Goal: Task Accomplishment & Management: Use online tool/utility

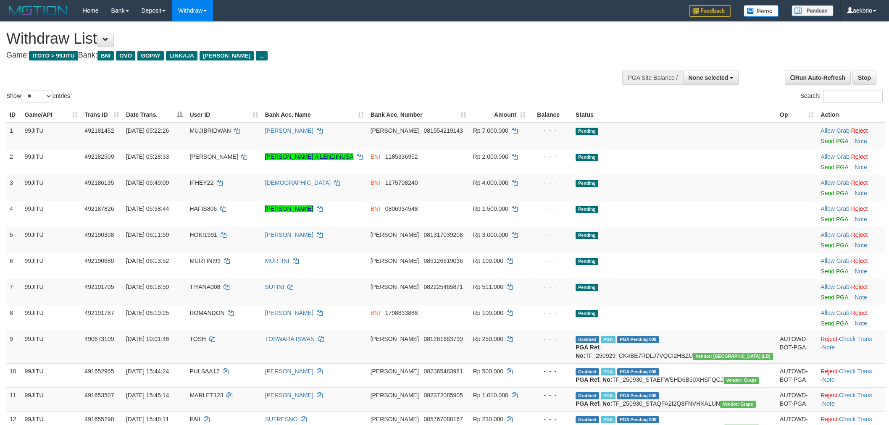
select select
select select "**"
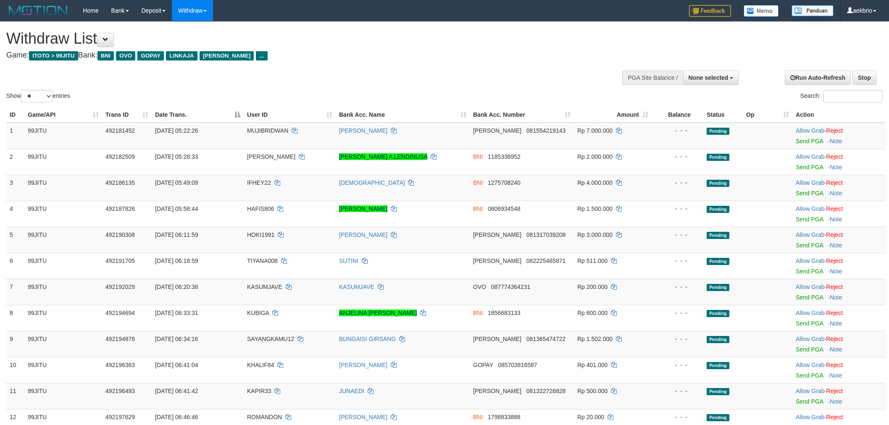
select select
select select "**"
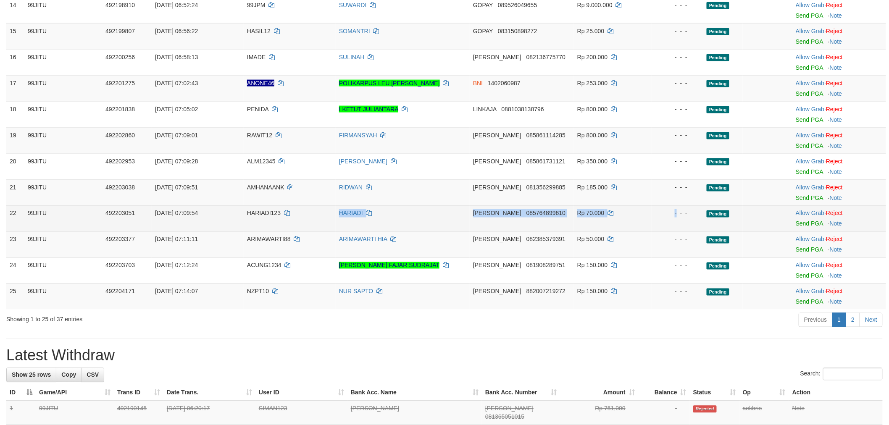
drag, startPoint x: 501, startPoint y: 221, endPoint x: 742, endPoint y: 219, distance: 241.7
click at [683, 218] on tr "22 99JITU 492203051 01/10/2025 07:09:54 HARIADI123 HARIADI DANA 085764899610 Rp…" at bounding box center [446, 219] width 880 height 26
click at [843, 211] on link "Reject" at bounding box center [834, 213] width 17 height 7
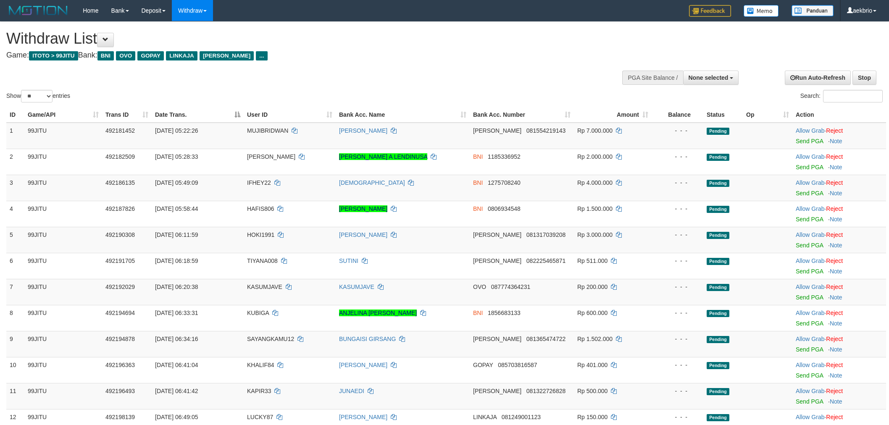
select select
select select "**"
drag, startPoint x: 724, startPoint y: 74, endPoint x: 719, endPoint y: 73, distance: 4.3
click at [722, 73] on button "None selected" at bounding box center [711, 78] width 56 height 14
click at [708, 115] on label "[ITOTO] 99JITU" at bounding box center [705, 120] width 67 height 11
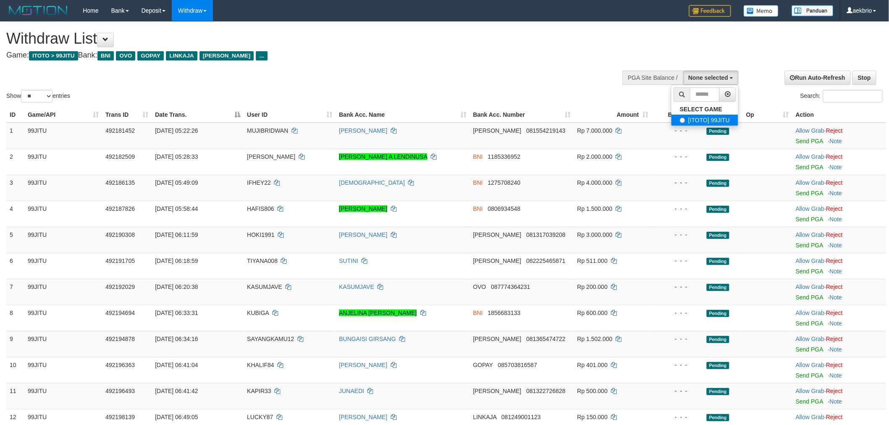
select select "***"
select select
select select "**"
click at [714, 79] on span "None selected" at bounding box center [709, 77] width 40 height 7
click at [699, 116] on label "[ITOTO] 99JITU" at bounding box center [705, 120] width 67 height 11
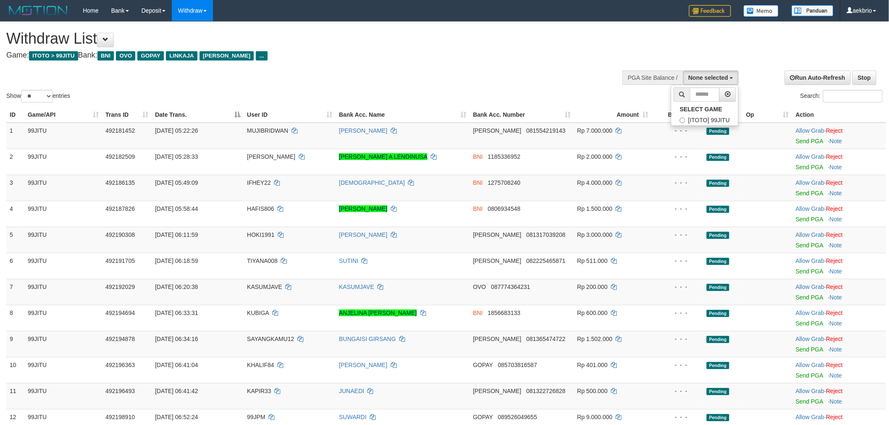
select select "***"
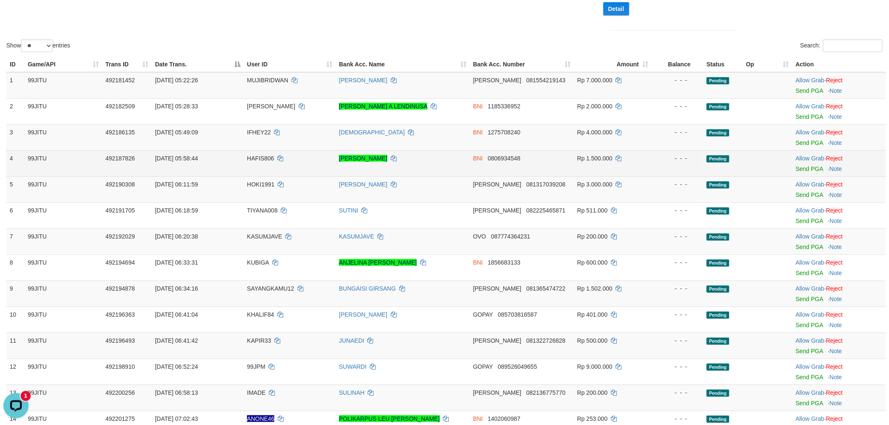
scroll to position [187, 0]
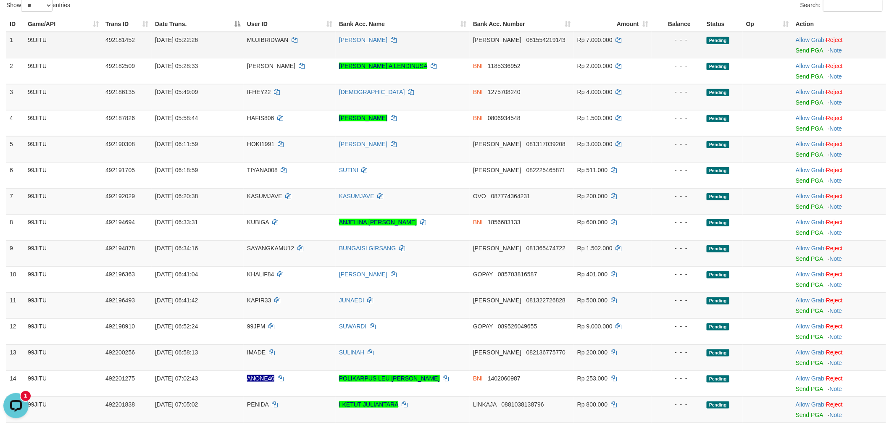
click at [255, 43] on span "MUJIBRIDWAN" at bounding box center [267, 40] width 41 height 7
copy td "MUJIBRIDWAN"
drag, startPoint x: 330, startPoint y: 47, endPoint x: 624, endPoint y: 49, distance: 293.8
click at [624, 49] on tr "1 99JITU 492181452 01/10/2025 05:22:26 MUJIBRIDWAN MUJIB RIDWAN DANA 0815542191…" at bounding box center [446, 45] width 880 height 26
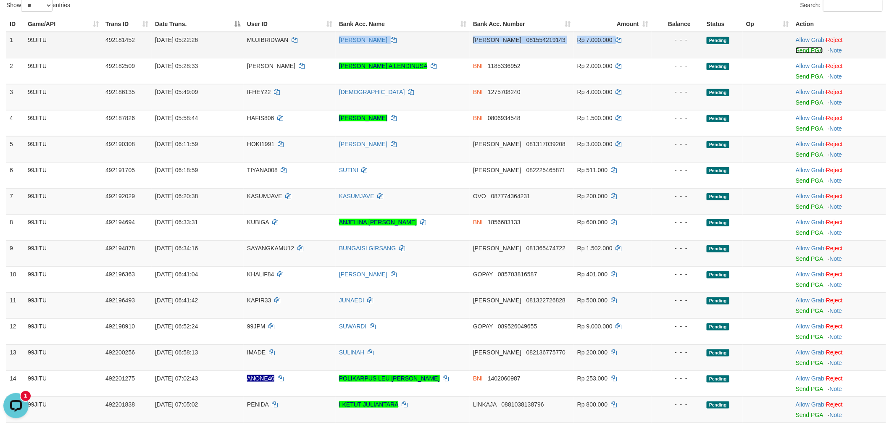
click at [798, 54] on link "Send PGA" at bounding box center [809, 50] width 27 height 7
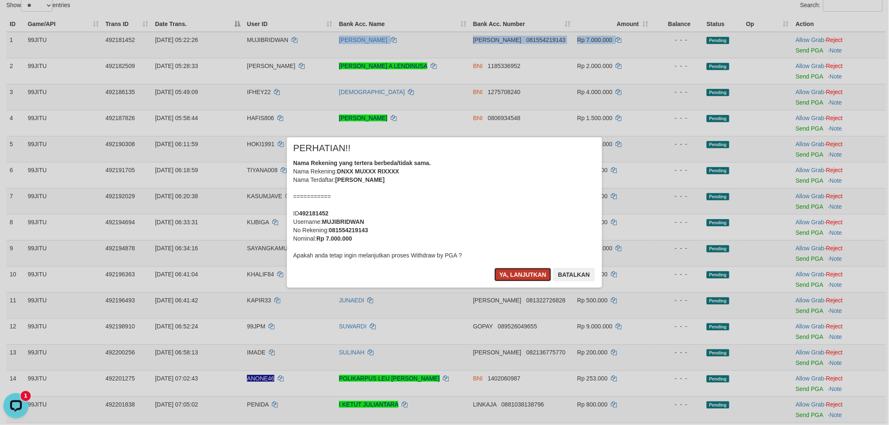
click at [518, 279] on button "Ya, lanjutkan" at bounding box center [523, 274] width 57 height 13
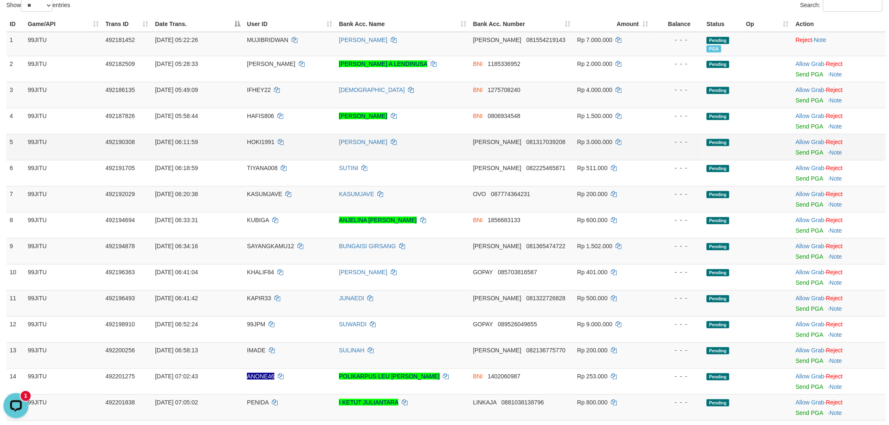
click at [256, 145] on span "HOKI1991" at bounding box center [260, 142] width 27 height 7
copy td "HOKI1991"
click at [256, 145] on span "HOKI1991" at bounding box center [260, 142] width 27 height 7
drag, startPoint x: 400, startPoint y: 155, endPoint x: 708, endPoint y: 154, distance: 308.0
click at [684, 154] on tr "5 99JITU 492190308 01/10/2025 06:11:59 HOKI1991 SONI HARTONO DANA 081317039208 …" at bounding box center [446, 147] width 880 height 26
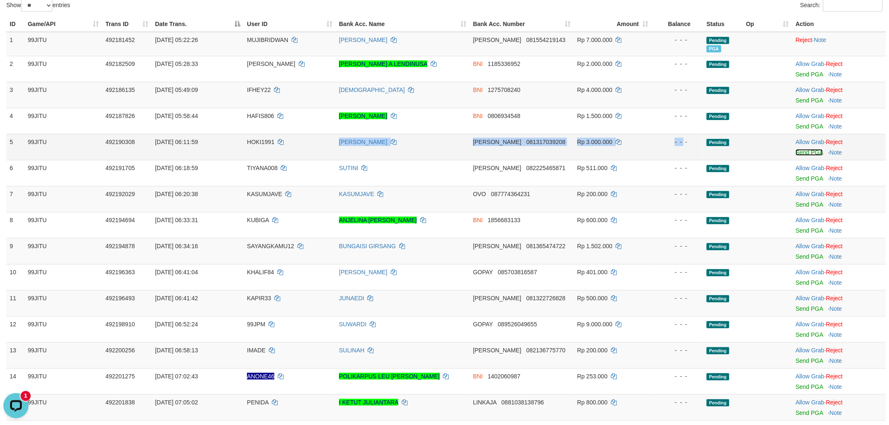
click at [821, 156] on link "Send PGA" at bounding box center [809, 152] width 27 height 7
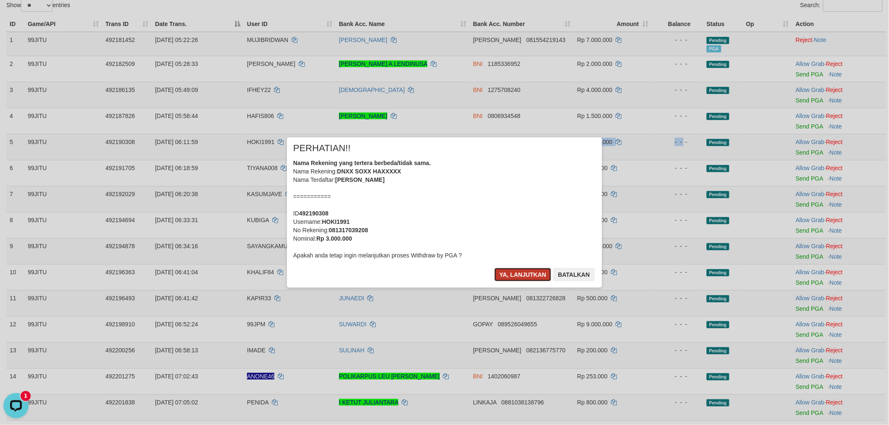
click at [524, 275] on button "Ya, lanjutkan" at bounding box center [523, 274] width 57 height 13
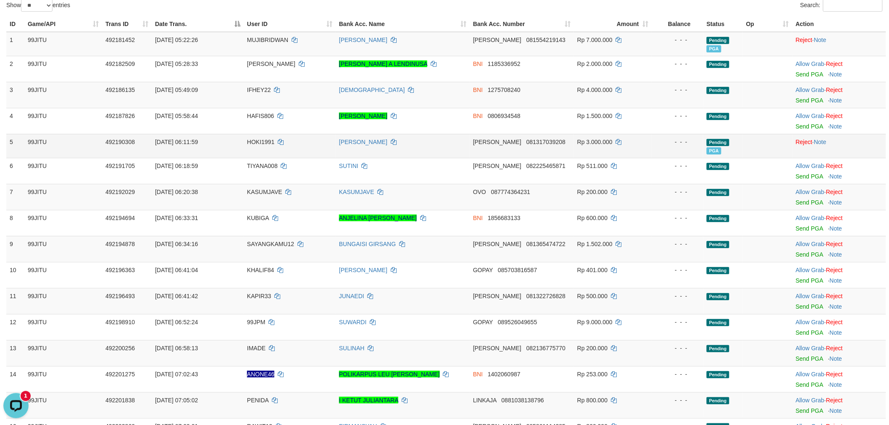
click at [262, 158] on td "HOKI1991" at bounding box center [290, 146] width 92 height 24
copy td "HOKI1991"
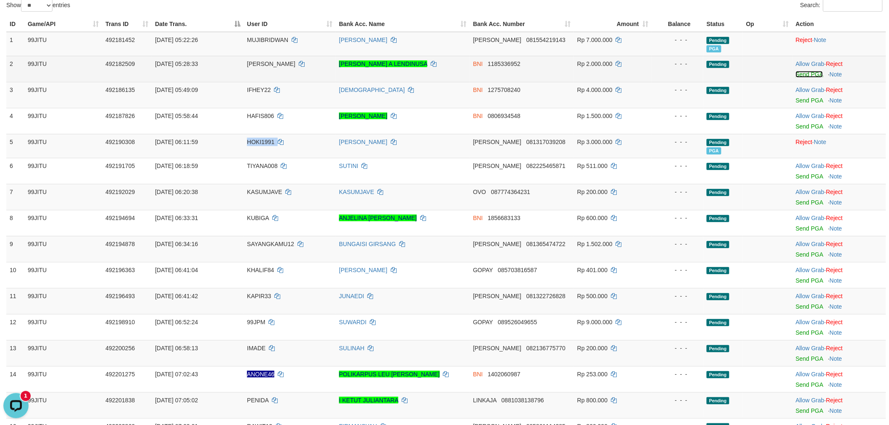
click at [803, 78] on link "Send PGA" at bounding box center [809, 74] width 27 height 7
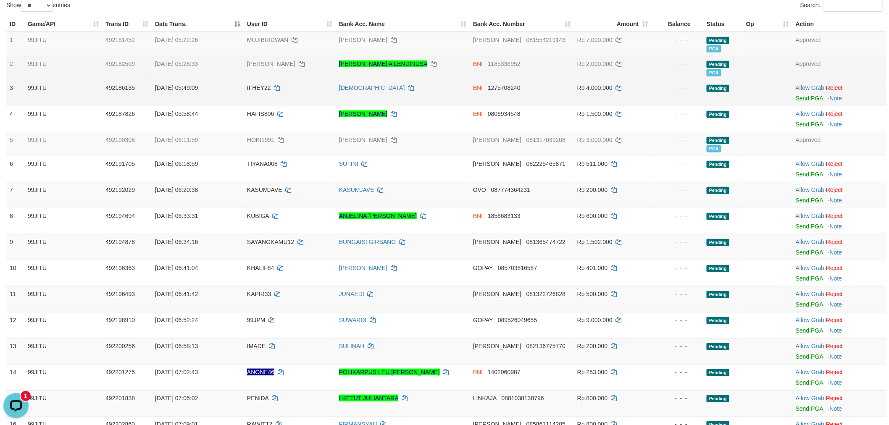
click at [267, 91] on span "IFHEY22" at bounding box center [259, 87] width 24 height 7
copy td "IFHEY22"
drag, startPoint x: 367, startPoint y: 96, endPoint x: 761, endPoint y: 108, distance: 394.4
click at [682, 106] on tr "3 99JITU 492186135 01/10/2025 05:49:09 IFHEY22 YEVI SUNARYA BNI 1275708240 Rp 4…" at bounding box center [446, 93] width 880 height 26
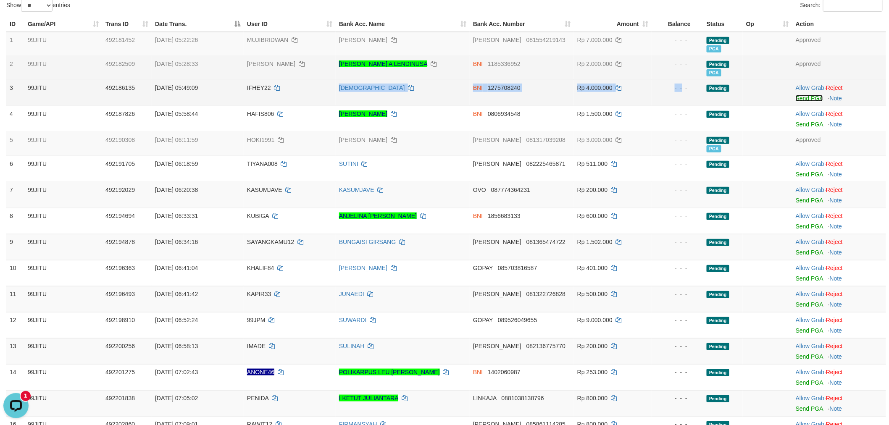
click at [814, 102] on link "Send PGA" at bounding box center [809, 98] width 27 height 7
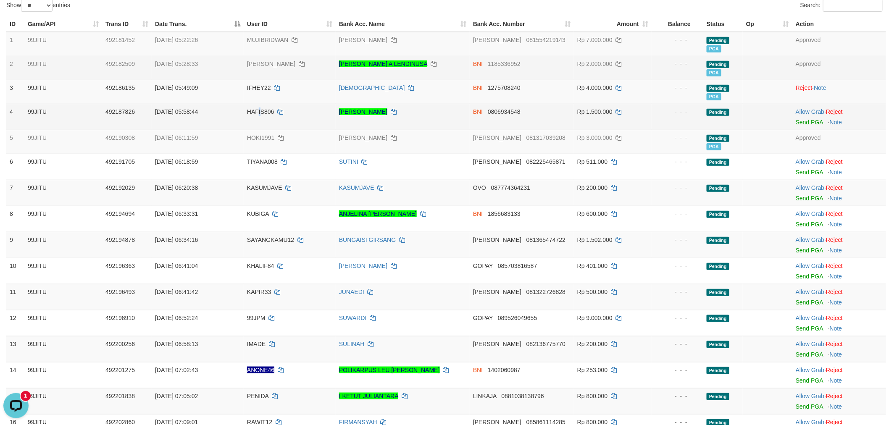
copy span "I"
click at [259, 115] on span "HAFIS806" at bounding box center [260, 111] width 27 height 7
click at [264, 115] on span "HAFIS806" at bounding box center [260, 111] width 27 height 7
click at [263, 115] on span "HAFIS806" at bounding box center [260, 111] width 27 height 7
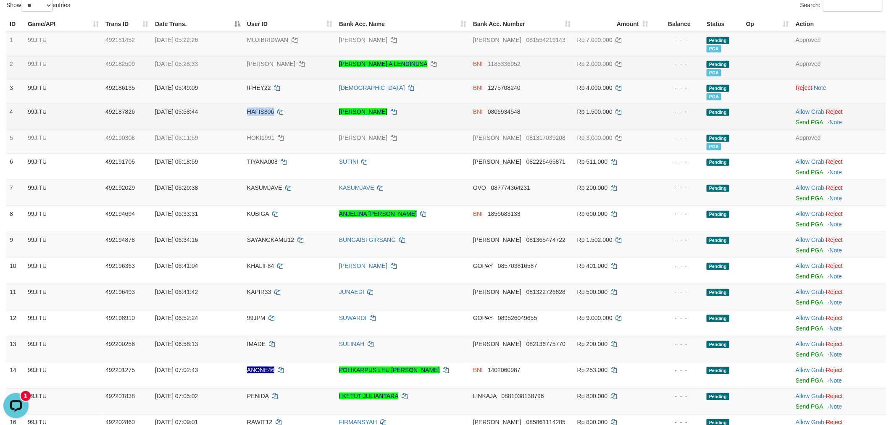
copy span "HAFIS806"
drag, startPoint x: 299, startPoint y: 120, endPoint x: 711, endPoint y: 122, distance: 411.8
click at [635, 122] on tr "4 99JITU 492187826 01/10/2025 05:58:44 HAFIS806 LUXON LAMBERT KEBIBE BNI 080693…" at bounding box center [446, 117] width 880 height 26
click at [800, 126] on link "Send PGA" at bounding box center [809, 122] width 27 height 7
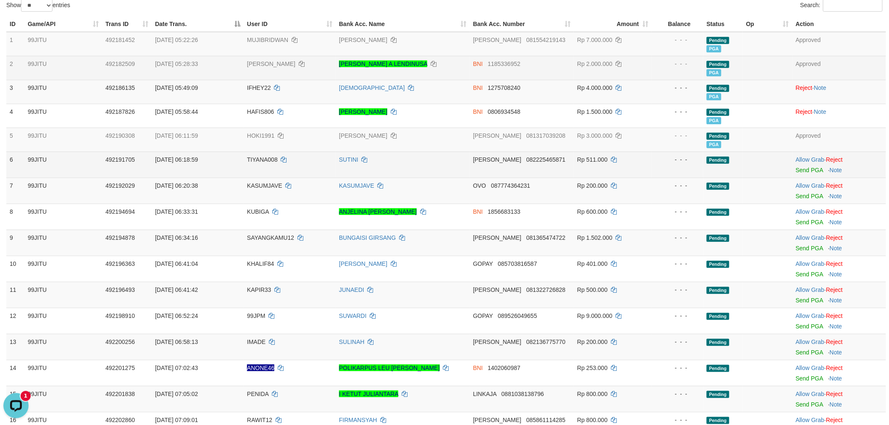
click at [249, 171] on td "TIYANA008" at bounding box center [290, 165] width 92 height 26
click at [251, 163] on span "TIYANA008" at bounding box center [262, 159] width 31 height 7
click at [252, 163] on span "TIYANA008" at bounding box center [262, 159] width 31 height 7
click at [267, 174] on td "TIYANA008" at bounding box center [290, 165] width 92 height 26
click at [266, 163] on span "TIYANA008" at bounding box center [262, 159] width 31 height 7
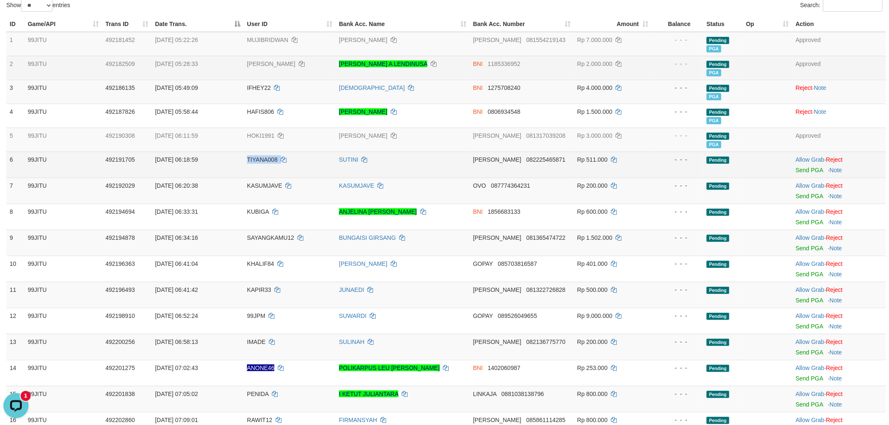
click at [266, 163] on span "TIYANA008" at bounding box center [262, 159] width 31 height 7
click at [315, 174] on td "TIYANA008" at bounding box center [290, 165] width 92 height 26
click at [275, 162] on td "TIYANA008" at bounding box center [290, 165] width 92 height 26
copy td "TIYANA008"
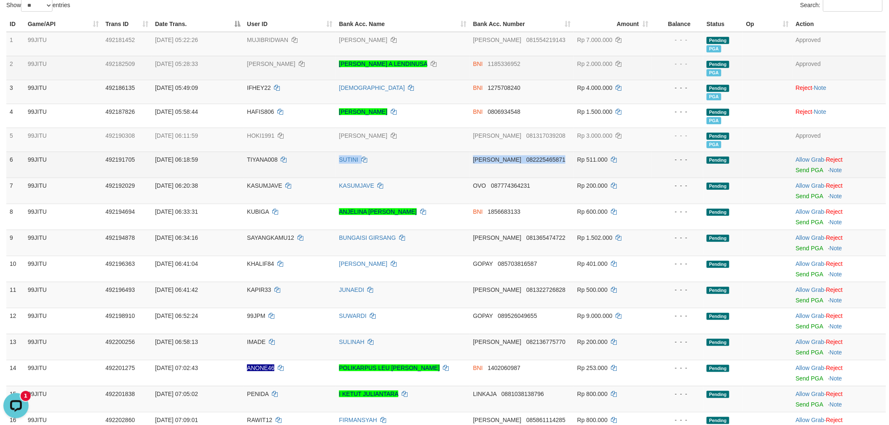
drag, startPoint x: 667, startPoint y: 165, endPoint x: 708, endPoint y: 164, distance: 41.2
click at [692, 164] on tr "6 99JITU 492191705 01/10/2025 06:18:59 TIYANA008 SUTINI DANA 082225465871 Rp 51…" at bounding box center [446, 165] width 880 height 26
click at [816, 174] on link "Send PGA" at bounding box center [809, 170] width 27 height 7
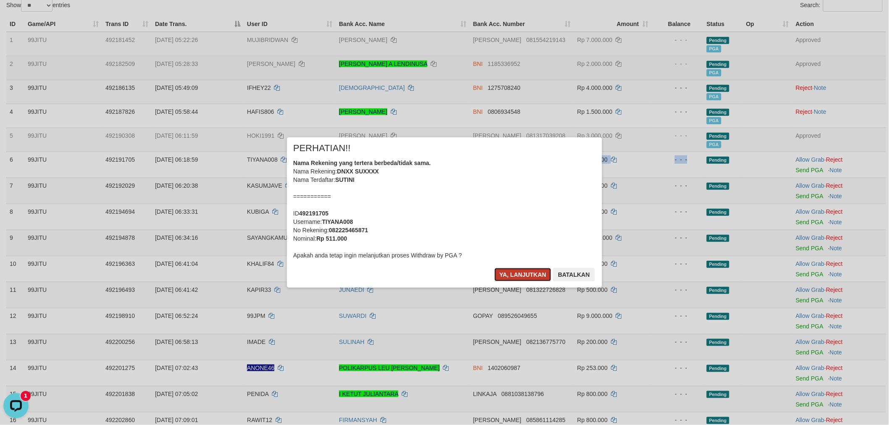
click at [526, 277] on button "Ya, lanjutkan" at bounding box center [523, 274] width 57 height 13
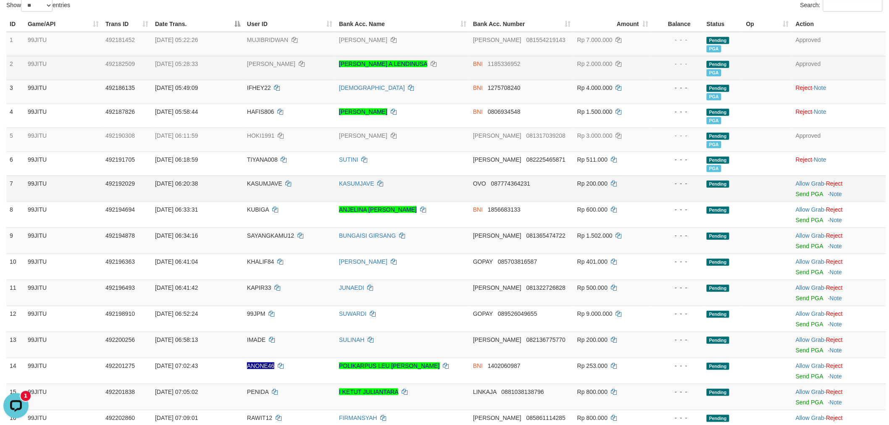
click at [265, 183] on td "KASUMJAVE" at bounding box center [290, 189] width 92 height 26
copy td "KASUMJAVE"
drag, startPoint x: 313, startPoint y: 201, endPoint x: 744, endPoint y: 200, distance: 431.2
click at [669, 200] on tr "7 99JITU 492192029 01/10/2025 06:20:38 KASUMJAVE KASUMJAVE OVO 087774364231 Rp …" at bounding box center [446, 189] width 880 height 26
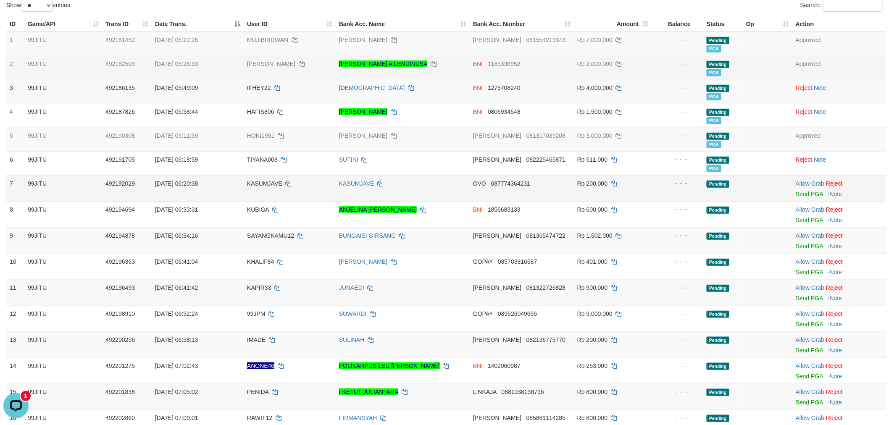
click at [792, 201] on td at bounding box center [768, 189] width 50 height 26
click at [800, 198] on link "Send PGA" at bounding box center [809, 194] width 27 height 7
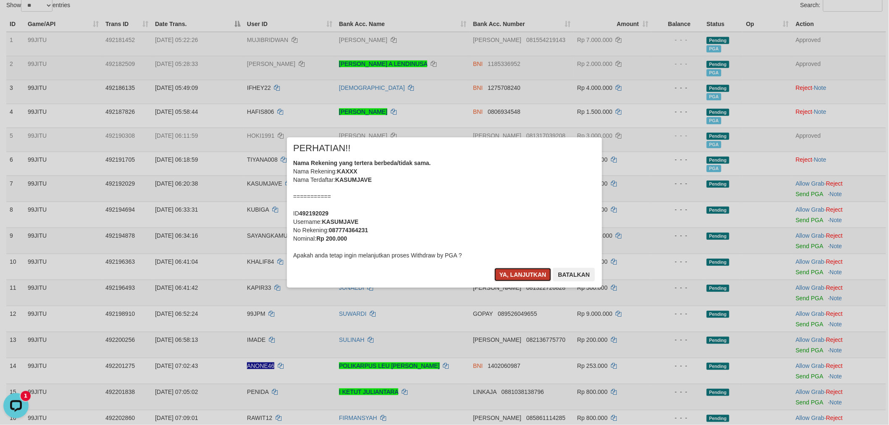
click at [517, 271] on button "Ya, lanjutkan" at bounding box center [523, 274] width 57 height 13
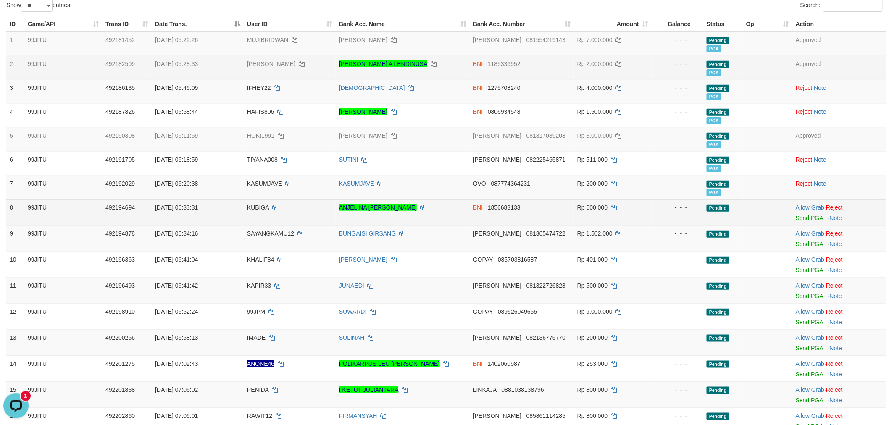
click at [250, 208] on td "KUBIGA" at bounding box center [290, 213] width 92 height 26
copy td "KUBIGA"
drag, startPoint x: 306, startPoint y: 220, endPoint x: 653, endPoint y: 221, distance: 347.1
click at [650, 221] on tr "8 99JITU 492194694 01/10/2025 06:33:31 KUBIGA ANJELINA ENJI FERNANDEZ BNI 18566…" at bounding box center [446, 213] width 880 height 26
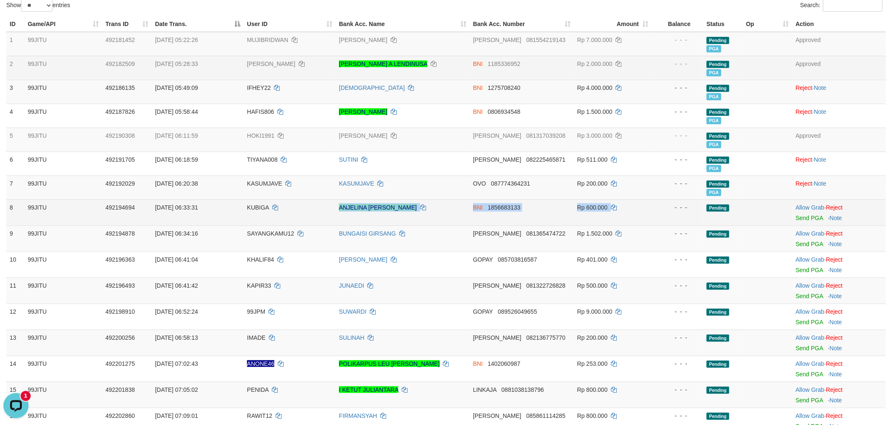
click at [810, 219] on td "Allow Grab · Reject Send PGA · Note" at bounding box center [840, 213] width 94 height 26
click at [811, 221] on link "Send PGA" at bounding box center [809, 218] width 27 height 7
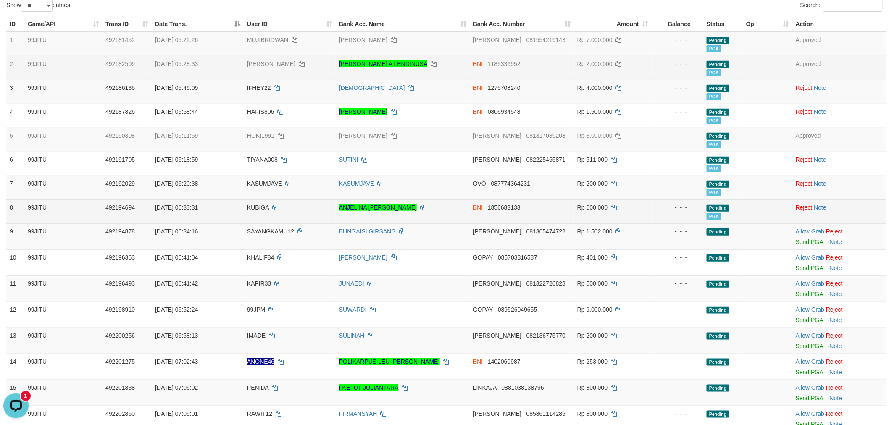
click at [266, 224] on td "KUBIGA" at bounding box center [290, 212] width 92 height 24
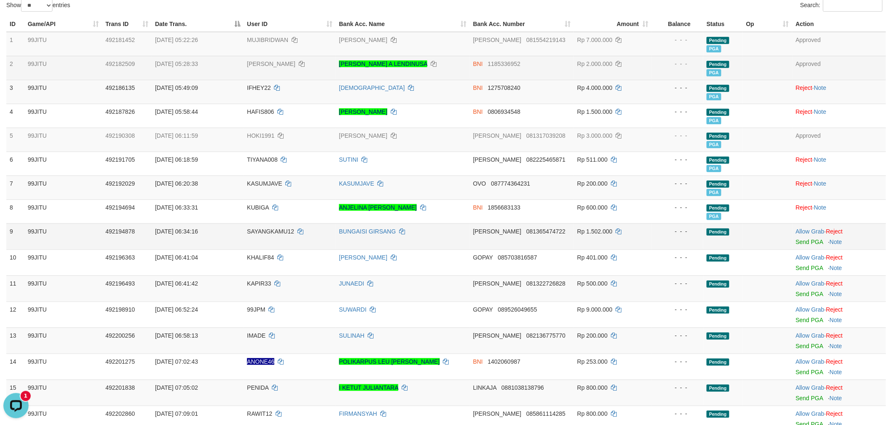
click at [267, 235] on span "SAYANGKAMU12" at bounding box center [270, 231] width 47 height 7
copy td "SAYANGKAMU12"
click at [267, 235] on span "SAYANGKAMU12" at bounding box center [270, 231] width 47 height 7
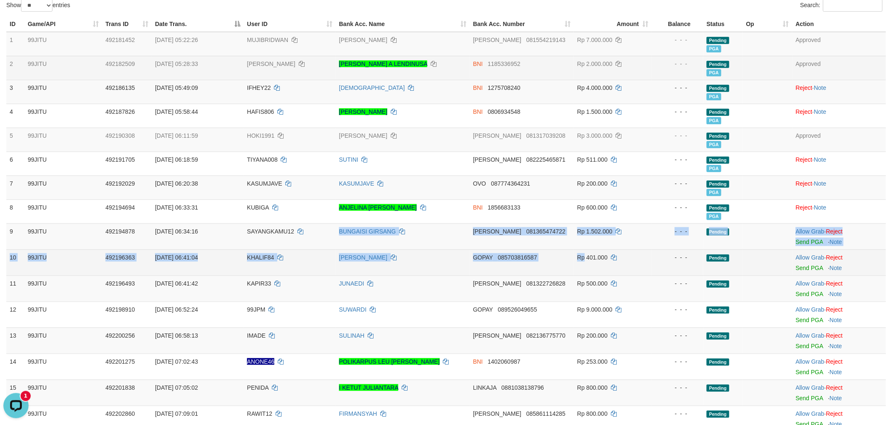
drag, startPoint x: 367, startPoint y: 255, endPoint x: 640, endPoint y: 258, distance: 273.2
click at [622, 258] on tbody "1 99JITU 492181452 01/10/2025 05:22:26 MUJIBRIDWAN MUJIB RIDWAN DANA 0815542191…" at bounding box center [446, 349] width 880 height 635
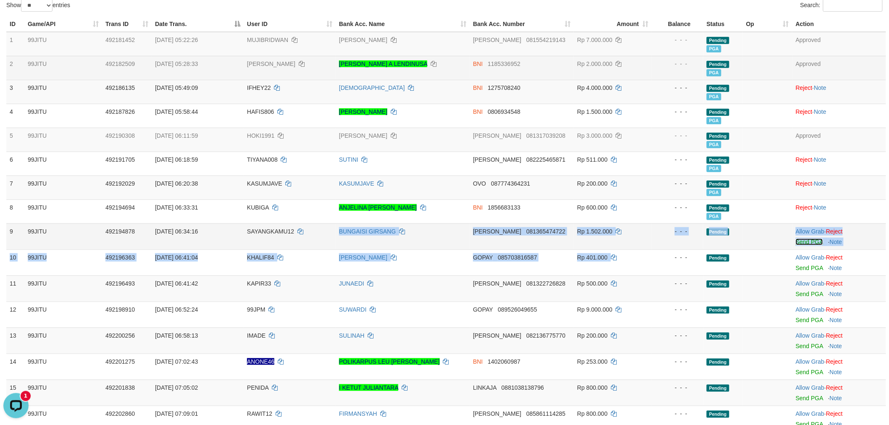
click at [805, 245] on link "Send PGA" at bounding box center [809, 242] width 27 height 7
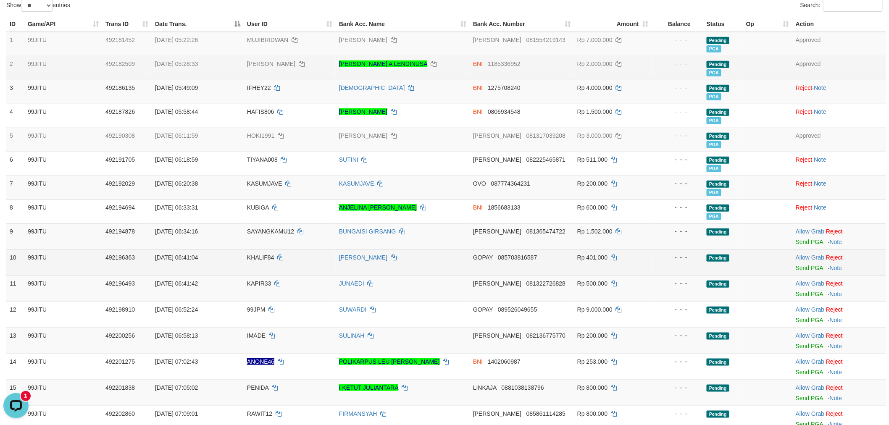
drag, startPoint x: 439, startPoint y: 289, endPoint x: 341, endPoint y: 278, distance: 98.1
click at [429, 289] on td "JUNAEDI" at bounding box center [403, 289] width 134 height 26
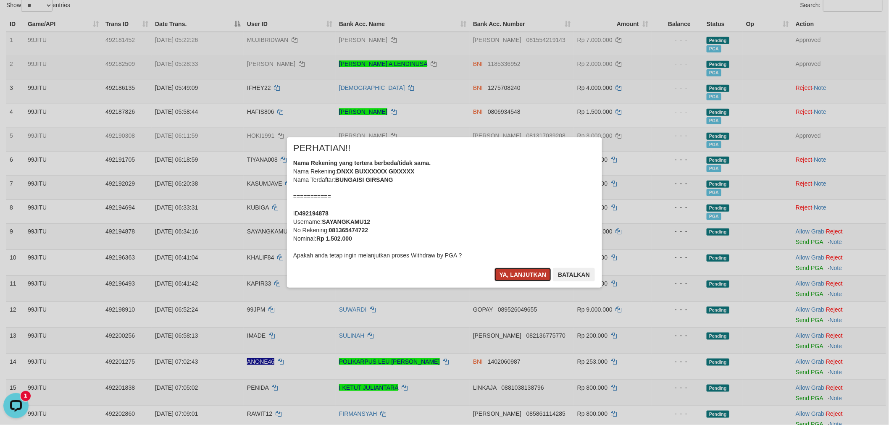
click at [510, 273] on button "Ya, lanjutkan" at bounding box center [523, 274] width 57 height 13
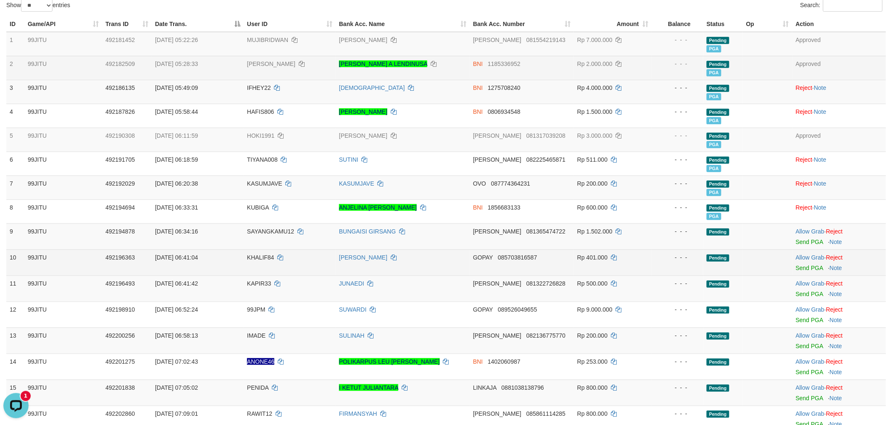
click at [256, 261] on span "KHALIF84" at bounding box center [260, 257] width 27 height 7
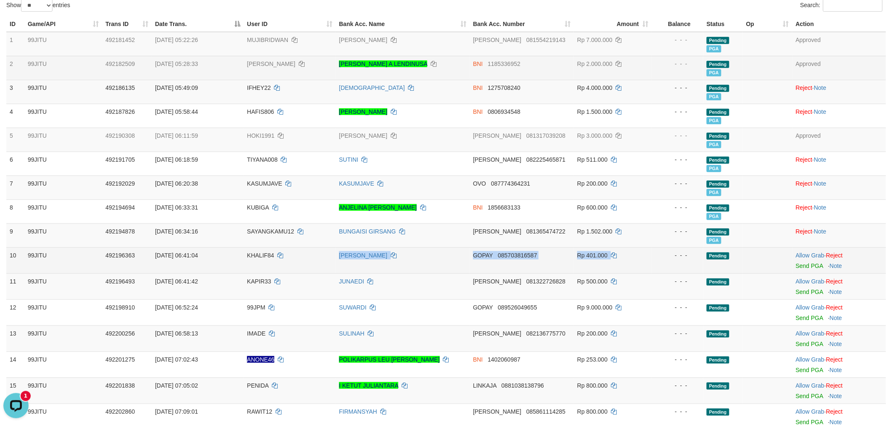
drag, startPoint x: 379, startPoint y: 268, endPoint x: 682, endPoint y: 256, distance: 303.2
click at [672, 256] on tr "10 99JITU 492196363 01/10/2025 06:41:04 KHALIF84 INDRA LESMANA GOPAY 0857038165…" at bounding box center [446, 261] width 880 height 26
click at [801, 269] on link "Send PGA" at bounding box center [809, 266] width 27 height 7
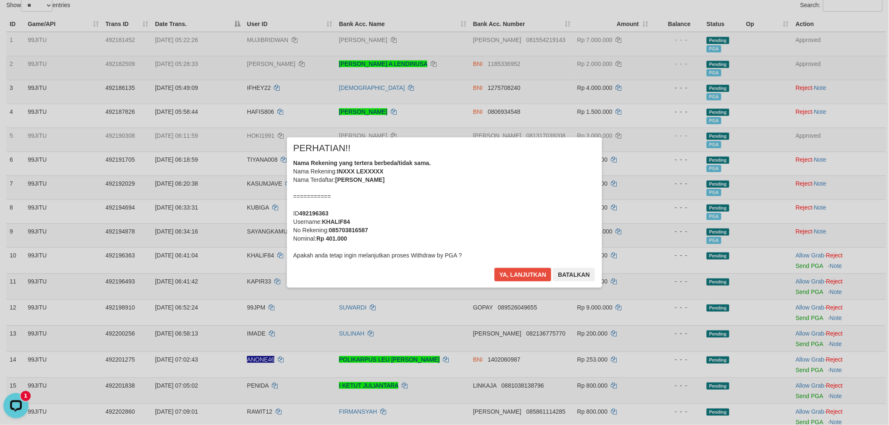
click at [529, 284] on div "Ya, lanjutkan Batalkan" at bounding box center [545, 278] width 102 height 20
click at [528, 275] on button "Ya, lanjutkan" at bounding box center [523, 274] width 57 height 13
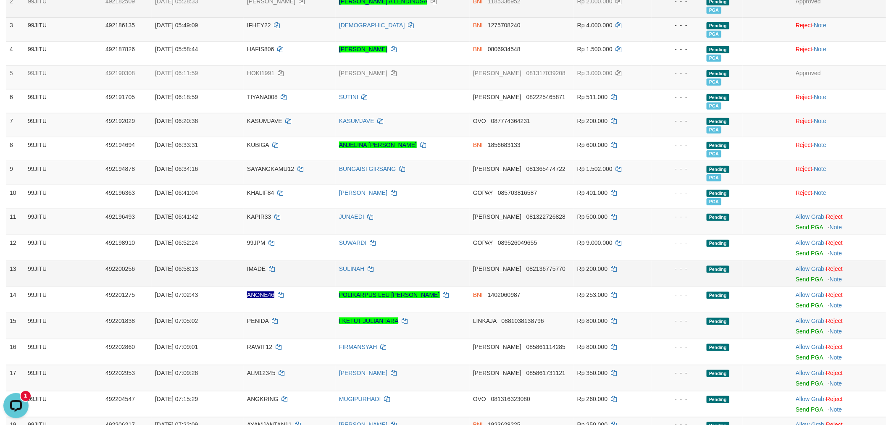
scroll to position [280, 0]
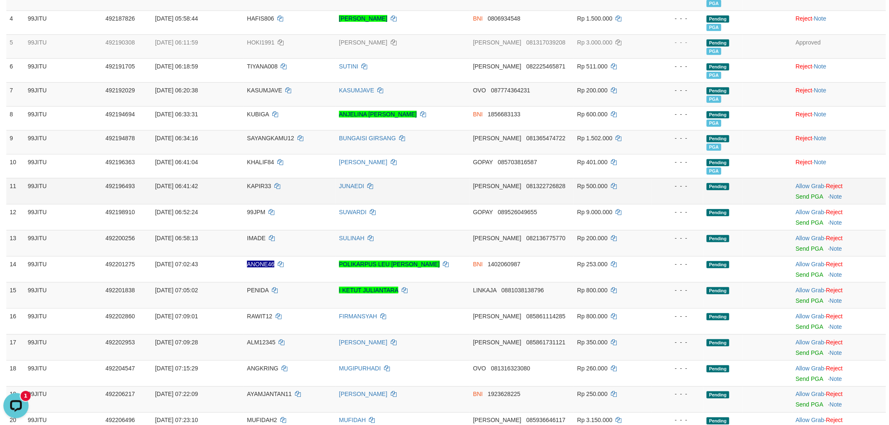
click at [262, 198] on td "KAPIR33" at bounding box center [290, 191] width 92 height 26
drag, startPoint x: 411, startPoint y: 205, endPoint x: 742, endPoint y: 198, distance: 330.8
click at [683, 198] on tr "11 99JITU 492196493 01/10/2025 06:41:42 KAPIR33 JUNAEDI DANA 081322726828 Rp 50…" at bounding box center [446, 191] width 880 height 26
click at [807, 200] on link "Send PGA" at bounding box center [809, 196] width 27 height 7
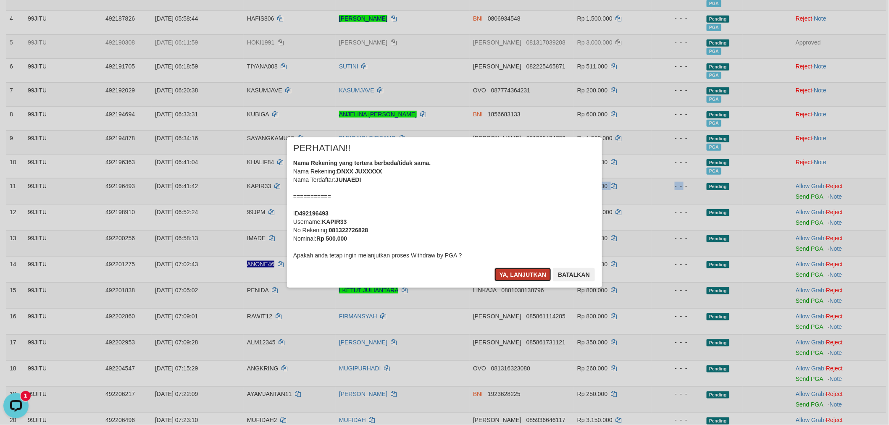
click at [510, 270] on button "Ya, lanjutkan" at bounding box center [523, 274] width 57 height 13
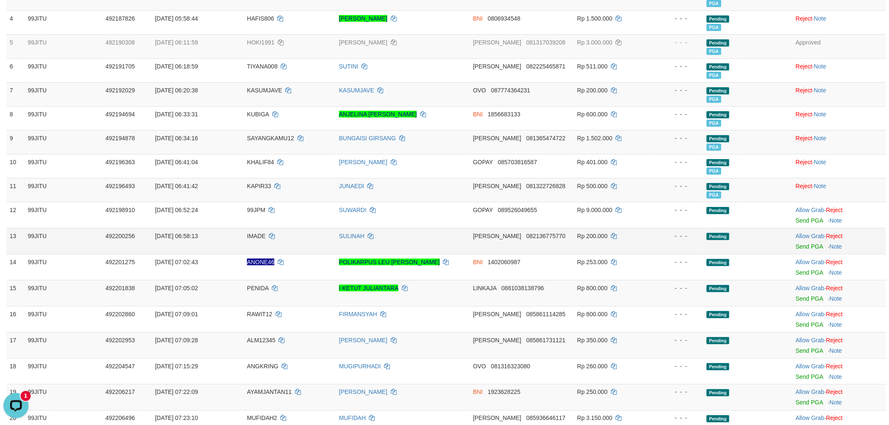
click at [250, 240] on span "IMADE" at bounding box center [256, 236] width 18 height 7
drag, startPoint x: 312, startPoint y: 252, endPoint x: 768, endPoint y: 256, distance: 456.0
click at [714, 253] on tr "13 99JITU 492200256 01/10/2025 06:58:13 IMADE SULINAH DANA 082136775770 Rp 200.…" at bounding box center [446, 241] width 880 height 26
click at [801, 250] on link "Send PGA" at bounding box center [809, 246] width 27 height 7
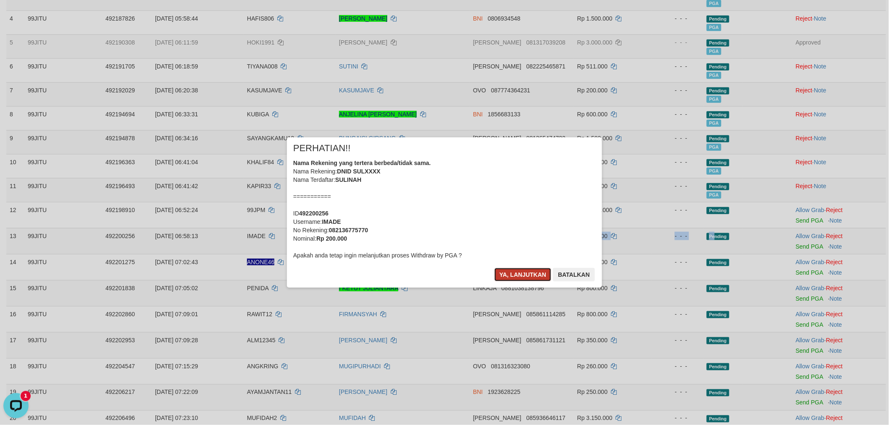
click at [534, 276] on button "Ya, lanjutkan" at bounding box center [523, 274] width 57 height 13
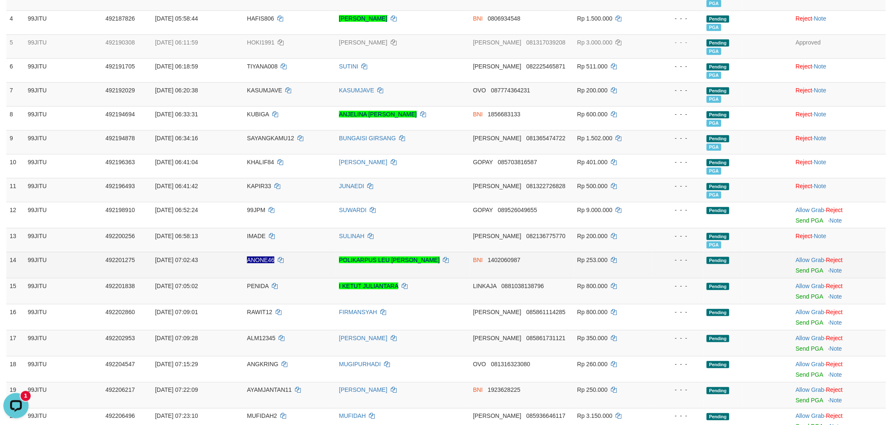
click at [266, 263] on span "ANONE46" at bounding box center [260, 260] width 27 height 7
click at [265, 263] on span "ANONE46" at bounding box center [260, 260] width 27 height 7
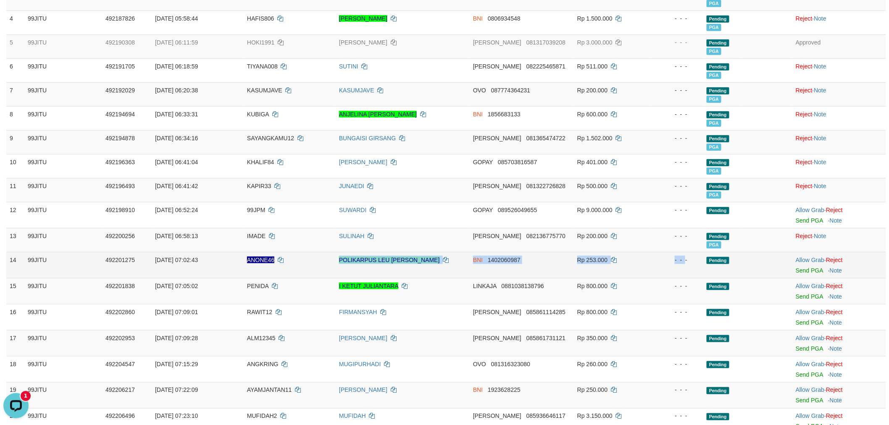
drag, startPoint x: 332, startPoint y: 277, endPoint x: 708, endPoint y: 279, distance: 375.3
click at [708, 278] on tr "14 99JITU 492201275 01/10/2025 07:02:43 ANONE46 POLIKARPUS LEU B. RABA BNI 1402…" at bounding box center [446, 265] width 880 height 26
click at [802, 274] on link "Send PGA" at bounding box center [809, 270] width 27 height 7
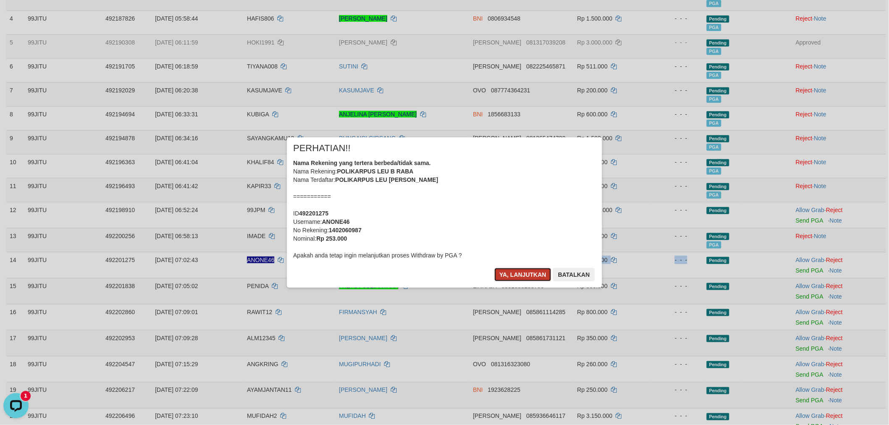
click at [514, 281] on button "Ya, lanjutkan" at bounding box center [523, 274] width 57 height 13
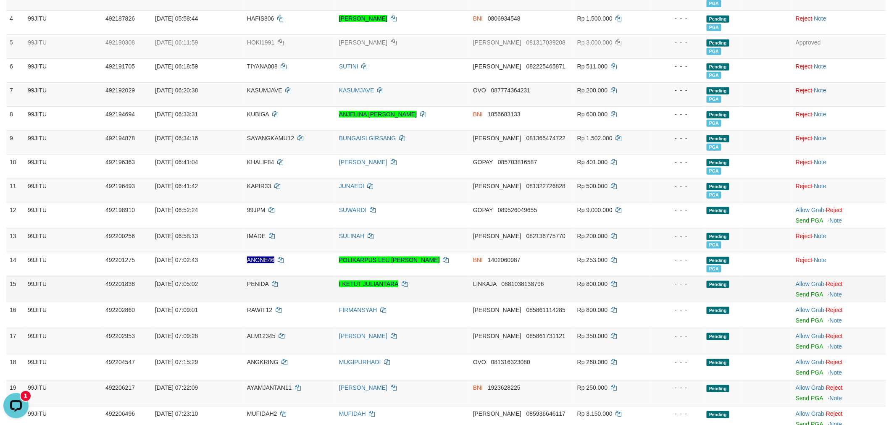
click at [261, 287] on span "PENIDA" at bounding box center [257, 284] width 21 height 7
drag, startPoint x: 578, startPoint y: 298, endPoint x: 657, endPoint y: 300, distance: 79.4
click at [650, 299] on tr "15 99JITU 492201838 01/10/2025 07:05:02 PENIDA I KETUT JULIANTARA LINKAJA 08810…" at bounding box center [446, 289] width 880 height 26
click at [806, 298] on link "Send PGA" at bounding box center [809, 294] width 27 height 7
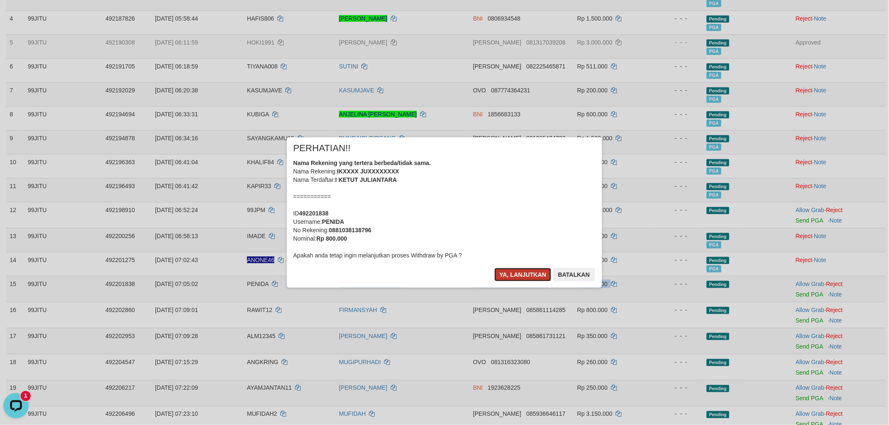
click at [516, 275] on button "Ya, lanjutkan" at bounding box center [523, 274] width 57 height 13
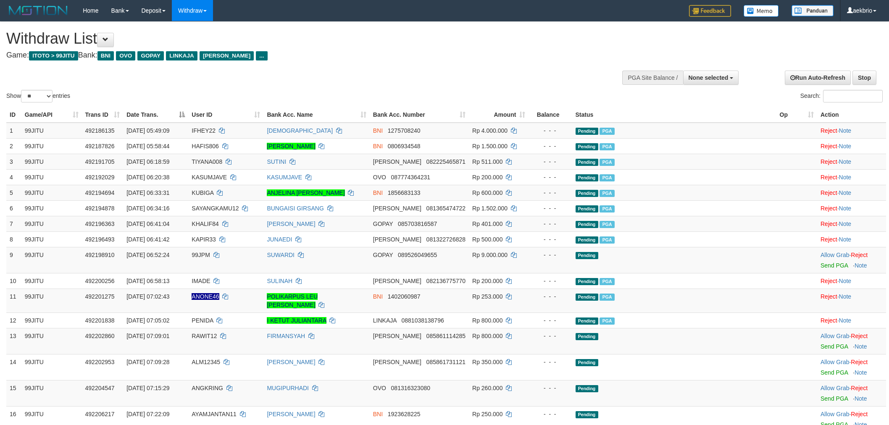
select select
select select "**"
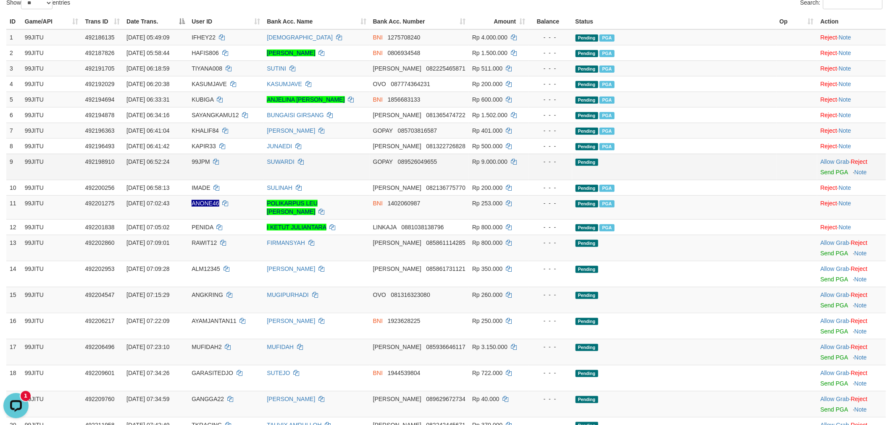
click at [210, 162] on span "99JPM" at bounding box center [201, 161] width 18 height 7
copy td "99JPM"
click at [210, 162] on span "99JPM" at bounding box center [201, 161] width 18 height 7
drag, startPoint x: 388, startPoint y: 165, endPoint x: 703, endPoint y: 165, distance: 314.8
click at [657, 165] on tr "9 99JITU 492198910 01/10/2025 06:52:24 99JPM SUWARDI GOPAY 089526049655 Rp 9.00…" at bounding box center [446, 167] width 880 height 26
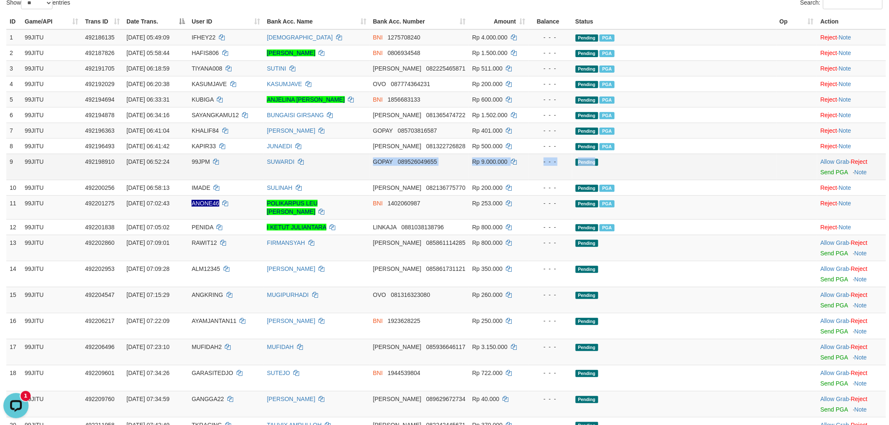
drag, startPoint x: 358, startPoint y: 167, endPoint x: 702, endPoint y: 167, distance: 344.2
click at [702, 167] on tr "9 99JITU 492198910 01/10/2025 06:52:24 99JPM SUWARDI GOPAY 089526049655 Rp 9.00…" at bounding box center [446, 167] width 880 height 26
click at [852, 160] on link "Reject" at bounding box center [859, 161] width 17 height 7
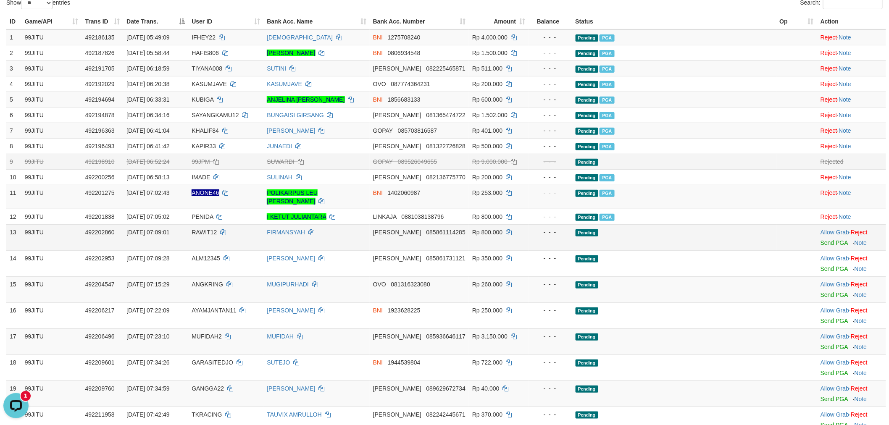
click at [217, 229] on span "RAWIT12" at bounding box center [204, 232] width 25 height 7
copy td "RAWIT12"
click at [217, 229] on span "RAWIT12" at bounding box center [204, 232] width 25 height 7
drag, startPoint x: 282, startPoint y: 229, endPoint x: 731, endPoint y: 234, distance: 449.7
click at [624, 229] on tr "13 99JITU 492202860 01/10/2025 07:09:01 RAWIT12 FIRMANSYAH DANA 085861114285 Rp…" at bounding box center [446, 237] width 880 height 26
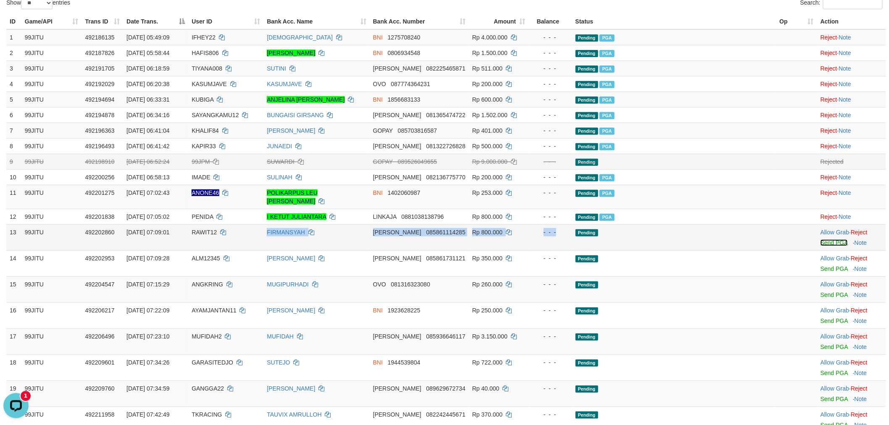
click at [827, 240] on link "Send PGA" at bounding box center [834, 243] width 27 height 7
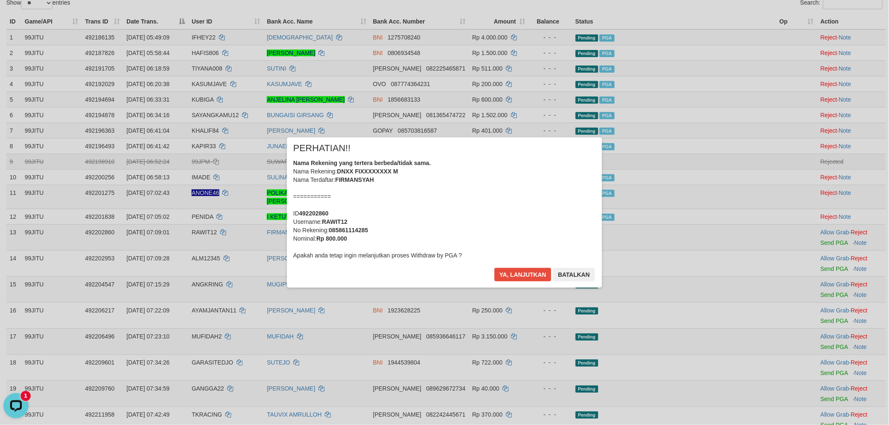
click at [517, 284] on div "Ya, lanjutkan Batalkan" at bounding box center [545, 278] width 102 height 20
click at [520, 277] on button "Ya, lanjutkan" at bounding box center [523, 274] width 57 height 13
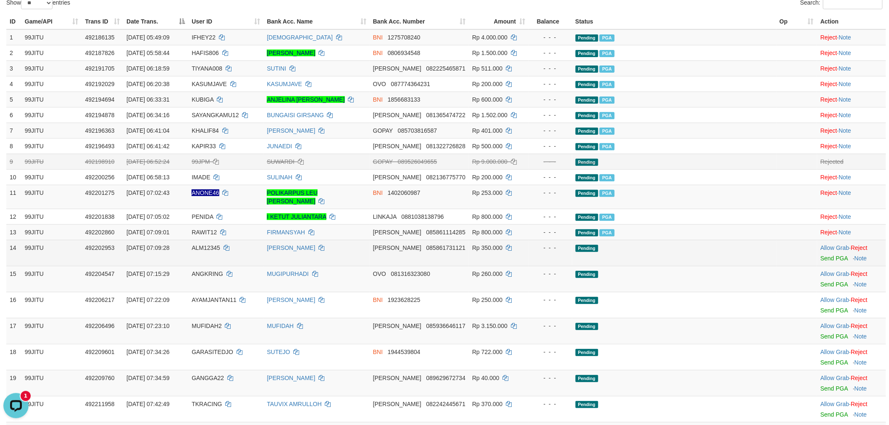
click at [220, 245] on span "ALM12345" at bounding box center [206, 248] width 29 height 7
copy td "ALM12345"
drag, startPoint x: 338, startPoint y: 250, endPoint x: 680, endPoint y: 246, distance: 341.3
click at [673, 246] on tr "14 99JITU 492202953 01/10/2025 07:09:28 ALM12345 LINAWATI DANA 085861731121 Rp …" at bounding box center [446, 253] width 880 height 26
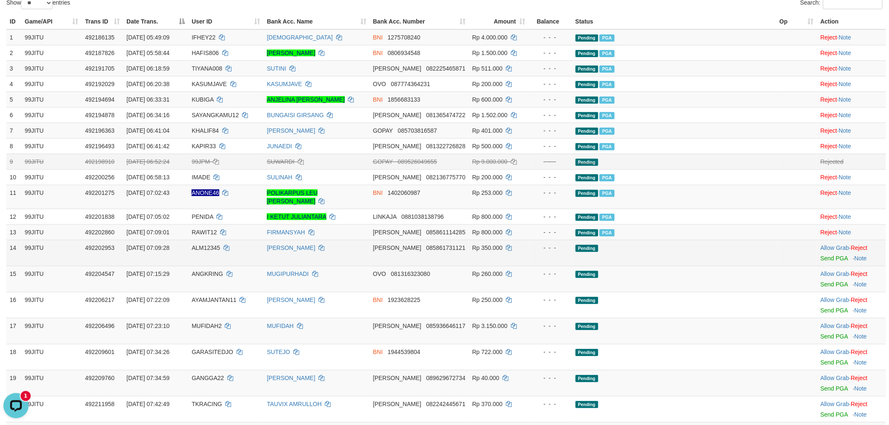
click at [821, 252] on div at bounding box center [852, 253] width 62 height 2
click at [817, 246] on td "Allow Grab · Reject Send PGA · Note" at bounding box center [851, 253] width 69 height 26
click at [821, 255] on link "Send PGA" at bounding box center [834, 258] width 27 height 7
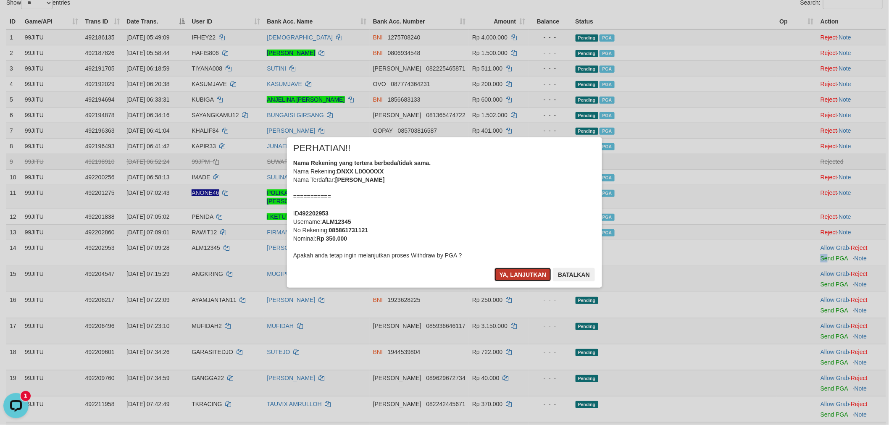
click at [514, 271] on button "Ya, lanjutkan" at bounding box center [523, 274] width 57 height 13
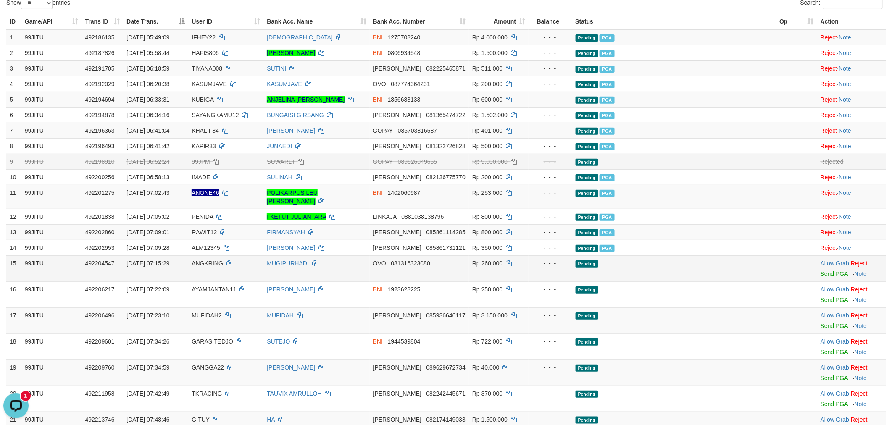
click at [218, 256] on td "ANGKRING" at bounding box center [225, 269] width 75 height 26
copy td "ANGKRING"
drag, startPoint x: 370, startPoint y: 256, endPoint x: 661, endPoint y: 257, distance: 290.8
click at [622, 256] on tr "15 99JITU 492204547 01/10/2025 07:15:29 ANGKRING MUGIPURHADI OVO 081316323080 R…" at bounding box center [446, 269] width 880 height 26
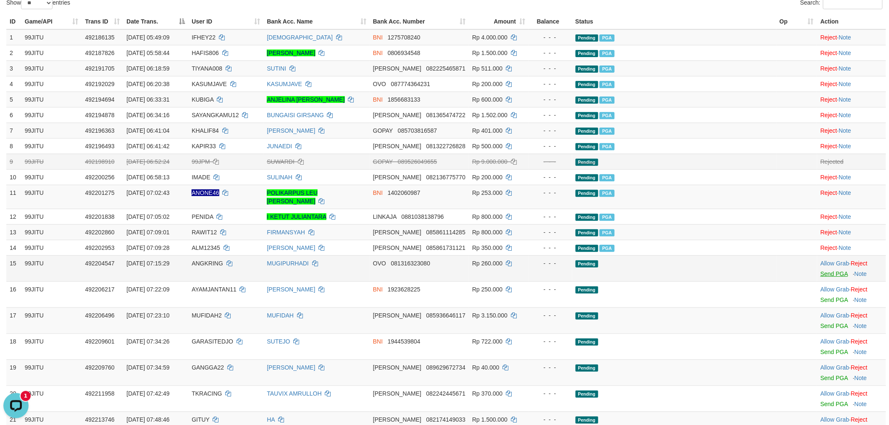
click at [822, 268] on td "Allow Grab · Reject Send PGA · Note" at bounding box center [851, 269] width 69 height 26
click at [822, 271] on link "Send PGA" at bounding box center [834, 274] width 27 height 7
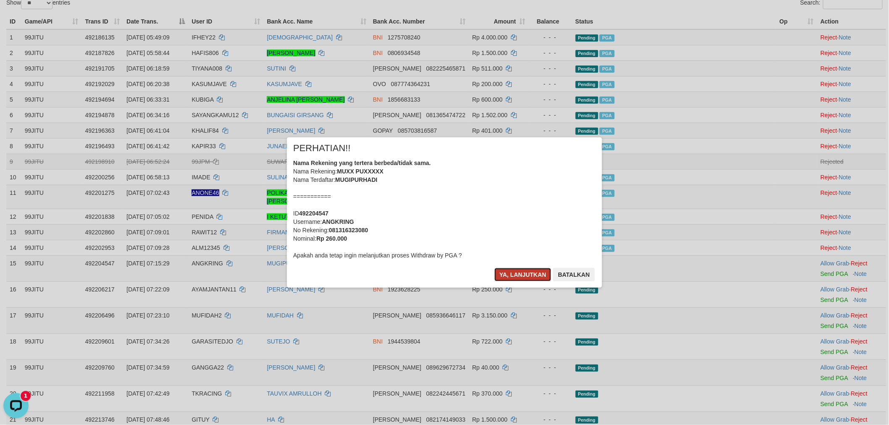
click at [524, 275] on button "Ya, lanjutkan" at bounding box center [523, 274] width 57 height 13
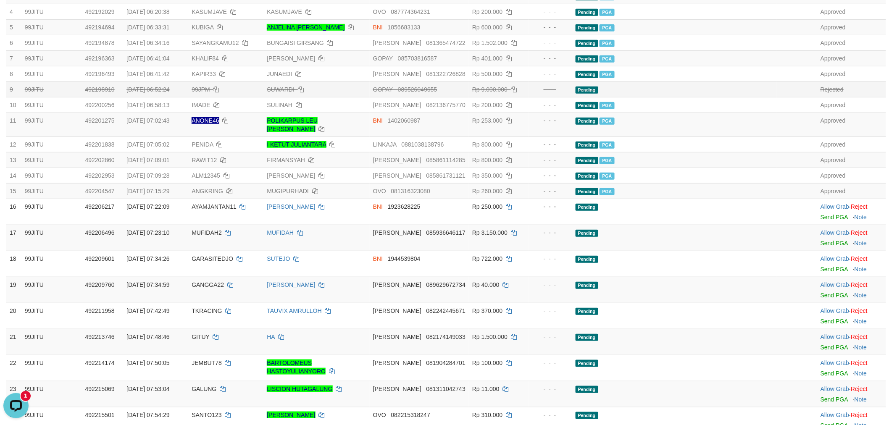
scroll to position [93, 0]
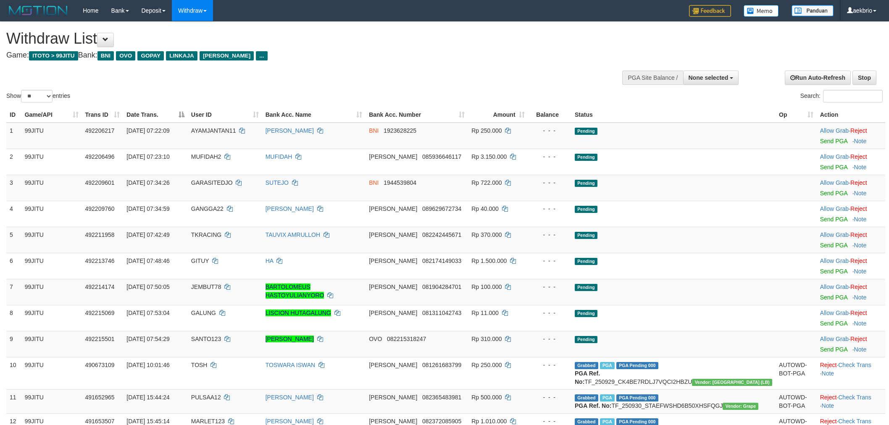
select select
select select "**"
click at [232, 127] on span "AYAMJANTAN11" at bounding box center [213, 130] width 45 height 7
copy td "AYAMJANTAN11"
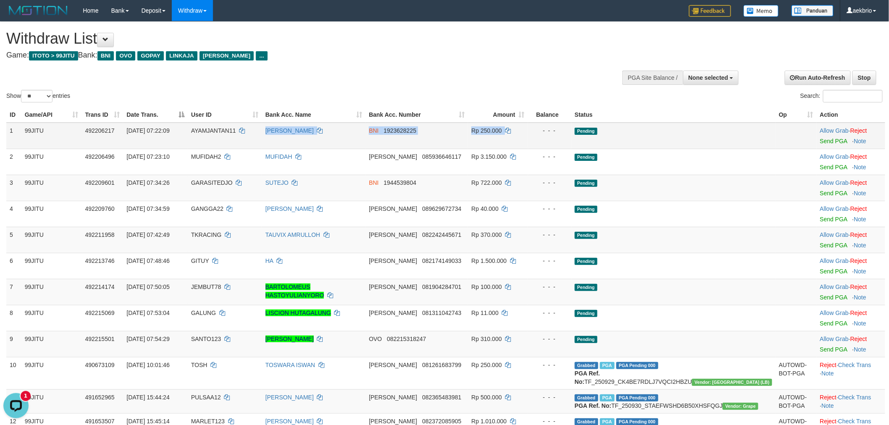
drag, startPoint x: 413, startPoint y: 131, endPoint x: 726, endPoint y: 134, distance: 313.5
click at [724, 133] on tr "1 99JITU 492206217 [DATE] 07:22:09 AYAMJANTAN11 [PERSON_NAME] BNI 1923628225 Rp…" at bounding box center [445, 136] width 879 height 26
click at [825, 142] on link "Send PGA" at bounding box center [833, 141] width 27 height 7
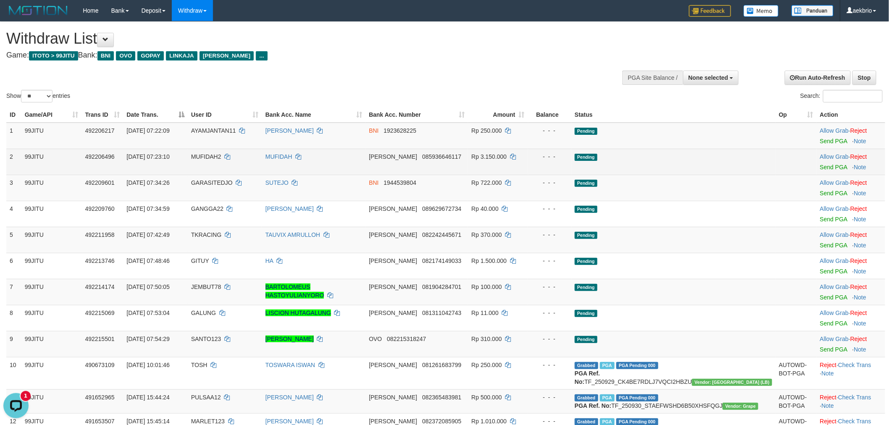
click at [221, 154] on span "MUFIDAH2" at bounding box center [206, 156] width 30 height 7
copy span "MUFIDAH2"
click at [221, 154] on span "MUFIDAH2" at bounding box center [206, 156] width 30 height 7
drag, startPoint x: 294, startPoint y: 155, endPoint x: 644, endPoint y: 155, distance: 349.6
click at [635, 155] on tr "2 99JITU 492206496 01/10/2025 07:23:10 MUFIDAH2 MUFIDAH DANA 085936646117 Rp 3.…" at bounding box center [445, 162] width 879 height 26
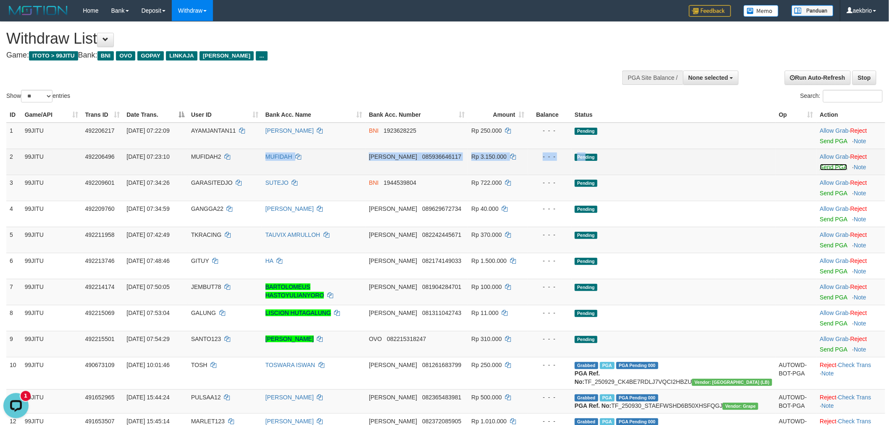
click at [820, 164] on link "Send PGA" at bounding box center [833, 167] width 27 height 7
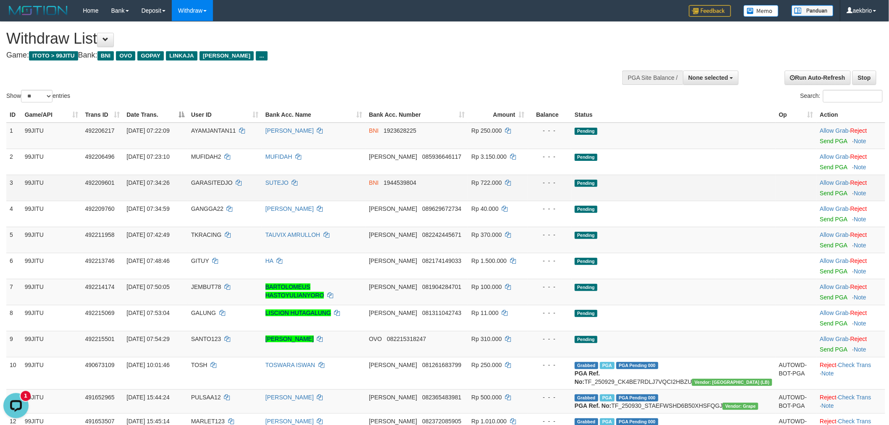
click at [233, 182] on span "GARASITEDJO" at bounding box center [212, 182] width 42 height 7
copy span "GARASITEDJO"
drag, startPoint x: 283, startPoint y: 183, endPoint x: 694, endPoint y: 188, distance: 411.5
click at [670, 183] on tr "3 99JITU 492209601 01/10/2025 07:34:26 GARASITEDJO SUTEJO BNI 1944539804 Rp 722…" at bounding box center [445, 188] width 879 height 26
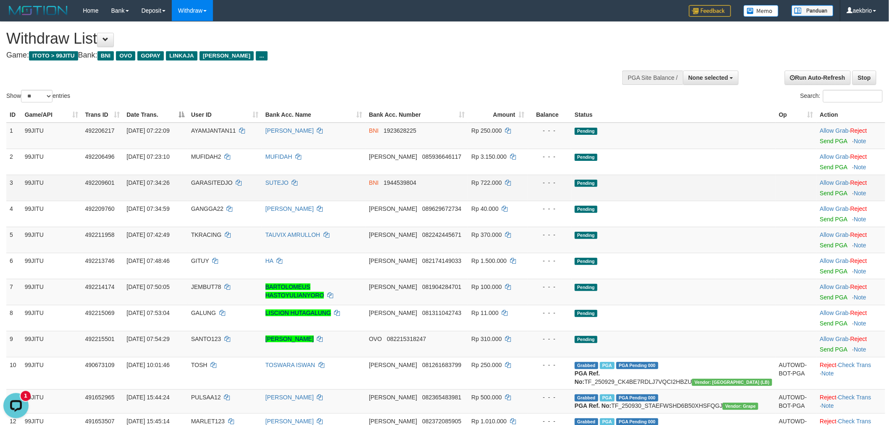
click at [817, 186] on td "Allow Grab · Reject Send PGA · Note" at bounding box center [851, 188] width 69 height 26
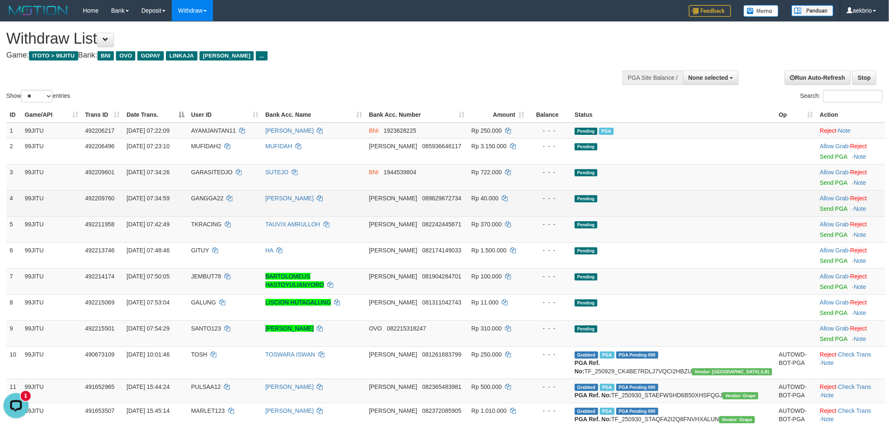
drag, startPoint x: 819, startPoint y: 192, endPoint x: 806, endPoint y: 192, distance: 13.9
click at [818, 192] on td "Allow Grab · Reject Send PGA · Note" at bounding box center [851, 203] width 69 height 26
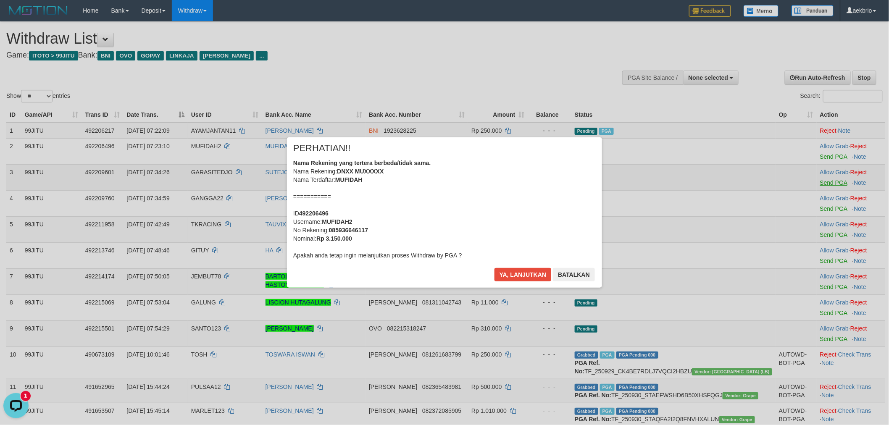
click at [816, 182] on div "× PERHATIAN!! Nama Rekening yang tertera berbeda/tidak sama. Nama Rekening: DNX…" at bounding box center [444, 213] width 889 height 184
click at [530, 275] on button "Ya, lanjutkan" at bounding box center [523, 274] width 57 height 13
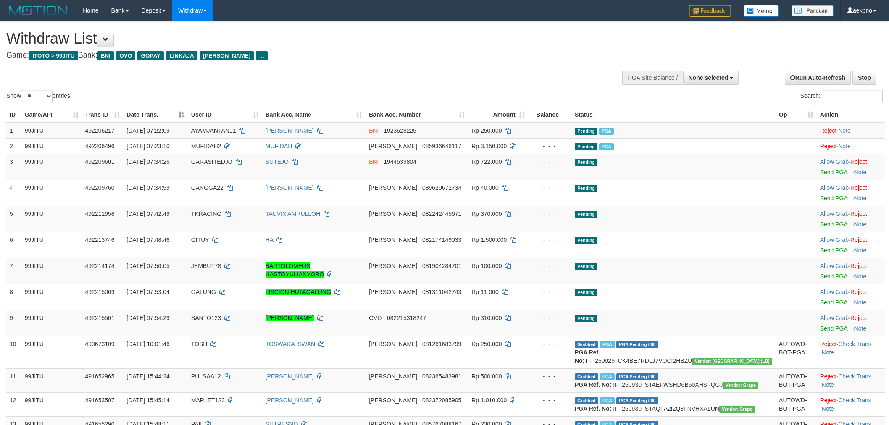
select select
select select "**"
click at [817, 171] on td "Allow Grab · Reject Send PGA · Note" at bounding box center [851, 167] width 69 height 26
click at [820, 172] on link "Send PGA" at bounding box center [833, 172] width 27 height 7
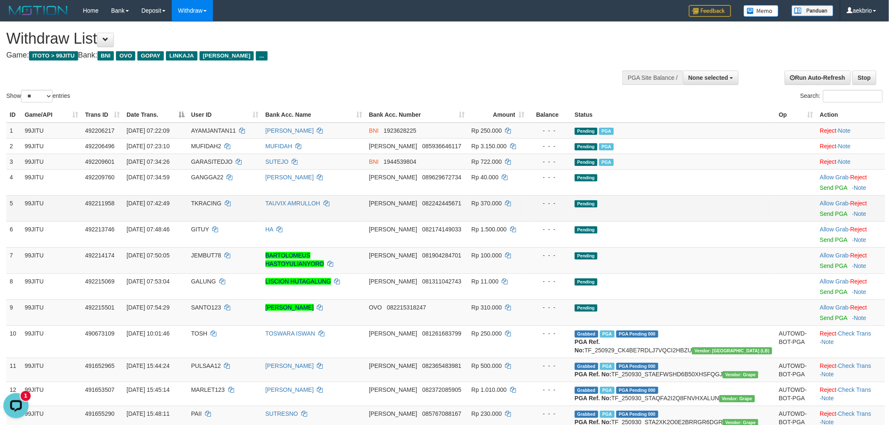
click at [221, 203] on span "TKRACING" at bounding box center [206, 203] width 30 height 7
copy td "TKRACING"
click at [221, 203] on span "TKRACING" at bounding box center [206, 203] width 30 height 7
drag, startPoint x: 293, startPoint y: 212, endPoint x: 663, endPoint y: 208, distance: 369.4
click at [639, 209] on tr "5 99JITU 492211958 [DATE] 07:42:49 TKRACING TAUVIX AMRULLOH [PERSON_NAME] 08224…" at bounding box center [445, 208] width 879 height 26
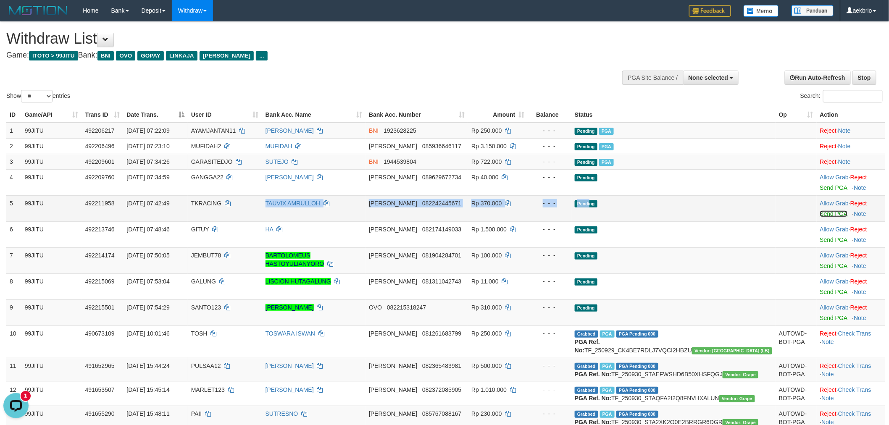
click at [820, 213] on link "Send PGA" at bounding box center [833, 214] width 27 height 7
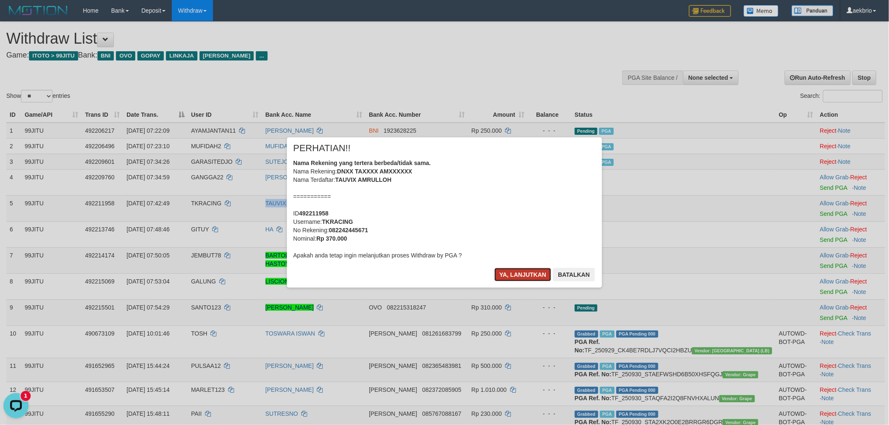
click at [508, 276] on button "Ya, lanjutkan" at bounding box center [523, 274] width 57 height 13
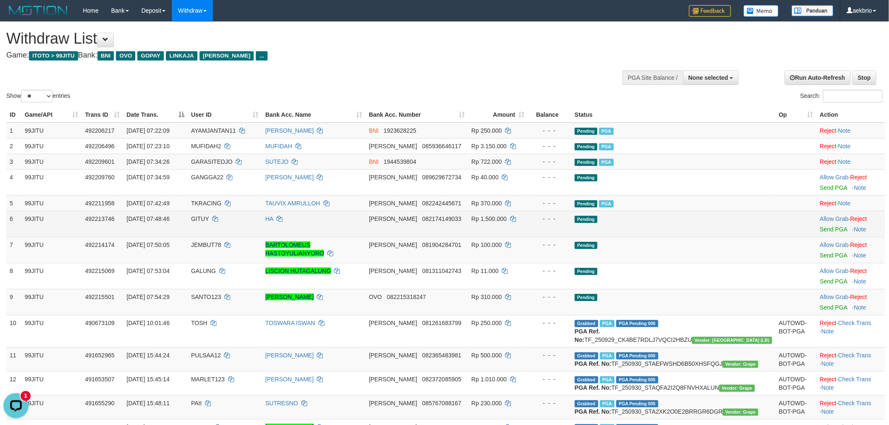
click at [209, 219] on span "GITUY" at bounding box center [200, 219] width 18 height 7
copy td "GITUY"
drag, startPoint x: 272, startPoint y: 231, endPoint x: 527, endPoint y: 231, distance: 254.2
click at [524, 231] on tr "6 99JITU 492213746 01/10/2025 07:48:46 GITUY HA DANA 082174149033 Rp 1.500.000 …" at bounding box center [445, 224] width 879 height 26
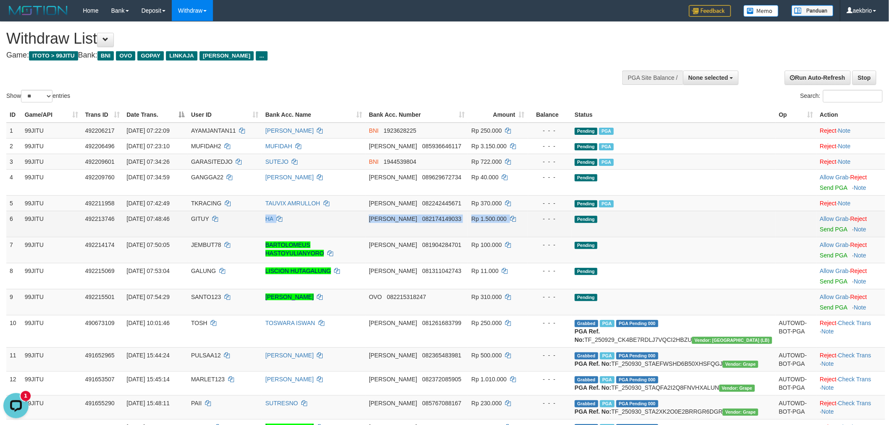
drag, startPoint x: 290, startPoint y: 229, endPoint x: 642, endPoint y: 219, distance: 352.3
click at [595, 219] on tr "6 99JITU 492213746 01/10/2025 07:48:46 GITUY HA DANA 082174149033 Rp 1.500.000 …" at bounding box center [445, 224] width 879 height 26
click at [820, 229] on link "Send PGA" at bounding box center [833, 229] width 27 height 7
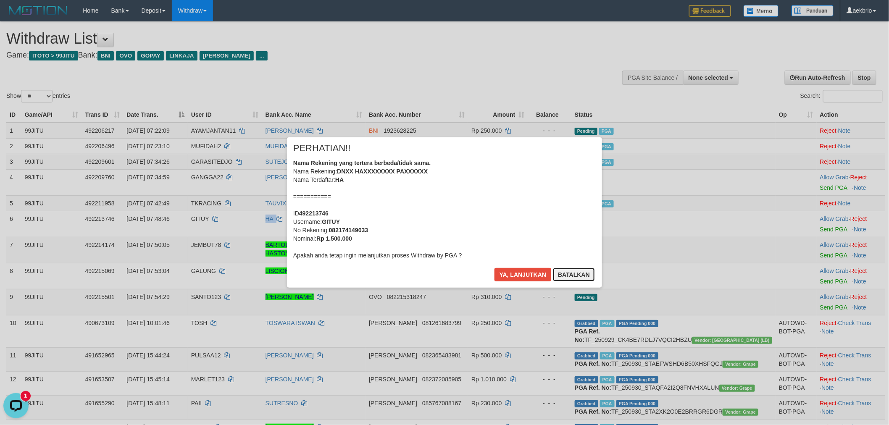
drag, startPoint x: 570, startPoint y: 279, endPoint x: 619, endPoint y: 267, distance: 50.1
click at [570, 279] on button "Batalkan" at bounding box center [574, 274] width 42 height 13
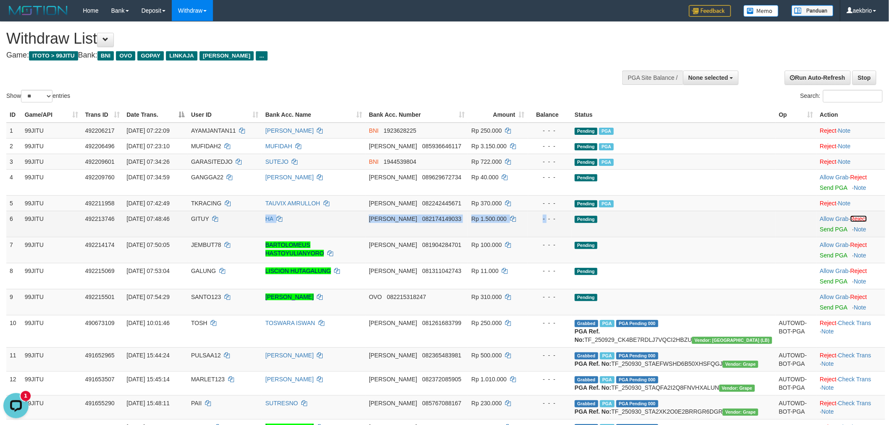
click at [851, 217] on link "Reject" at bounding box center [859, 219] width 17 height 7
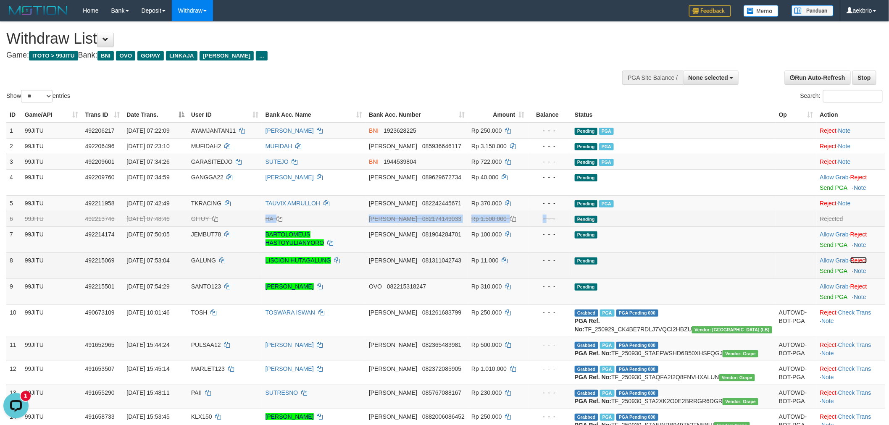
click at [854, 258] on link "Reject" at bounding box center [859, 260] width 17 height 7
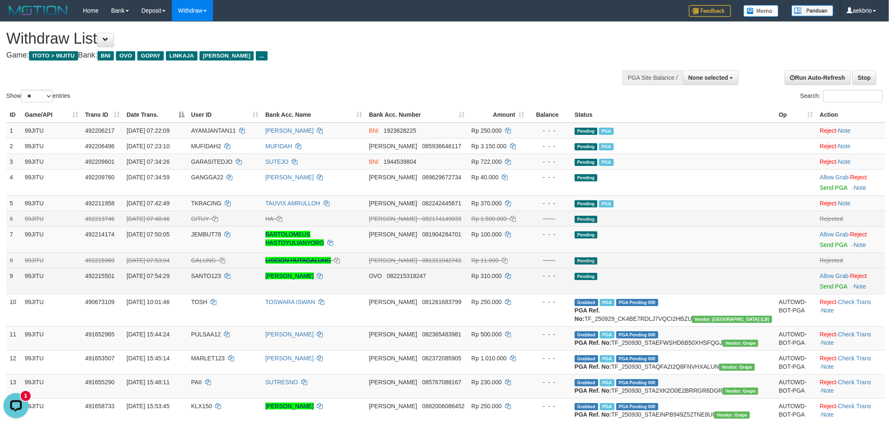
click at [221, 273] on span "SANTO123" at bounding box center [206, 276] width 30 height 7
copy td "SANTO123"
drag, startPoint x: 281, startPoint y: 286, endPoint x: 715, endPoint y: 279, distance: 434.2
click at [698, 280] on tr "9 99JITU 492215501 01/10/2025 07:54:29 SANTO123 SUSANTO WADIL KUSUMA OVO 082215…" at bounding box center [445, 281] width 879 height 26
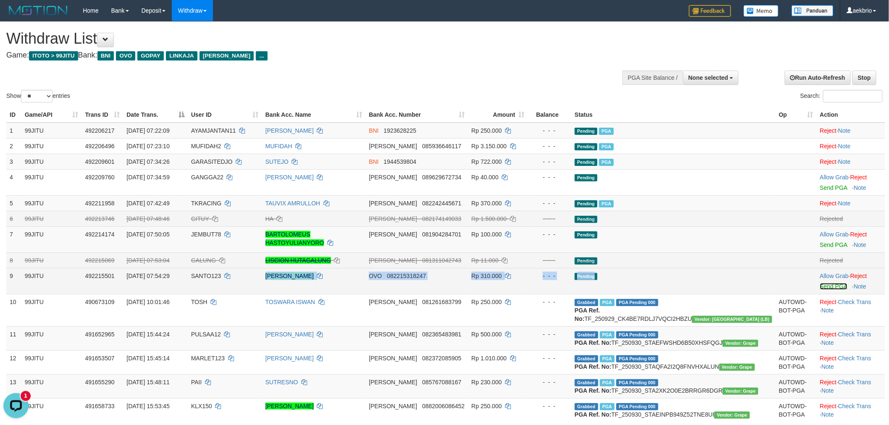
click at [820, 288] on link "Send PGA" at bounding box center [833, 286] width 27 height 7
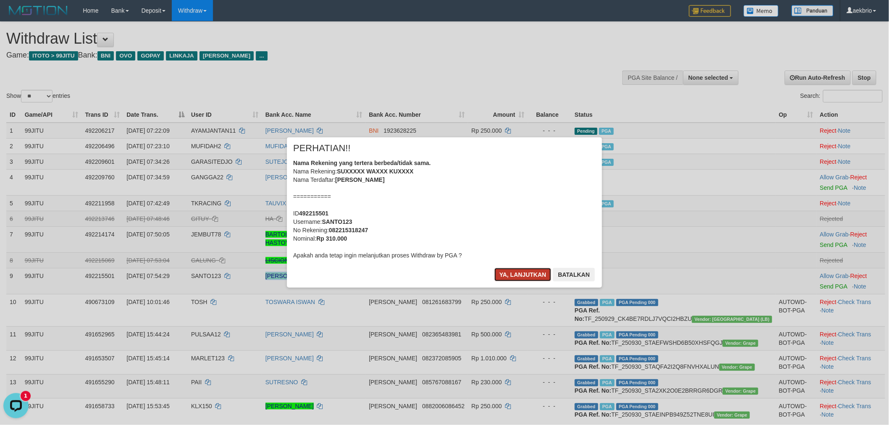
click at [526, 278] on button "Ya, lanjutkan" at bounding box center [523, 274] width 57 height 13
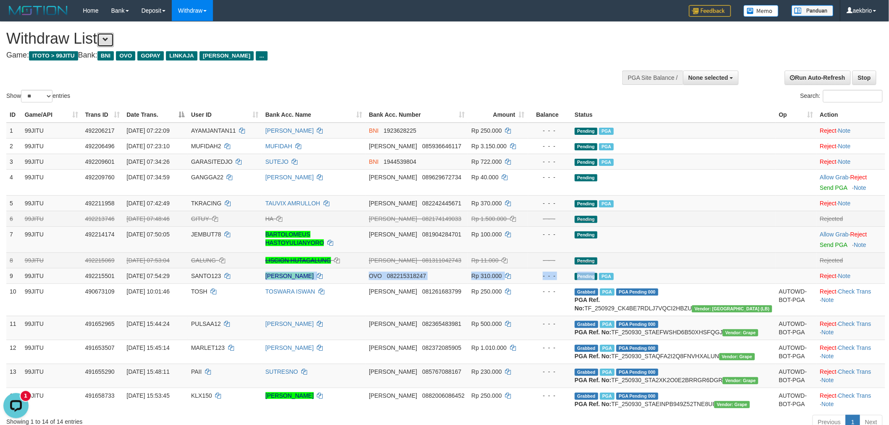
drag, startPoint x: 113, startPoint y: 36, endPoint x: 134, endPoint y: 117, distance: 83.2
click at [113, 38] on button at bounding box center [105, 40] width 17 height 14
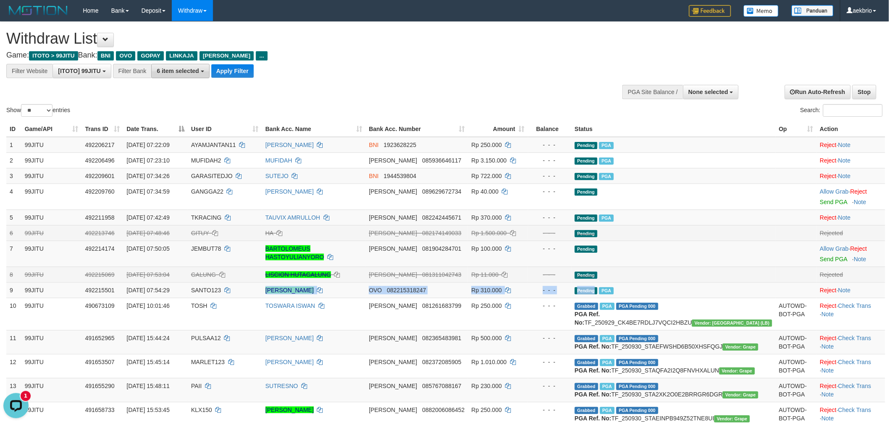
click at [179, 70] on span "6 item selected" at bounding box center [178, 71] width 42 height 7
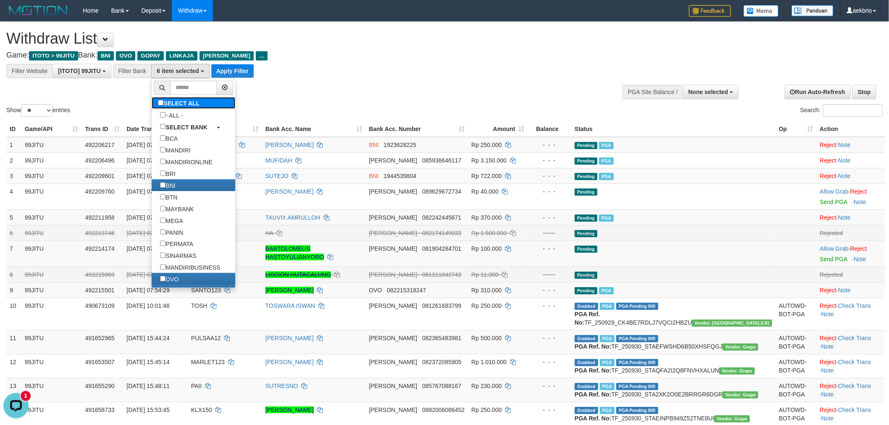
click at [190, 106] on label "SELECT ALL" at bounding box center [180, 103] width 56 height 12
select select "***"
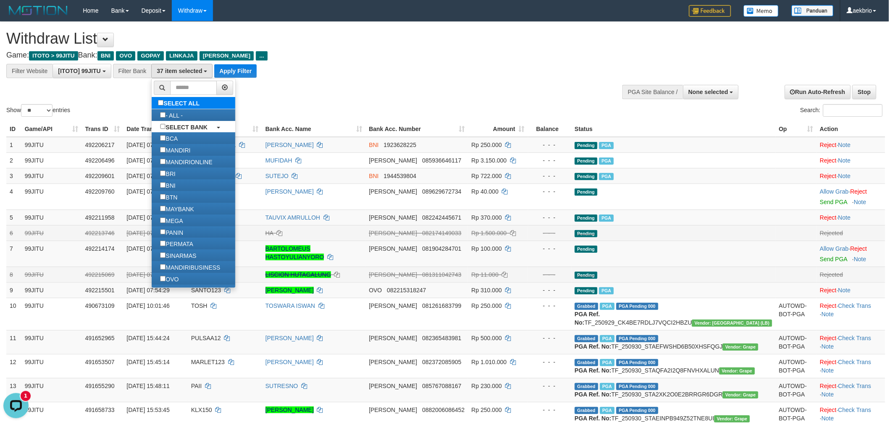
scroll to position [43, 0]
click at [249, 61] on div "**********" at bounding box center [298, 50] width 585 height 56
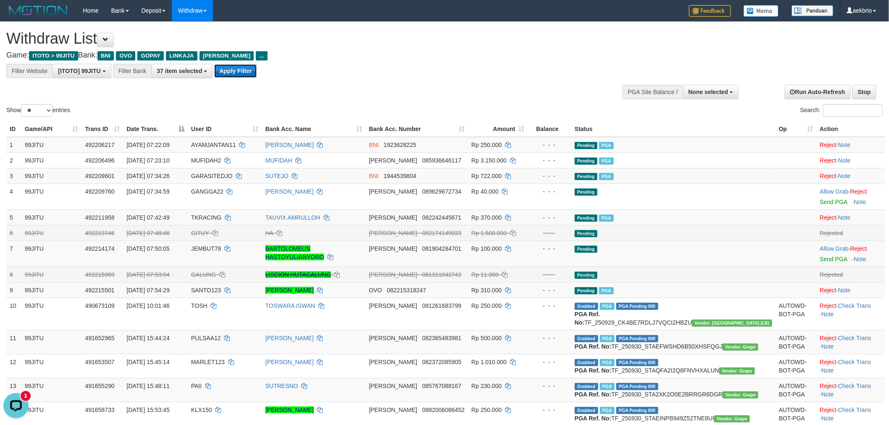
click at [245, 69] on button "Apply Filter" at bounding box center [235, 70] width 42 height 13
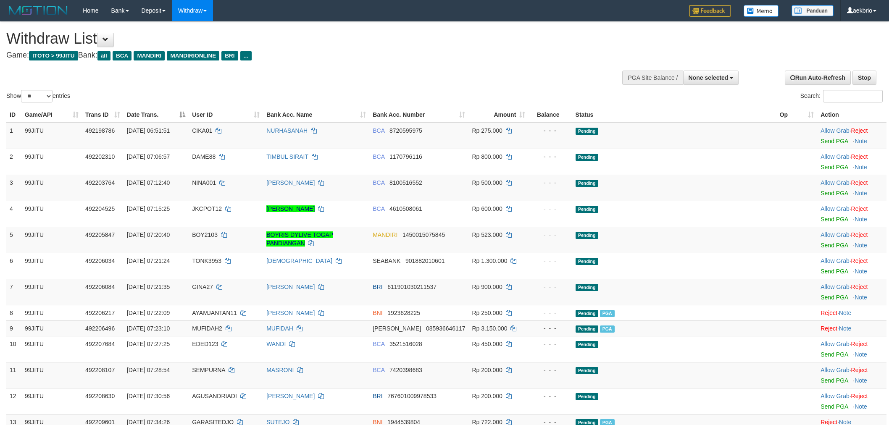
select select
select select "**"
click at [212, 129] on span "CIKA01" at bounding box center [202, 130] width 20 height 7
copy td "CIKA01"
drag, startPoint x: 228, startPoint y: 129, endPoint x: 236, endPoint y: 135, distance: 10.3
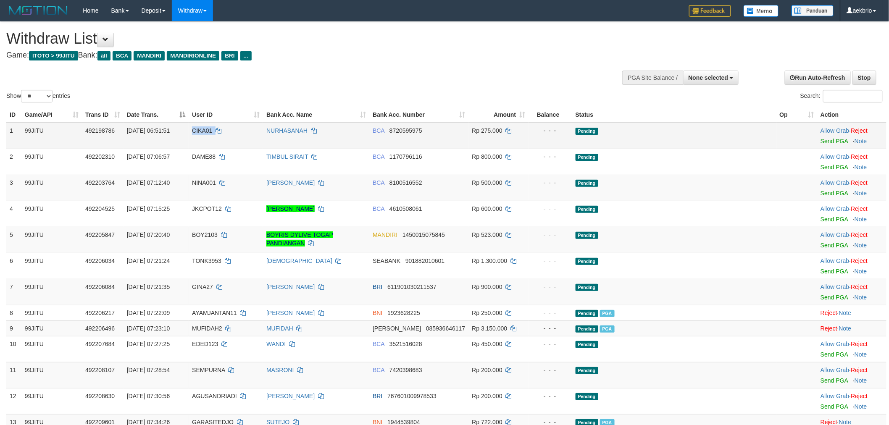
click at [212, 131] on span "CIKA01" at bounding box center [202, 130] width 20 height 7
drag, startPoint x: 490, startPoint y: 140, endPoint x: 734, endPoint y: 124, distance: 245.1
click at [672, 124] on tr "1 99JITU 492198786 [DATE] 06:51:51 CIKA01 NURHASANAH BCA 8720595975 Rp 275.000 …" at bounding box center [446, 136] width 880 height 26
click at [821, 139] on link "Send PGA" at bounding box center [834, 141] width 27 height 7
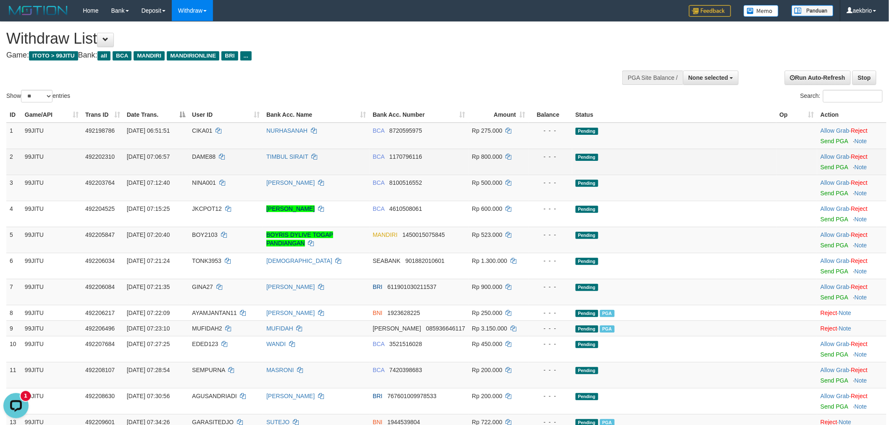
click at [216, 156] on span "DAME88" at bounding box center [204, 156] width 24 height 7
copy td "DAME88"
drag, startPoint x: 236, startPoint y: 156, endPoint x: 240, endPoint y: 152, distance: 5.7
click at [216, 155] on span "DAME88" at bounding box center [204, 156] width 24 height 7
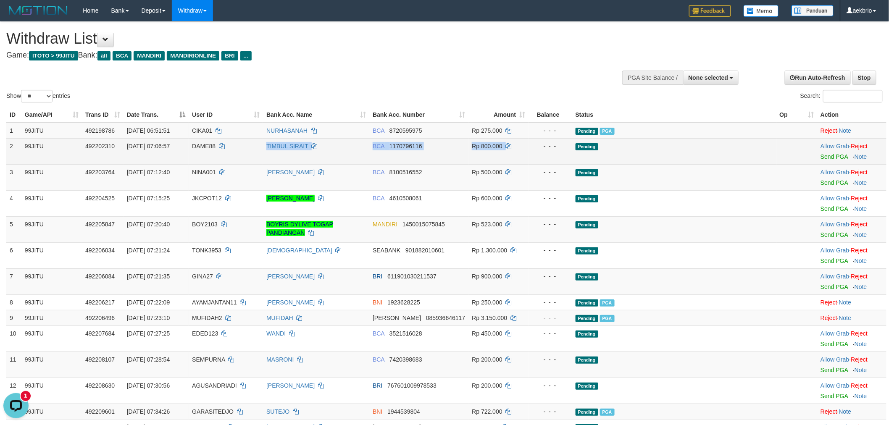
drag, startPoint x: 267, startPoint y: 145, endPoint x: 742, endPoint y: 155, distance: 475.0
click at [607, 148] on tr "2 99JITU 492202310 01/10/2025 07:06:57 DAME88 TIMBUL SIRAIT BCA 1170796116 Rp 8…" at bounding box center [446, 151] width 880 height 26
click at [821, 156] on link "Send PGA" at bounding box center [834, 156] width 27 height 7
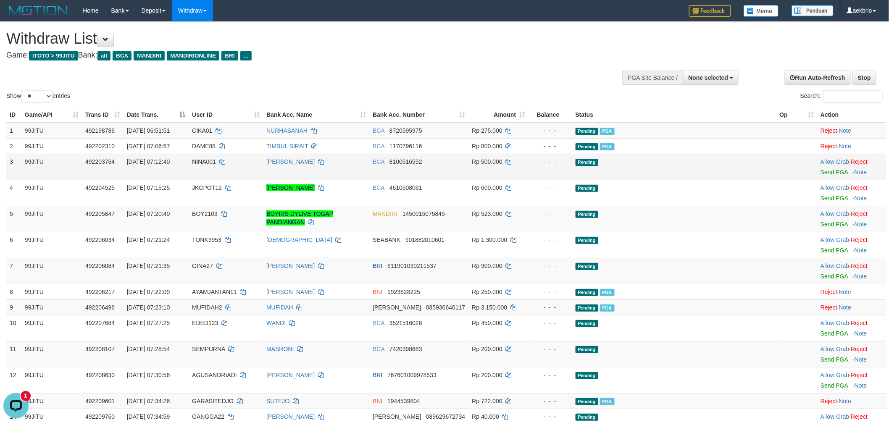
click at [216, 163] on span "NINA001" at bounding box center [204, 161] width 24 height 7
copy td "NINA001"
drag, startPoint x: 620, startPoint y: 157, endPoint x: 685, endPoint y: 156, distance: 65.6
click at [664, 157] on tr "3 99JITU 492203764 01/10/2025 07:12:40 NINA001 TOMMY SUBAGJA BCA 8100516552 Rp …" at bounding box center [446, 167] width 880 height 26
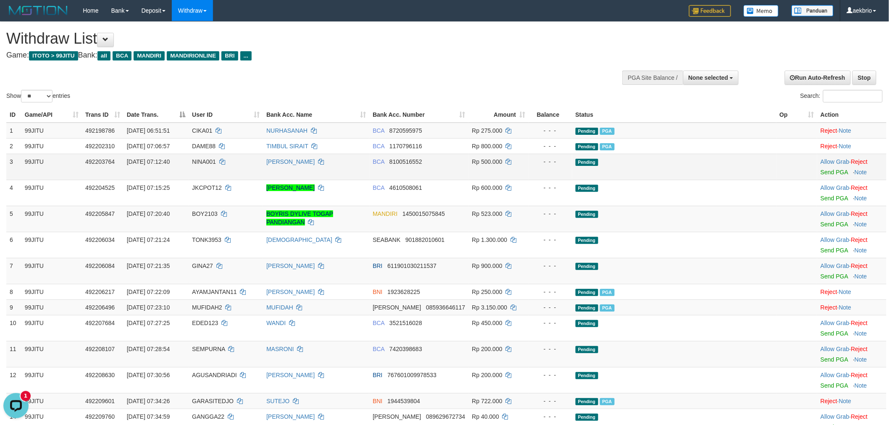
click at [821, 166] on div at bounding box center [852, 167] width 63 height 2
click at [821, 172] on link "Send PGA" at bounding box center [834, 172] width 27 height 7
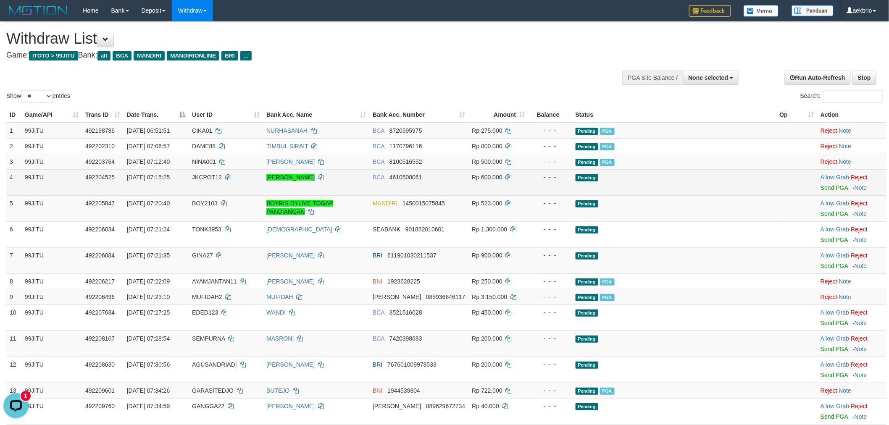
click at [230, 170] on td "JKCPOT12" at bounding box center [226, 182] width 74 height 26
copy td "JKCPOT12"
click at [230, 170] on td "JKCPOT12" at bounding box center [226, 182] width 74 height 26
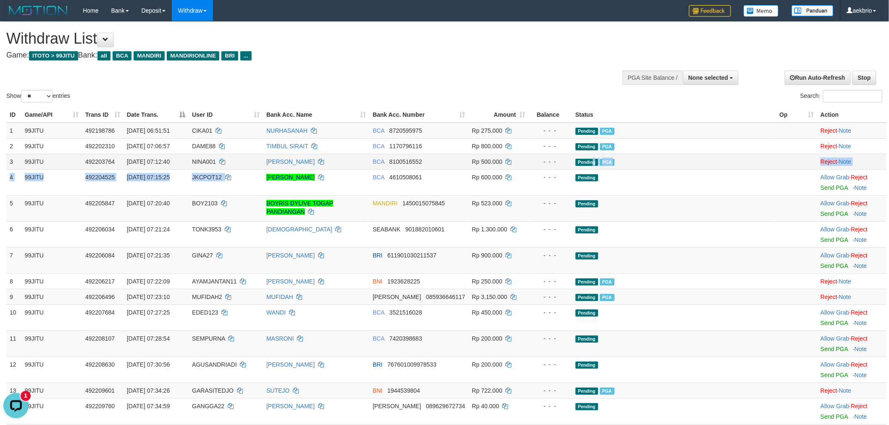
drag, startPoint x: 387, startPoint y: 187, endPoint x: 679, endPoint y: 164, distance: 293.0
click at [658, 164] on tbody "1 99JITU 492198786 01/10/2025 06:51:51 CIKA01 NURHASANAH BCA 8720595975 Rp 275.…" at bounding box center [446, 410] width 880 height 574
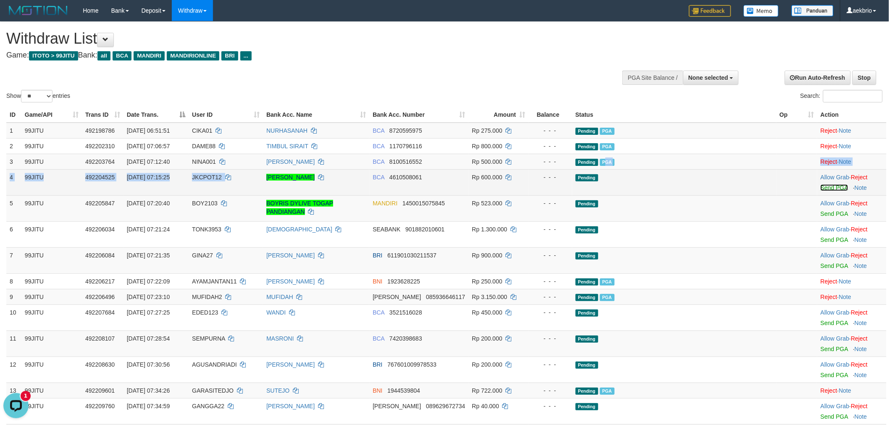
click at [821, 189] on link "Send PGA" at bounding box center [834, 187] width 27 height 7
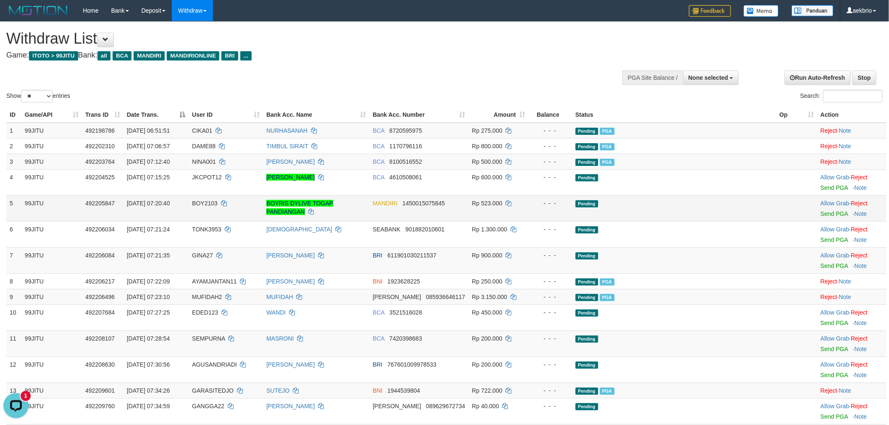
click at [218, 200] on span "BOY2103" at bounding box center [205, 203] width 26 height 7
copy td "BOY2103"
click at [218, 200] on span "BOY2103" at bounding box center [205, 203] width 26 height 7
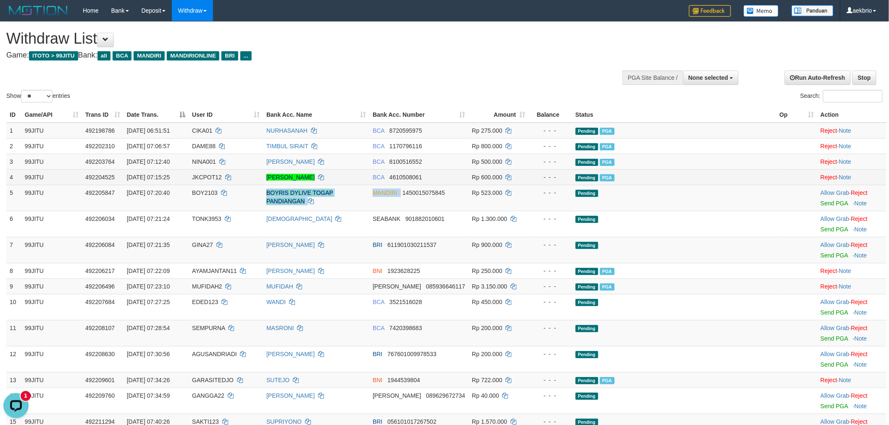
drag, startPoint x: 297, startPoint y: 192, endPoint x: 669, endPoint y: 179, distance: 373.0
click at [635, 179] on tbody "1 99JITU 492198786 01/10/2025 06:51:51 CIKA01 NURHASANAH BCA 8720595975 Rp 275.…" at bounding box center [446, 404] width 880 height 563
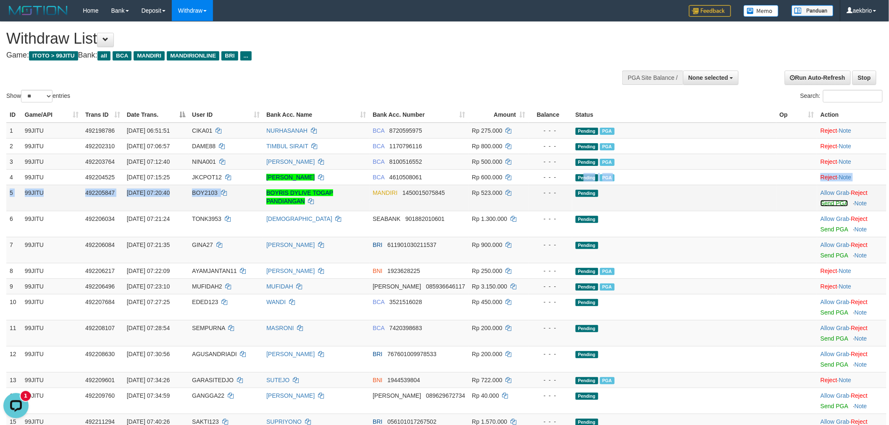
click at [821, 203] on link "Send PGA" at bounding box center [834, 203] width 27 height 7
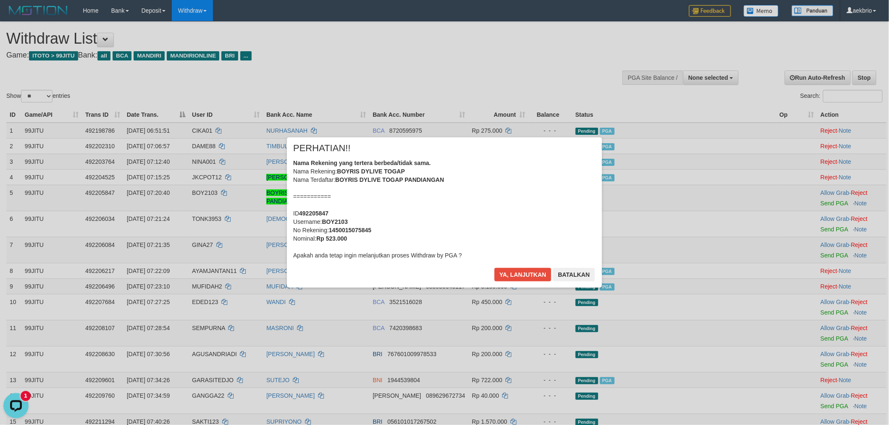
click at [521, 283] on div "Ya, lanjutkan Batalkan" at bounding box center [545, 278] width 102 height 20
click at [523, 275] on button "Ya, lanjutkan" at bounding box center [523, 274] width 57 height 13
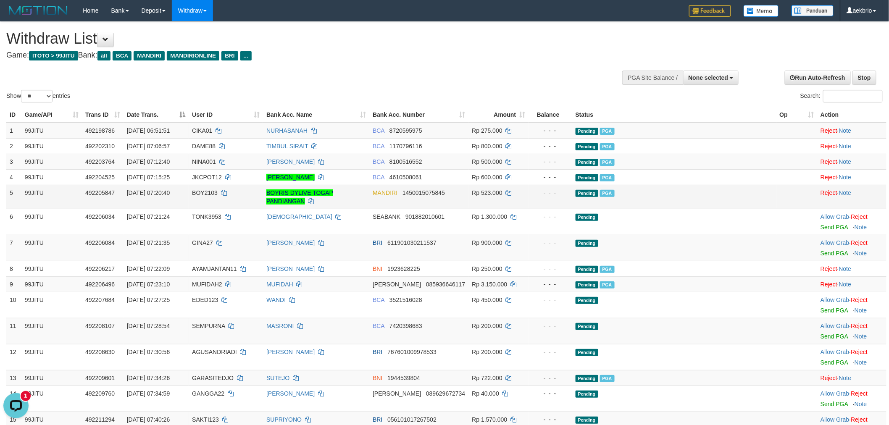
click at [229, 203] on td "BOY2103" at bounding box center [226, 197] width 74 height 24
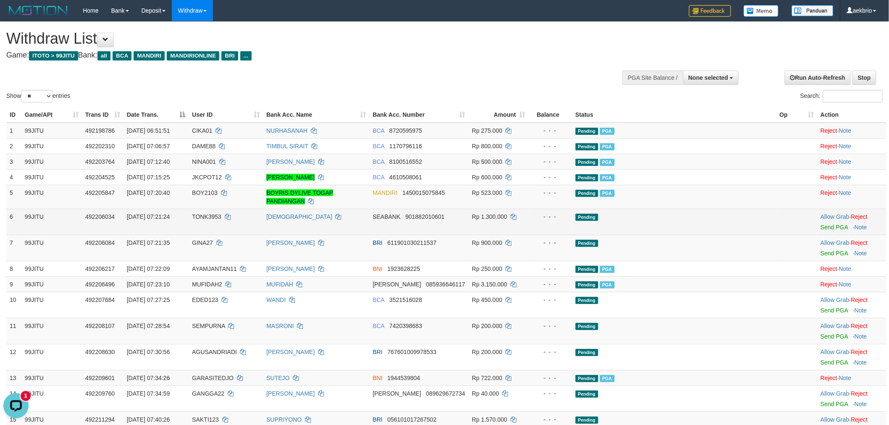
click at [221, 216] on span "TONK3953" at bounding box center [206, 216] width 29 height 7
copy td "TONK3953"
drag, startPoint x: 400, startPoint y: 224, endPoint x: 729, endPoint y: 228, distance: 329.1
click at [643, 227] on tr "6 99JITU 492206034 01/10/2025 07:21:24 TONK3953 SYAEFUDIN SEABANK 901882010601 …" at bounding box center [446, 222] width 880 height 26
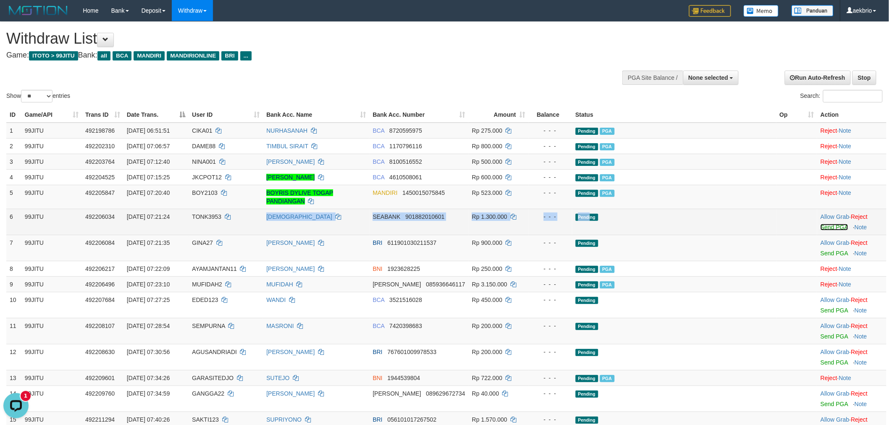
click at [821, 226] on link "Send PGA" at bounding box center [834, 227] width 27 height 7
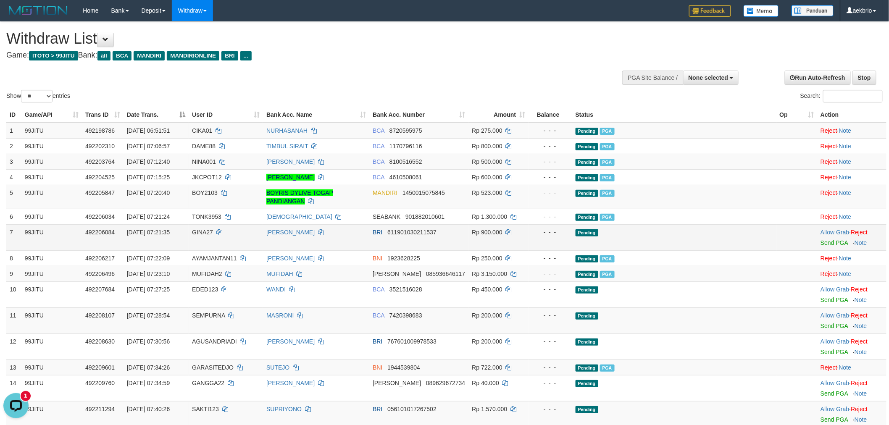
click at [213, 231] on span "GINA27" at bounding box center [202, 232] width 21 height 7
copy td "GINA27"
click at [213, 231] on span "GINA27" at bounding box center [202, 232] width 21 height 7
drag, startPoint x: 297, startPoint y: 238, endPoint x: 644, endPoint y: 245, distance: 347.2
click at [593, 239] on tr "7 99JITU 492206084 01/10/2025 07:21:35 GINA27 EDY SUTRISNO BRI 611901030211537 …" at bounding box center [446, 237] width 880 height 26
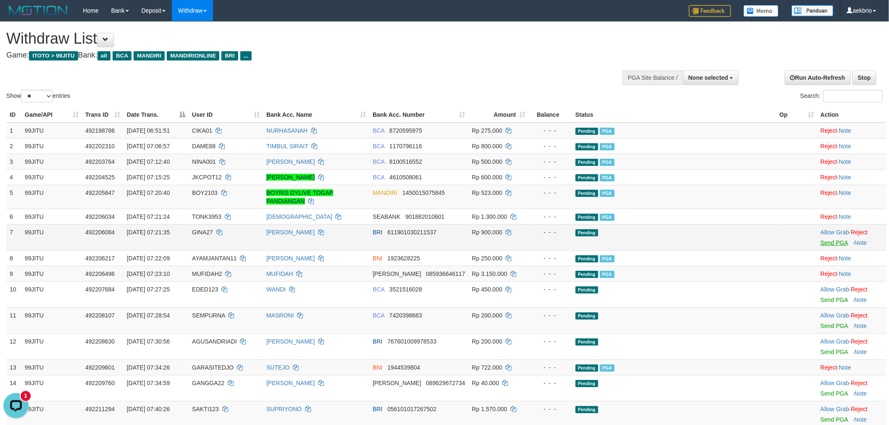
drag, startPoint x: 805, startPoint y: 237, endPoint x: 814, endPoint y: 241, distance: 10.0
click at [817, 237] on td "Allow Grab · Reject Send PGA · Note" at bounding box center [851, 237] width 69 height 26
click at [821, 240] on link "Send PGA" at bounding box center [834, 243] width 27 height 7
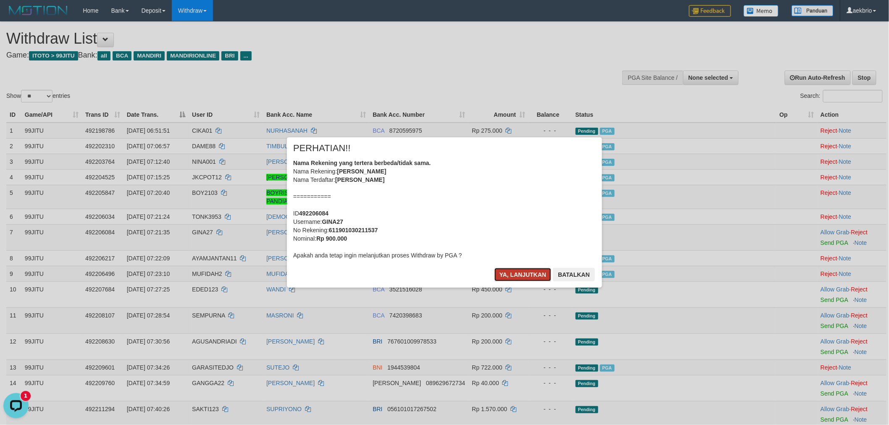
click at [519, 277] on button "Ya, lanjutkan" at bounding box center [523, 274] width 57 height 13
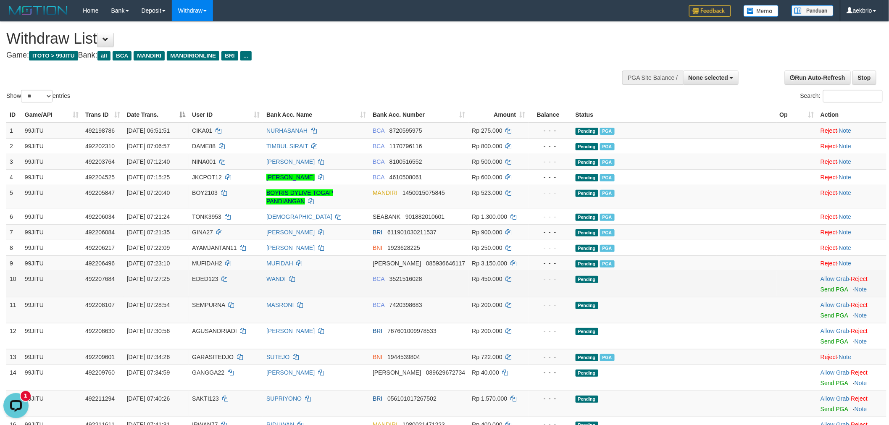
click at [218, 278] on span "EDED123" at bounding box center [205, 279] width 26 height 7
copy td "EDED123"
drag, startPoint x: 471, startPoint y: 283, endPoint x: 723, endPoint y: 283, distance: 251.7
click at [678, 283] on tr "10 99JITU 492207684 01/10/2025 07:27:25 EDED123 WANDI BCA 3521516028 Rp 450.000…" at bounding box center [446, 284] width 880 height 26
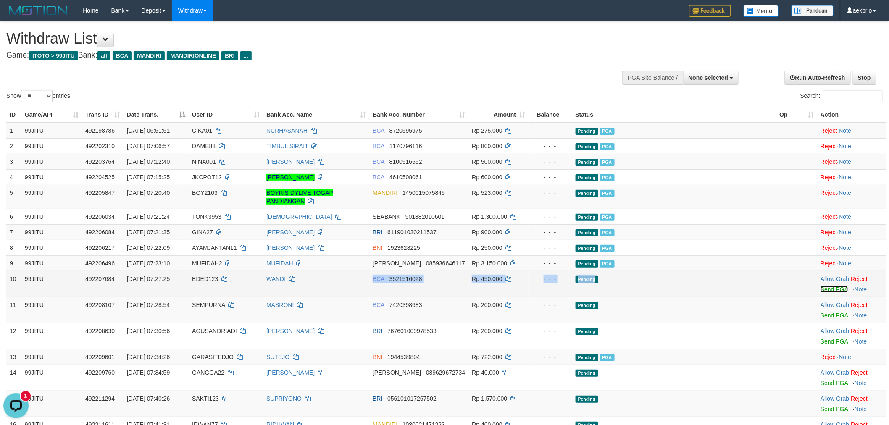
click at [821, 290] on link "Send PGA" at bounding box center [834, 289] width 27 height 7
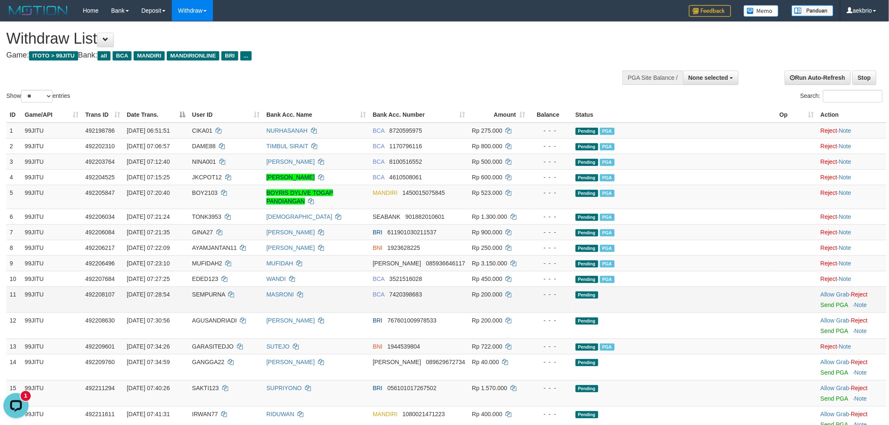
drag, startPoint x: 233, startPoint y: 300, endPoint x: 236, endPoint y: 295, distance: 5.4
click at [236, 296] on td "SEMPURNA" at bounding box center [226, 300] width 74 height 26
click at [225, 292] on span "SEMPURNA" at bounding box center [208, 294] width 33 height 7
drag, startPoint x: 238, startPoint y: 292, endPoint x: 243, endPoint y: 298, distance: 6.8
click at [225, 292] on span "SEMPURNA" at bounding box center [208, 294] width 33 height 7
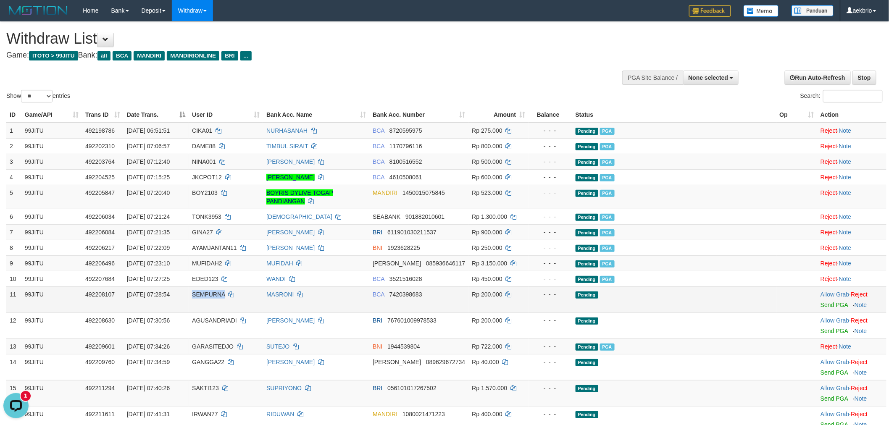
copy span "SEMPURNA"
drag, startPoint x: 436, startPoint y: 295, endPoint x: 679, endPoint y: 295, distance: 242.5
click at [663, 295] on tr "11 99JITU 492208107 01/10/2025 07:28:54 SEMPURNA MASRONI BCA 7420398683 Rp 200.…" at bounding box center [446, 300] width 880 height 26
click at [817, 305] on td "Allow Grab · Reject Send PGA · Note" at bounding box center [851, 300] width 69 height 26
click at [821, 305] on link "Send PGA" at bounding box center [834, 305] width 27 height 7
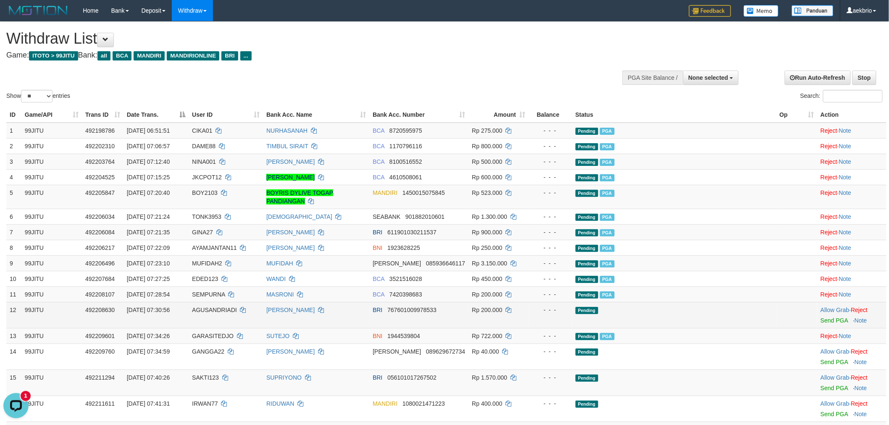
click at [237, 311] on span "AGUSANDRIADI" at bounding box center [214, 310] width 45 height 7
copy td "AGUSANDRIADI"
click at [237, 311] on span "AGUSANDRIADI" at bounding box center [214, 310] width 45 height 7
drag, startPoint x: 417, startPoint y: 311, endPoint x: 766, endPoint y: 315, distance: 348.8
click at [713, 312] on tr "12 99JITU 492208630 01/10/2025 07:30:56 AGUSANDRIADI AGUS ANDRIADI BRI 76760100…" at bounding box center [446, 315] width 880 height 26
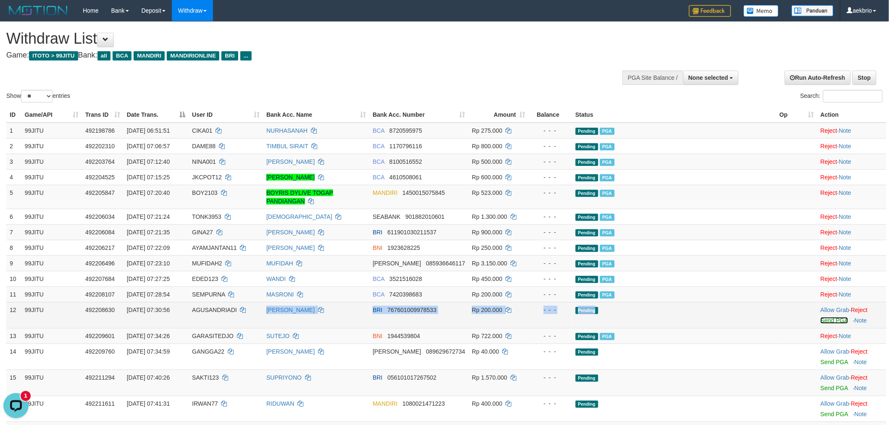
click at [821, 322] on link "Send PGA" at bounding box center [834, 320] width 27 height 7
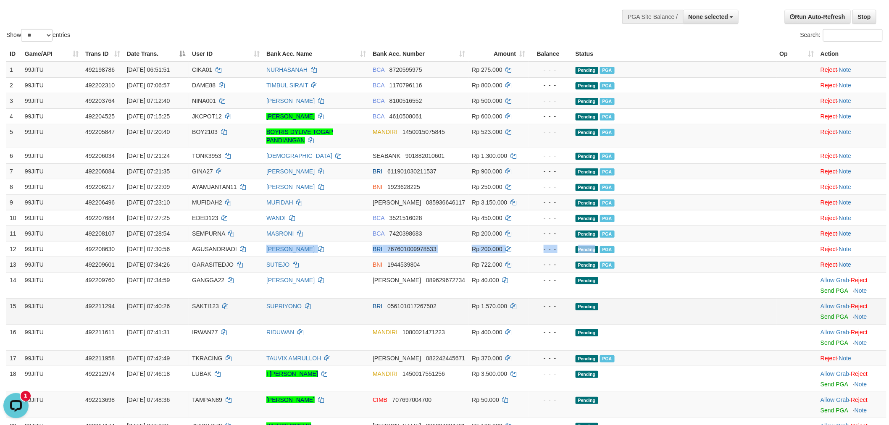
scroll to position [93, 0]
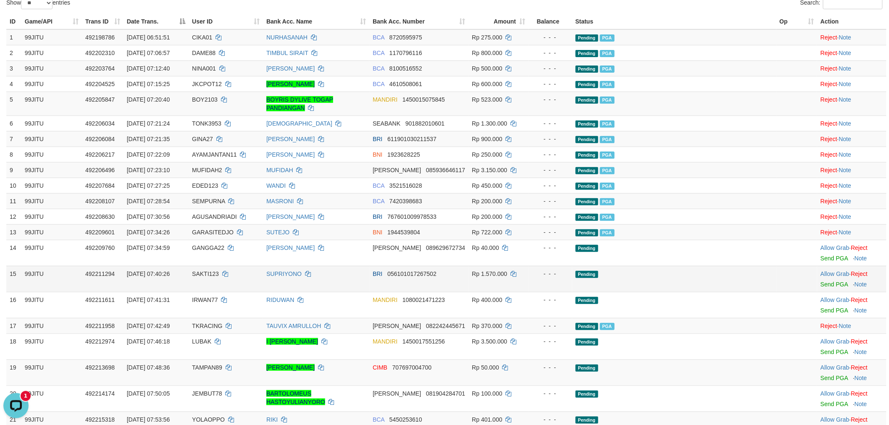
click at [219, 274] on span "SAKTI123" at bounding box center [205, 274] width 27 height 7
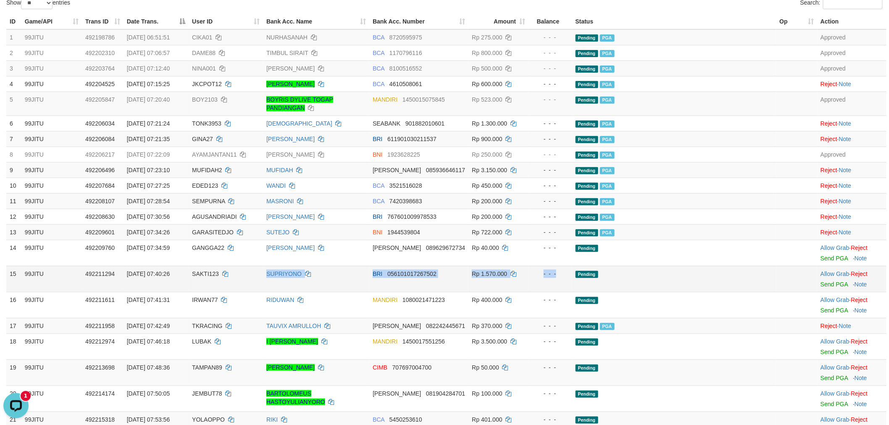
drag, startPoint x: 316, startPoint y: 281, endPoint x: 661, endPoint y: 283, distance: 344.6
click at [645, 283] on tr "15 99JITU 492211294 01/10/2025 07:40:26 SAKTI123 SUPRIYONO BRI 056101017267502 …" at bounding box center [446, 279] width 880 height 26
click at [821, 285] on link "Send PGA" at bounding box center [834, 284] width 27 height 7
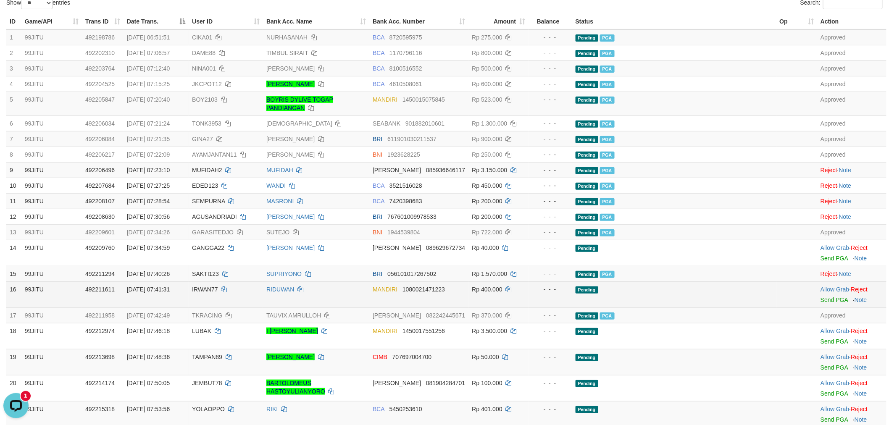
click at [218, 290] on td "IRWAN77" at bounding box center [226, 295] width 74 height 26
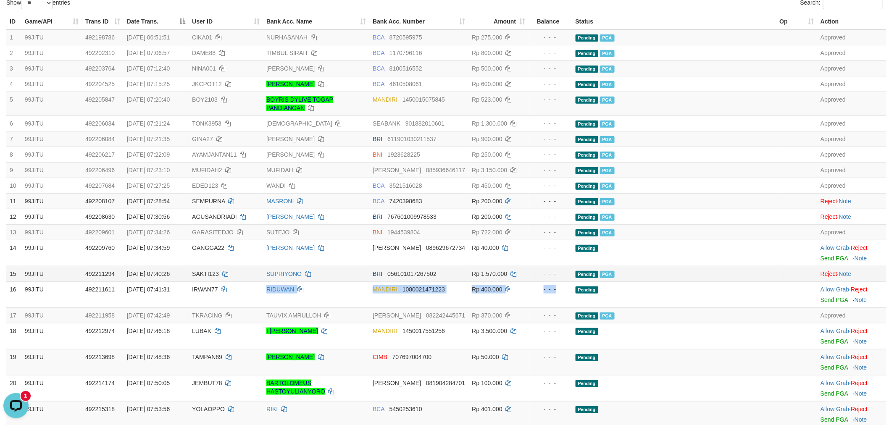
drag, startPoint x: 289, startPoint y: 298, endPoint x: 703, endPoint y: 279, distance: 414.4
click at [675, 280] on tbody "1 99JITU 492198786 01/10/2025 06:51:51 CIKA01 NURHASANAH BCA 8720595975 Rp 275.…" at bounding box center [446, 278] width 880 height 498
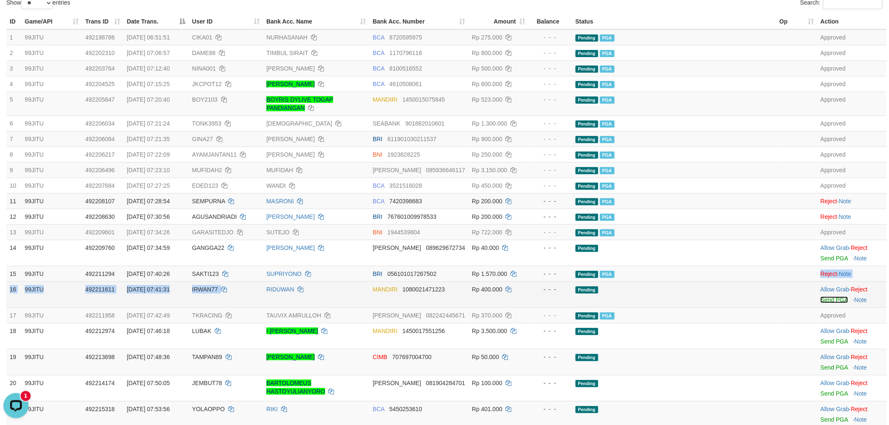
click at [821, 299] on link "Send PGA" at bounding box center [834, 300] width 27 height 7
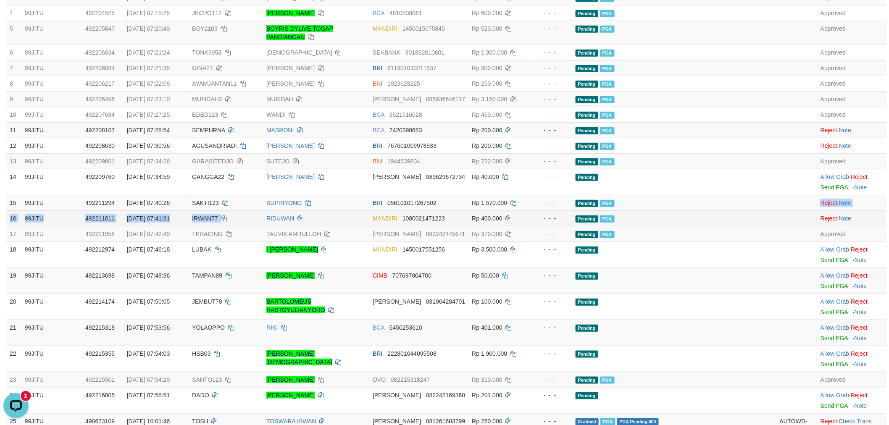
scroll to position [187, 0]
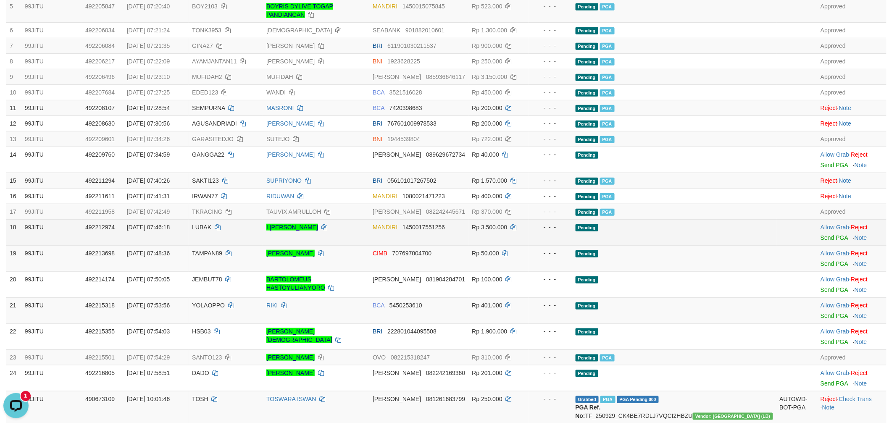
click at [211, 224] on span "LUBAK" at bounding box center [201, 227] width 19 height 7
drag, startPoint x: 414, startPoint y: 240, endPoint x: 593, endPoint y: 240, distance: 179.4
click at [589, 240] on tr "18 99JITU 492212974 01/10/2025 07:46:18 LUBAK I WAYAN ADE SURYAWAN MANDIRI 1450…" at bounding box center [446, 232] width 880 height 26
click at [712, 239] on td "Pending" at bounding box center [674, 232] width 204 height 26
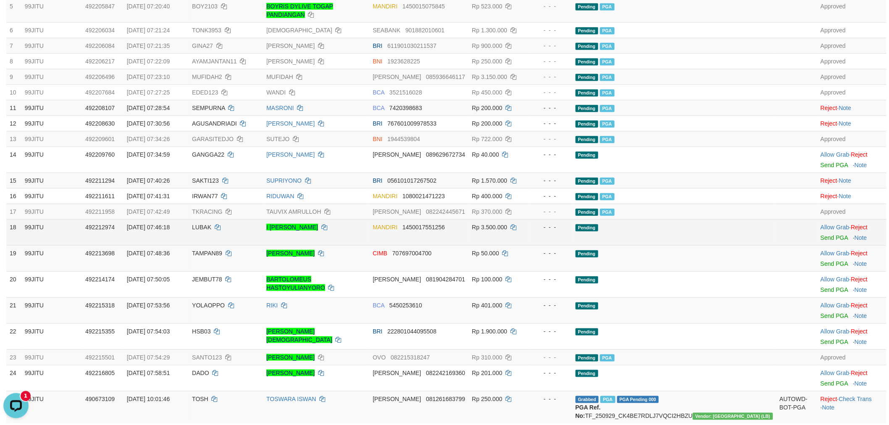
click at [825, 240] on td "Allow Grab · Reject Send PGA · Note" at bounding box center [851, 232] width 69 height 26
click at [825, 238] on link "Send PGA" at bounding box center [834, 237] width 27 height 7
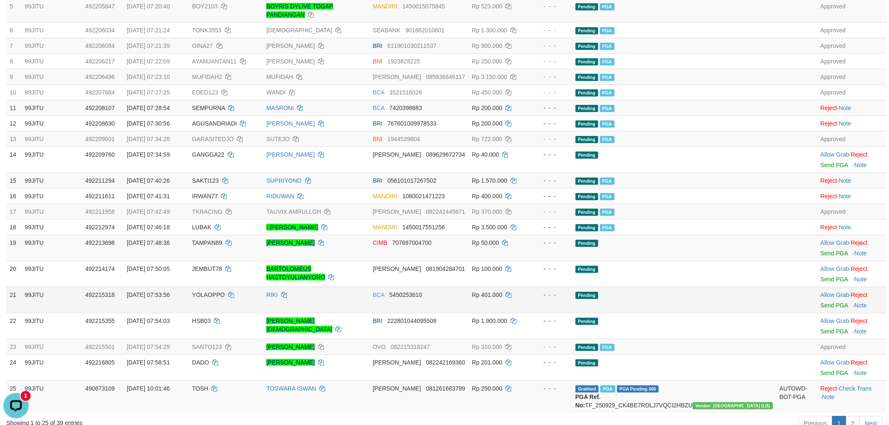
click at [225, 296] on span "YOLAOPPO" at bounding box center [208, 295] width 33 height 7
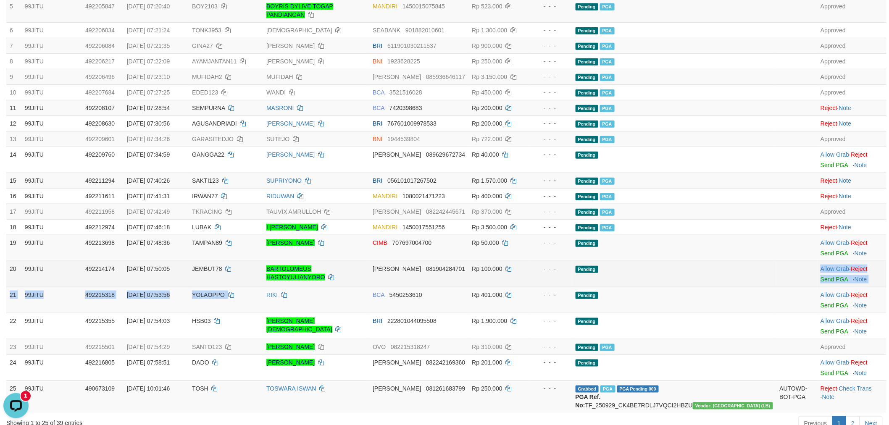
drag, startPoint x: 284, startPoint y: 302, endPoint x: 755, endPoint y: 275, distance: 472.3
click at [738, 277] on tbody "1 99JITU 492198786 01/10/2025 06:51:51 CIKA01 NURHASANAH BCA 8720595975 Rp 275.…" at bounding box center [446, 174] width 880 height 477
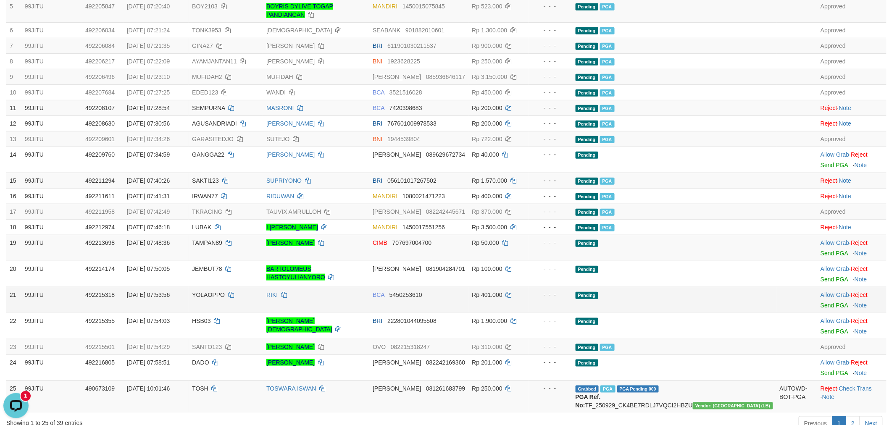
click at [778, 300] on td at bounding box center [797, 300] width 41 height 26
click at [821, 305] on link "Send PGA" at bounding box center [834, 305] width 27 height 7
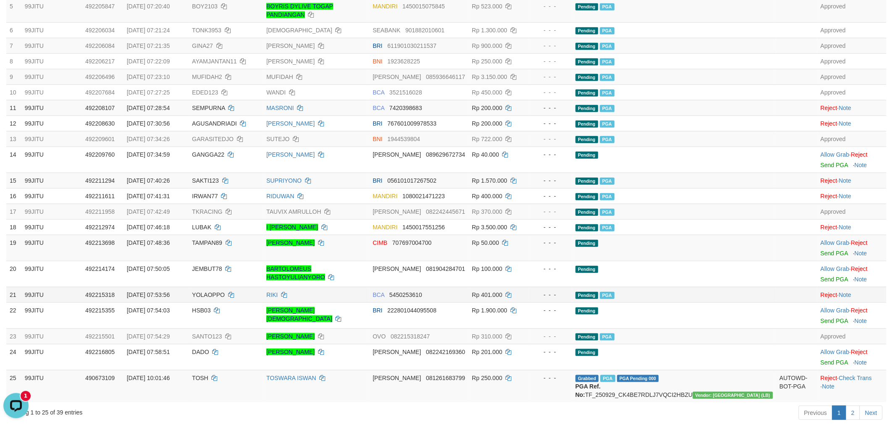
click at [230, 300] on td "YOLAOPPO" at bounding box center [226, 295] width 74 height 16
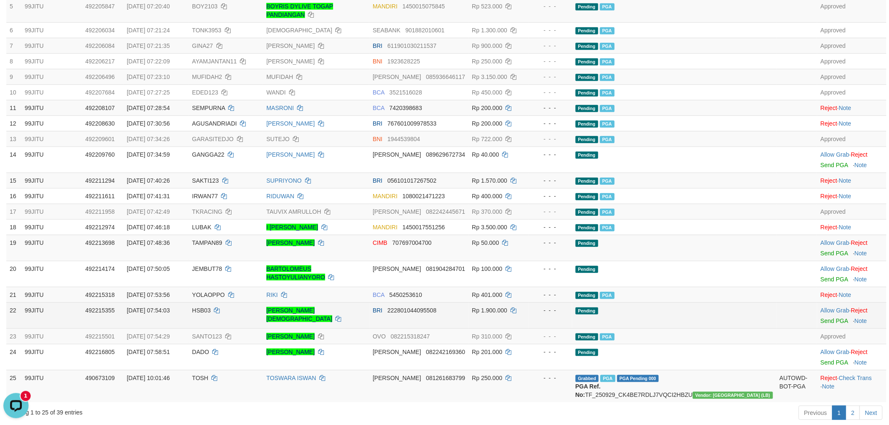
click at [211, 312] on span "HSB03" at bounding box center [201, 310] width 18 height 7
drag, startPoint x: 377, startPoint y: 318, endPoint x: 664, endPoint y: 310, distance: 287.1
click at [626, 310] on tr "22 99JITU 492215355 01/10/2025 07:54:03 HSB03 WAHYU ABAROR HASIBUAN BRI 2228010…" at bounding box center [446, 316] width 880 height 26
drag, startPoint x: 725, startPoint y: 311, endPoint x: 748, endPoint y: 313, distance: 23.1
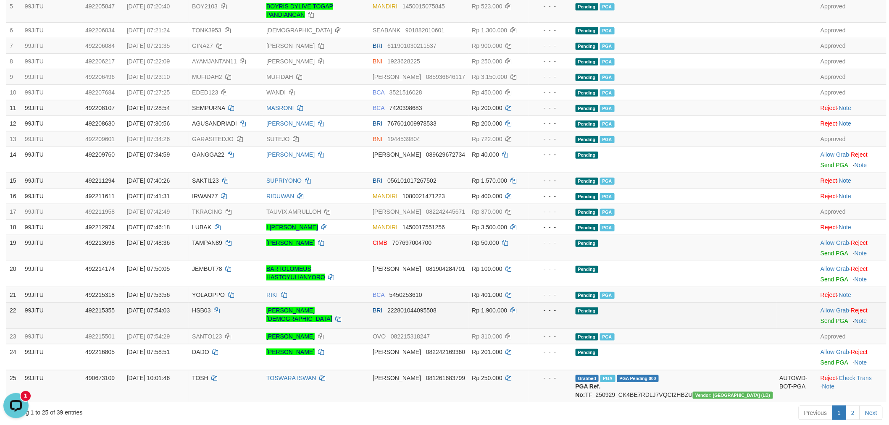
click at [733, 312] on td "Pending" at bounding box center [674, 316] width 204 height 26
click at [821, 318] on link "Send PGA" at bounding box center [834, 321] width 27 height 7
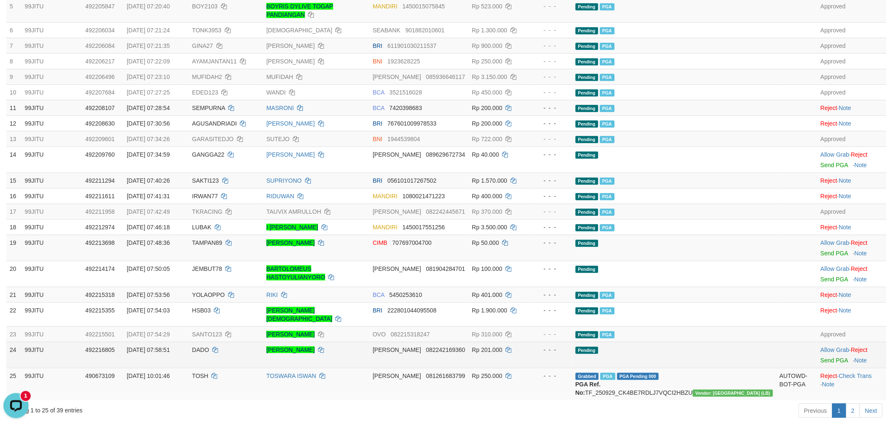
click at [209, 347] on span "DADO" at bounding box center [200, 350] width 17 height 7
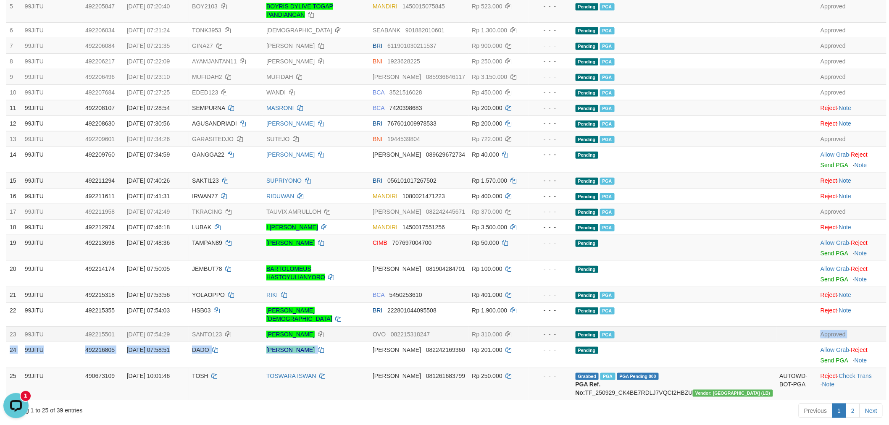
drag, startPoint x: 402, startPoint y: 344, endPoint x: 750, endPoint y: 322, distance: 348.2
click at [679, 319] on tbody "1 99JITU 492198786 01/10/2025 06:51:51 CIKA01 NURHASANAH BCA 8720595975 Rp 275.…" at bounding box center [446, 168] width 880 height 464
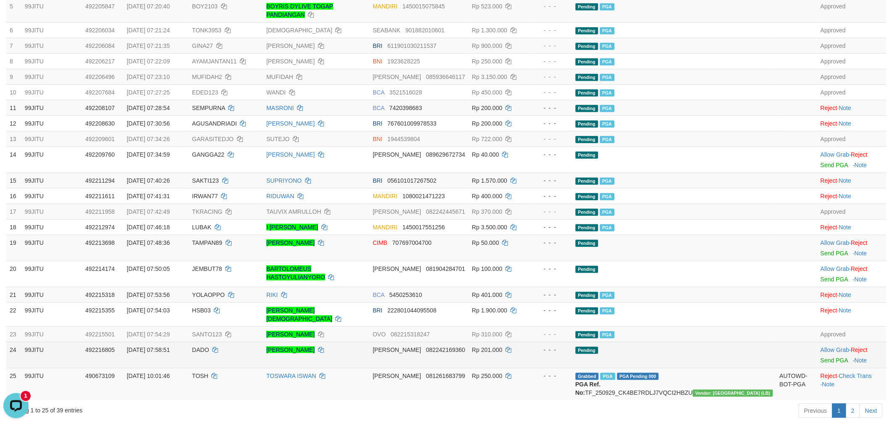
click at [759, 342] on tr "24 99JITU 492216805 01/10/2025 07:58:51 DADO FAJARI ARBY SAPUTRA DANA 082242169…" at bounding box center [446, 355] width 880 height 26
click at [821, 357] on link "Send PGA" at bounding box center [834, 360] width 27 height 7
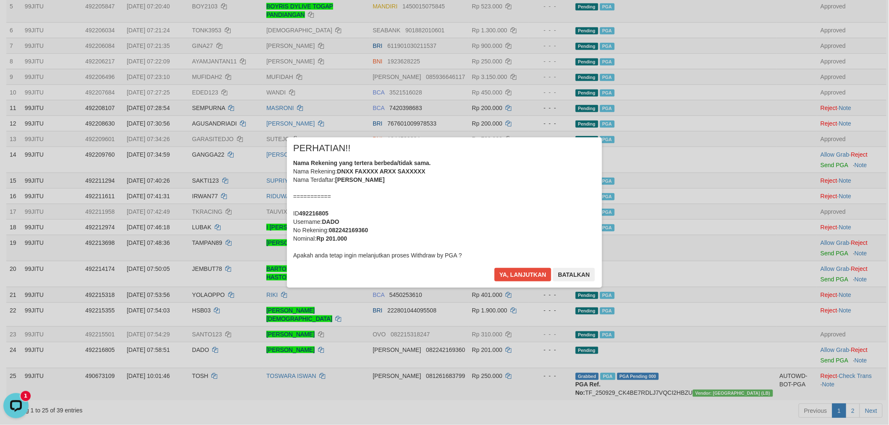
click at [524, 265] on div "× PERHATIAN!! Nama Rekening yang tertera berbeda/tidak sama. Nama Rekening: DNX…" at bounding box center [444, 212] width 315 height 150
click at [523, 278] on button "Ya, lanjutkan" at bounding box center [523, 274] width 57 height 13
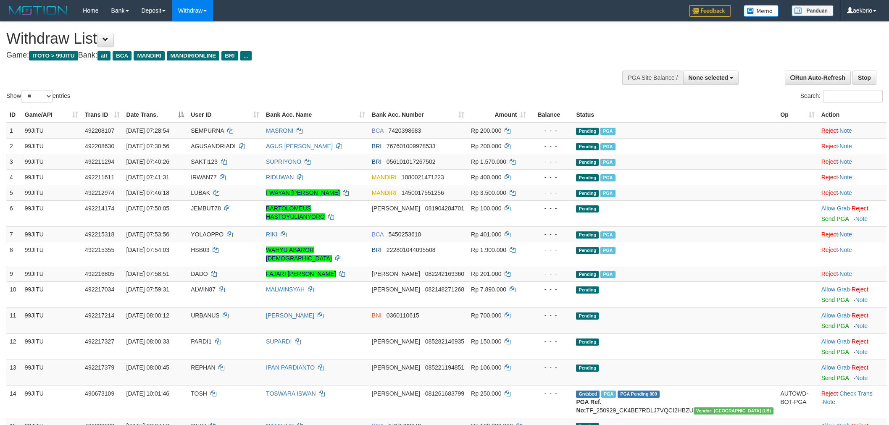
select select
select select "**"
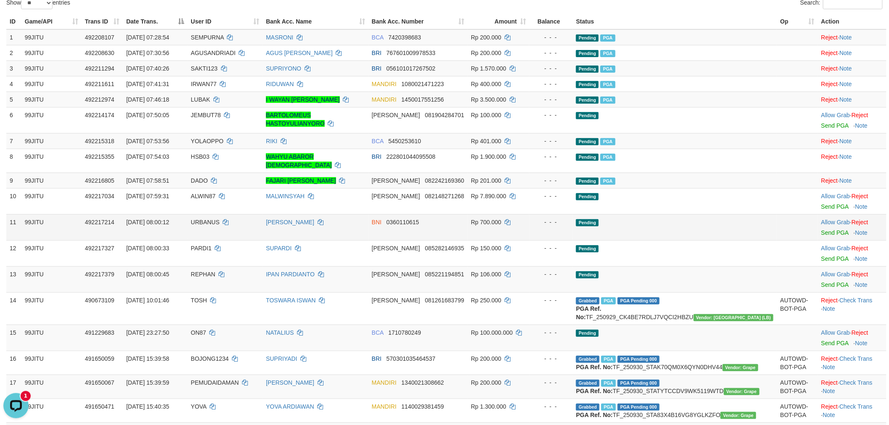
click at [219, 219] on span "URBANUS" at bounding box center [205, 222] width 29 height 7
copy td "URBANUS"
click at [219, 219] on span "URBANUS" at bounding box center [205, 222] width 29 height 7
copy td "URBANUS"
drag, startPoint x: 278, startPoint y: 223, endPoint x: 667, endPoint y: 222, distance: 389.1
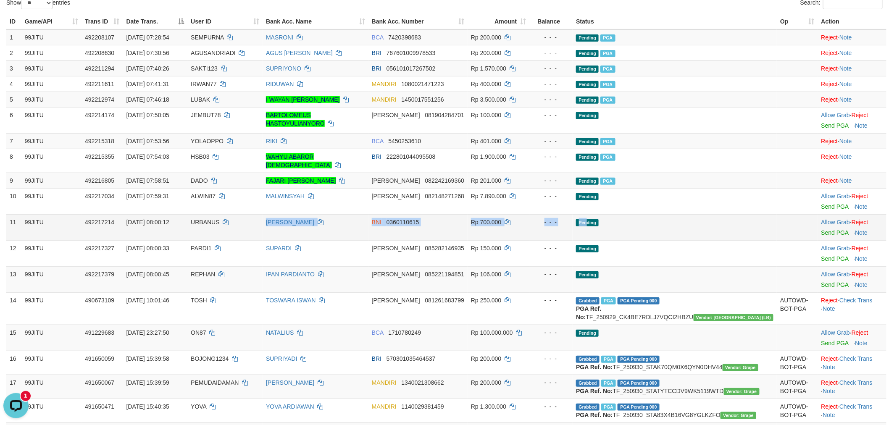
click at [646, 222] on tr "11 99JITU 492217214 [DATE] 08:00:12 URBANUS [PERSON_NAME] BNI 0360110615 Rp 700…" at bounding box center [446, 227] width 880 height 26
click at [822, 229] on link "Send PGA" at bounding box center [835, 232] width 27 height 7
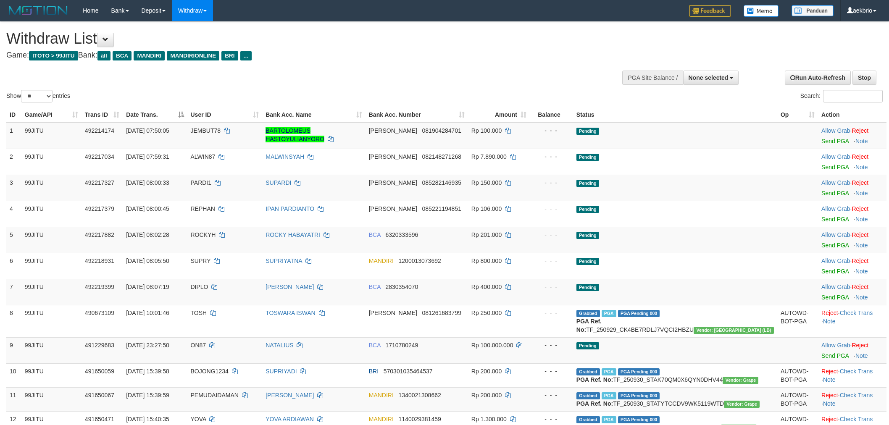
select select
select select "**"
select select
select select "**"
click at [216, 235] on span "ROCKYH" at bounding box center [203, 235] width 25 height 7
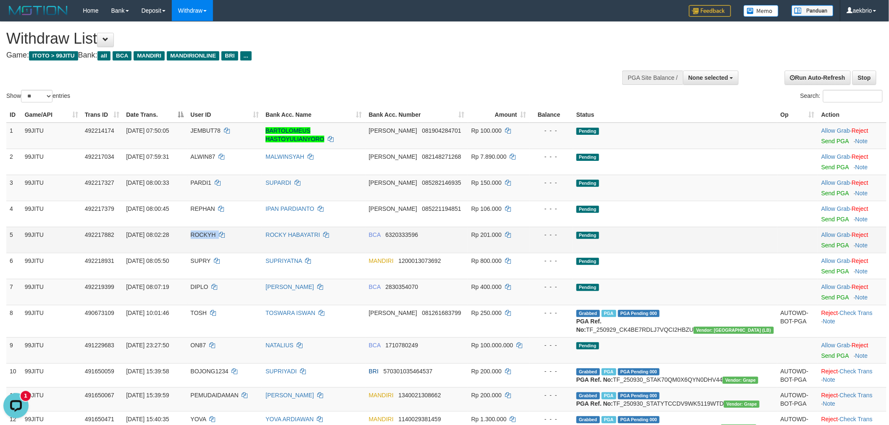
click at [216, 235] on span "ROCKYH" at bounding box center [203, 235] width 25 height 7
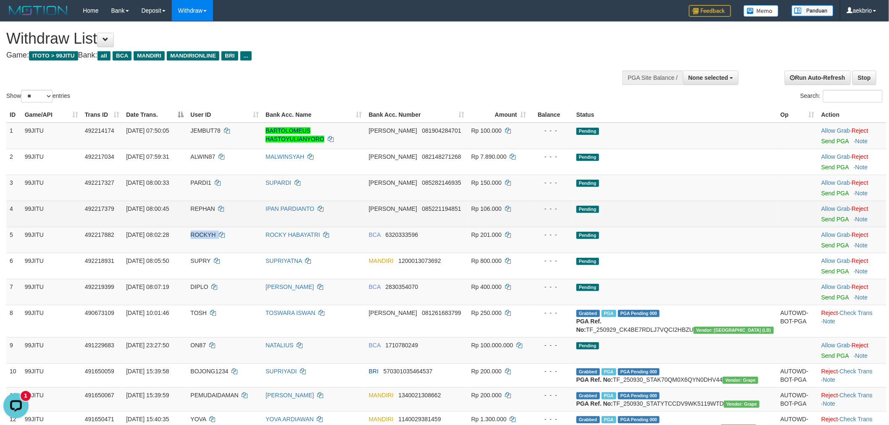
copy td "ROCKYH"
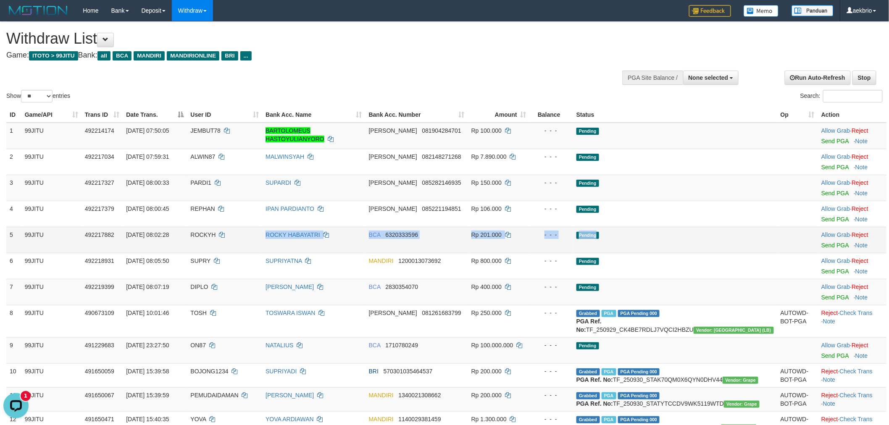
drag, startPoint x: 540, startPoint y: 242, endPoint x: 764, endPoint y: 242, distance: 223.6
click at [674, 242] on tr "5 99JITU 492217882 [DATE] 08:02:28 ROCKYH ROCKY HABAYATRI BCA 6320333596 Rp 201…" at bounding box center [446, 240] width 880 height 26
click at [822, 244] on link "Send PGA" at bounding box center [835, 245] width 27 height 7
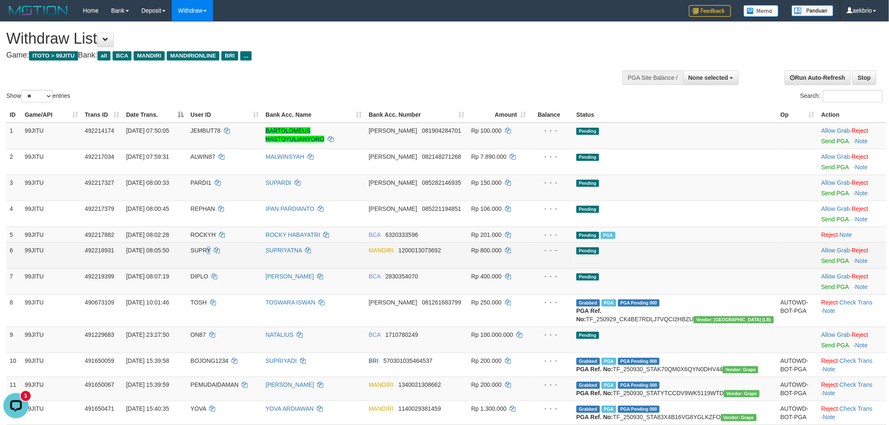
click at [211, 250] on span "SUPRY" at bounding box center [201, 250] width 20 height 7
copy td "SUPRY"
drag, startPoint x: 270, startPoint y: 269, endPoint x: 708, endPoint y: 266, distance: 437.5
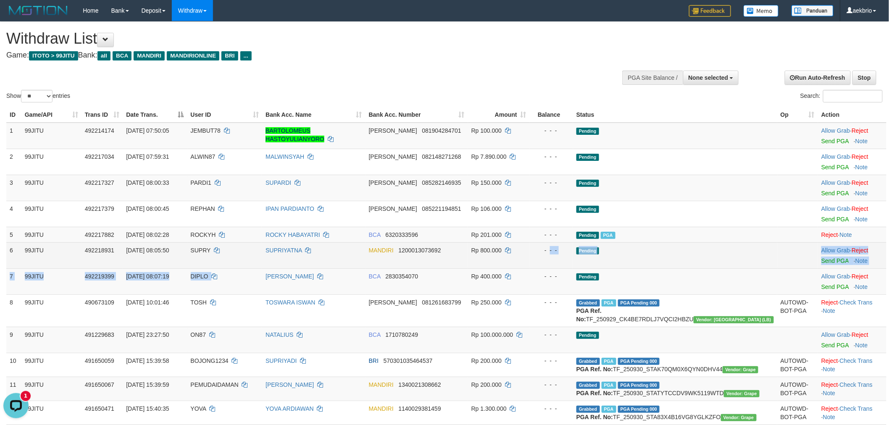
click at [621, 261] on tbody "1 99JITU 492214174 01/10/2025 07:50:05 JEMBUT78 BARTOLOMEUS HASTOYULIANYORO DAN…" at bounding box center [446, 394] width 880 height 542
click at [822, 261] on link "Send PGA" at bounding box center [835, 261] width 27 height 7
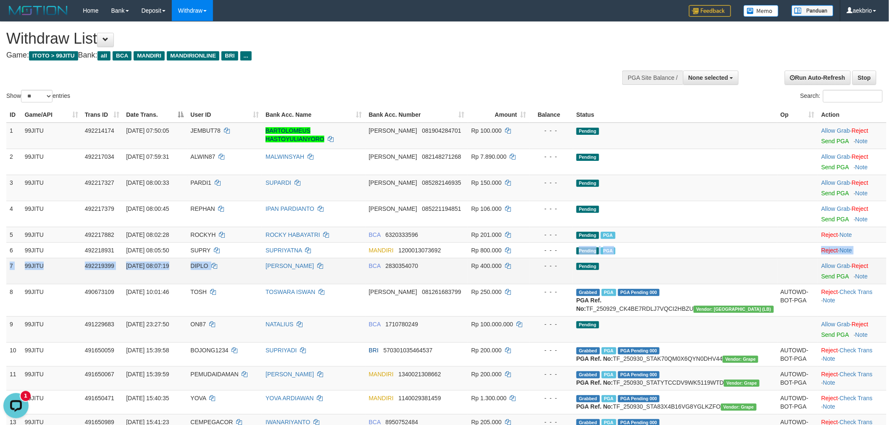
click at [208, 265] on span "DIPLO" at bounding box center [200, 266] width 18 height 7
drag, startPoint x: 260, startPoint y: 274, endPoint x: 677, endPoint y: 259, distance: 417.6
click at [636, 261] on tr "7 99JITU 492219399 01/10/2025 08:07:19 DIPLO HADI PRIYANTO BCA 2830354070 Rp 40…" at bounding box center [446, 271] width 880 height 26
drag, startPoint x: 760, startPoint y: 270, endPoint x: 802, endPoint y: 271, distance: 42.0
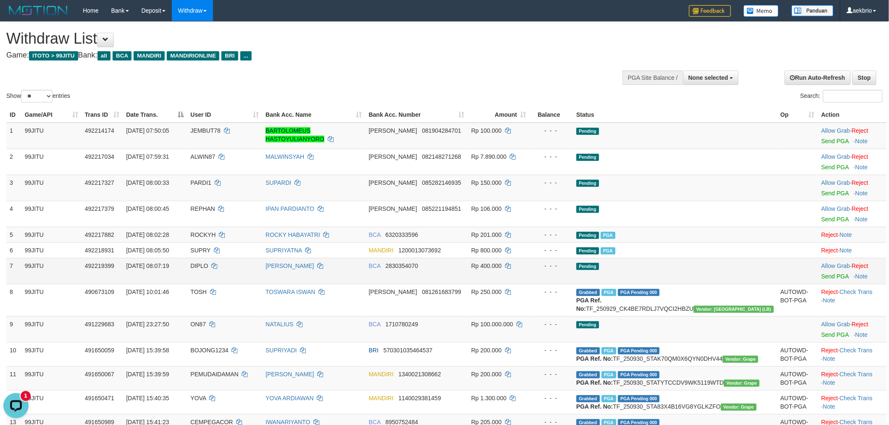
click at [777, 270] on td at bounding box center [797, 271] width 41 height 26
click at [818, 279] on td "Allow Grab · Reject Send PGA · Note" at bounding box center [852, 271] width 69 height 26
click at [822, 276] on link "Send PGA" at bounding box center [835, 276] width 27 height 7
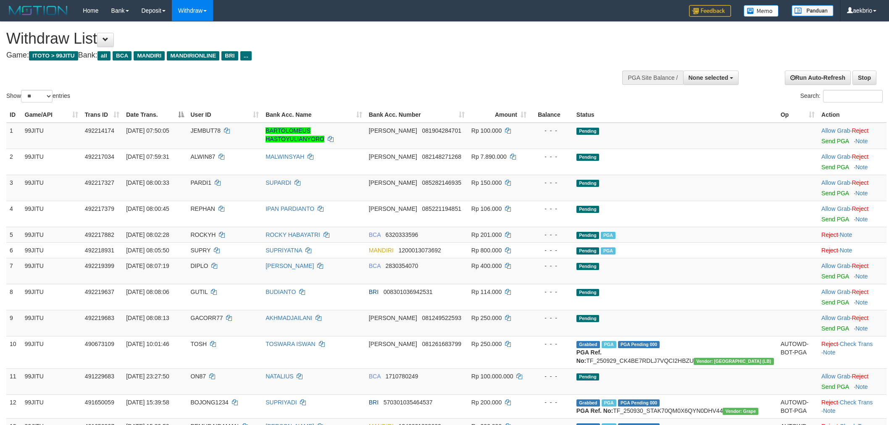
select select
select select "**"
click at [822, 277] on link "Send PGA" at bounding box center [835, 276] width 27 height 7
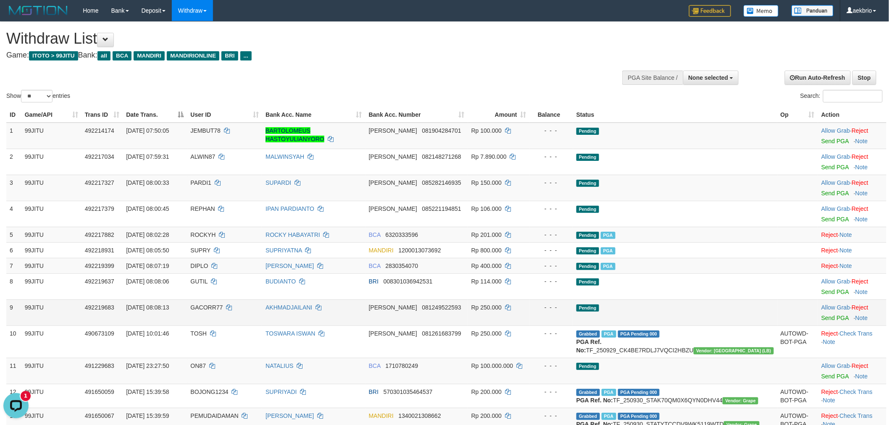
click at [223, 308] on span "GACORR77" at bounding box center [207, 307] width 32 height 7
copy td "GACORR77"
click at [223, 308] on span "GACORR77" at bounding box center [207, 307] width 32 height 7
drag, startPoint x: 489, startPoint y: 311, endPoint x: 650, endPoint y: 311, distance: 161.0
click at [600, 311] on tr "9 99JITU 492219683 01/10/2025 08:08:13 GACORR77 AKHMADJAILANI DANA 081249522593…" at bounding box center [446, 313] width 880 height 26
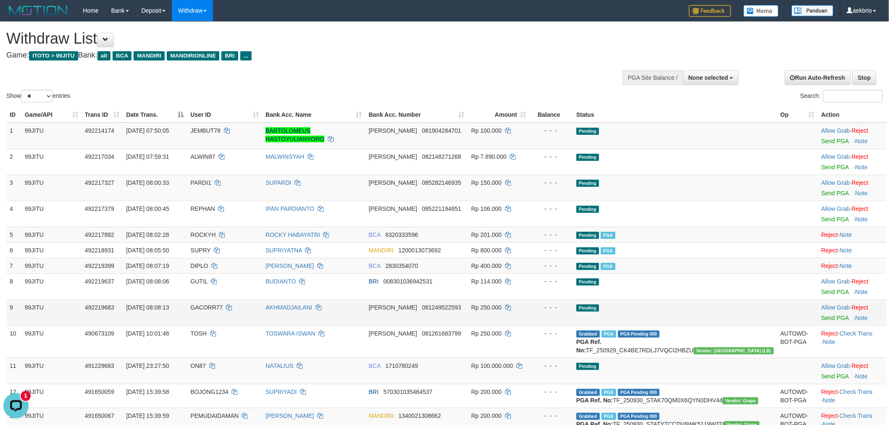
click at [818, 319] on td "Allow Grab · Reject Send PGA · Note" at bounding box center [852, 313] width 69 height 26
click at [822, 319] on link "Send PGA" at bounding box center [835, 318] width 27 height 7
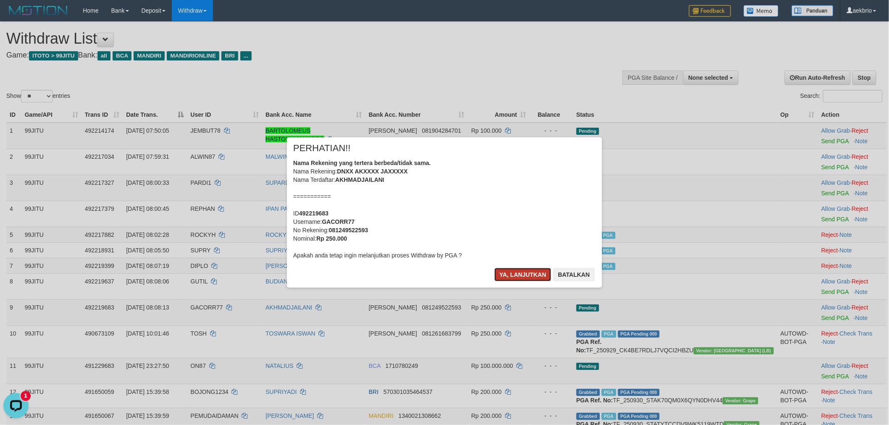
click at [516, 276] on button "Ya, lanjutkan" at bounding box center [523, 274] width 57 height 13
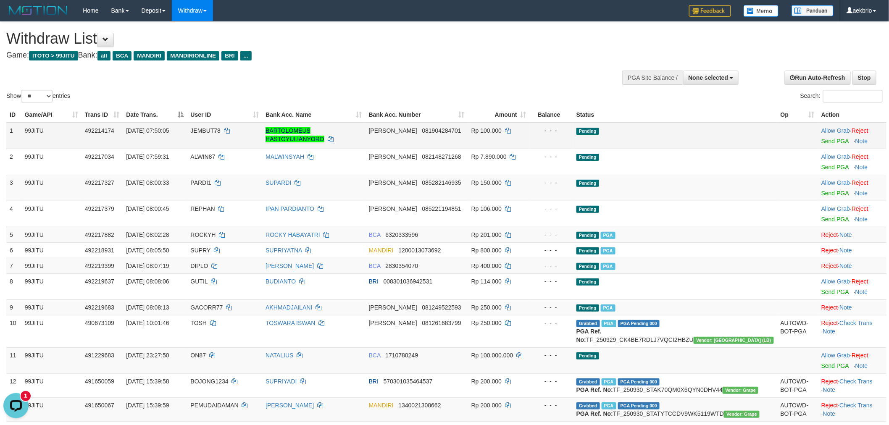
click at [221, 130] on span "JEMBUT78" at bounding box center [206, 130] width 30 height 7
copy td "JEMBUT78"
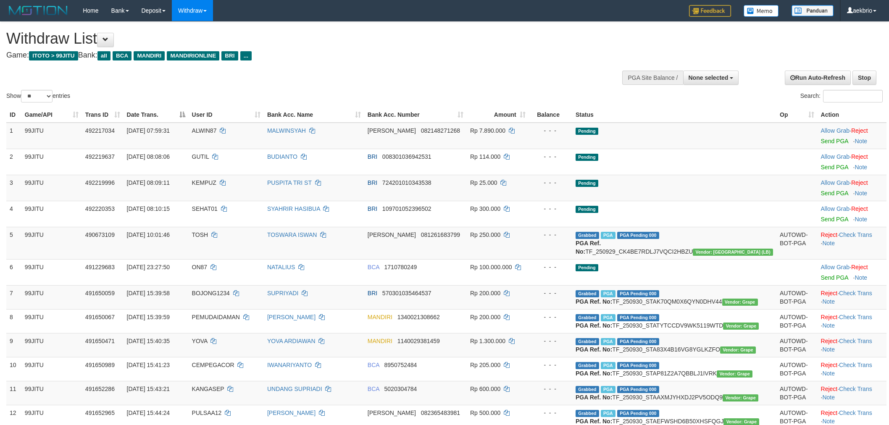
select select
select select "**"
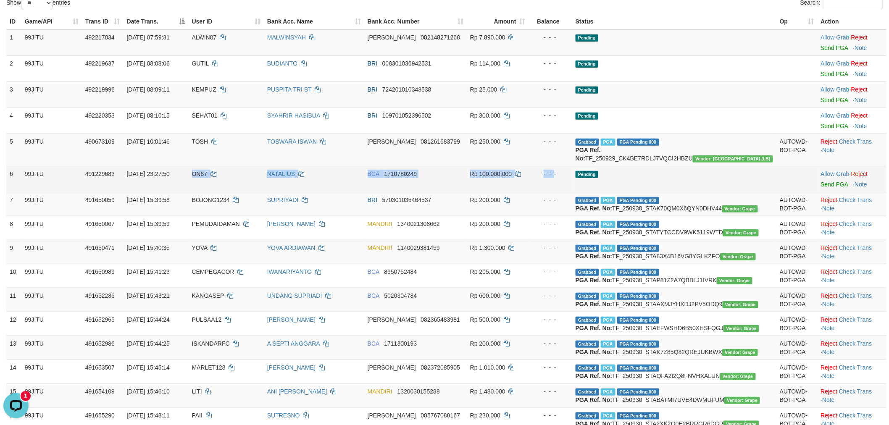
drag, startPoint x: 205, startPoint y: 192, endPoint x: 608, endPoint y: 196, distance: 402.6
click at [607, 192] on tr "6 99JITU 491229683 [DATE] 23:27:50 ON87 NATALIUS BCA 1710780249 Rp 100.000.000 …" at bounding box center [446, 179] width 880 height 26
click at [679, 192] on td "Pending" at bounding box center [674, 179] width 204 height 26
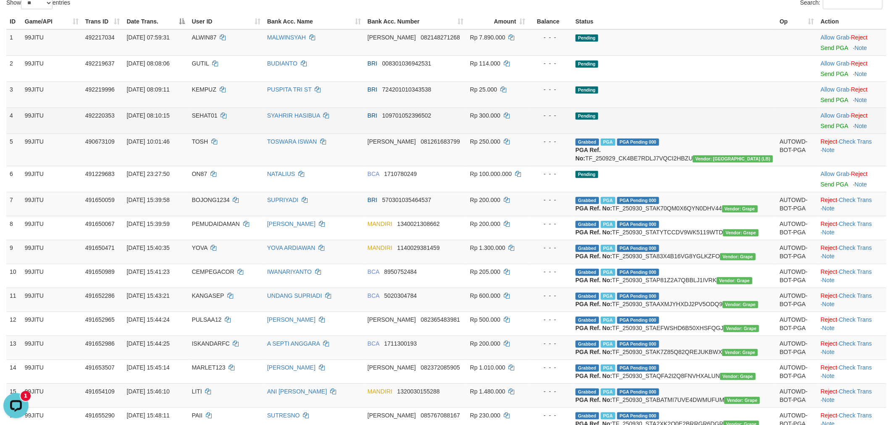
click at [237, 109] on td "SEHAT01" at bounding box center [226, 121] width 75 height 26
copy td "SEHAT01"
click at [232, 119] on td "SEHAT01" at bounding box center [226, 121] width 75 height 26
click at [218, 118] on span "SEHAT01" at bounding box center [205, 115] width 26 height 7
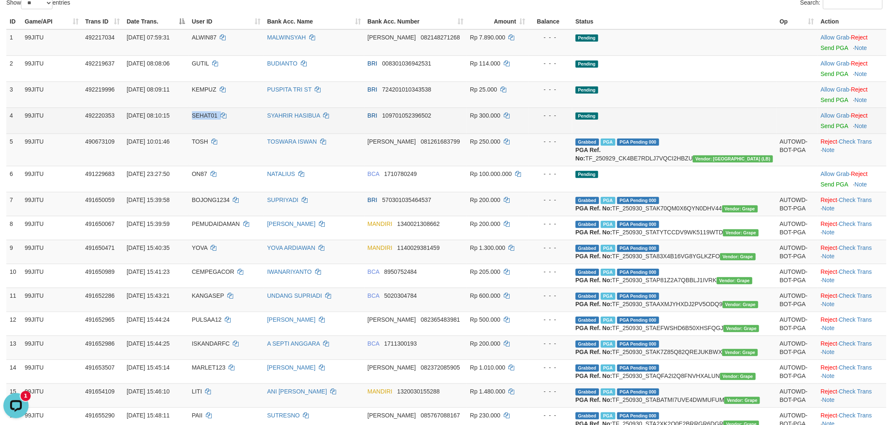
click at [218, 118] on span "SEHAT01" at bounding box center [205, 115] width 26 height 7
drag, startPoint x: 400, startPoint y: 122, endPoint x: 762, endPoint y: 112, distance: 362.4
click at [727, 103] on tbody "1 99JITU 492217034 [DATE] 07:59:31 ALWIN87 [GEOGRAPHIC_DATA][PERSON_NAME] 08214…" at bounding box center [446, 266] width 880 height 474
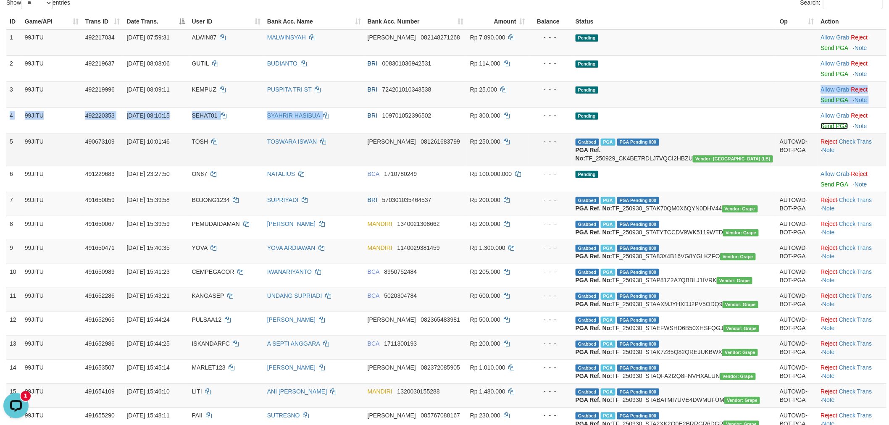
click at [821, 123] on link "Send PGA" at bounding box center [834, 126] width 27 height 7
